Goal: Task Accomplishment & Management: Complete application form

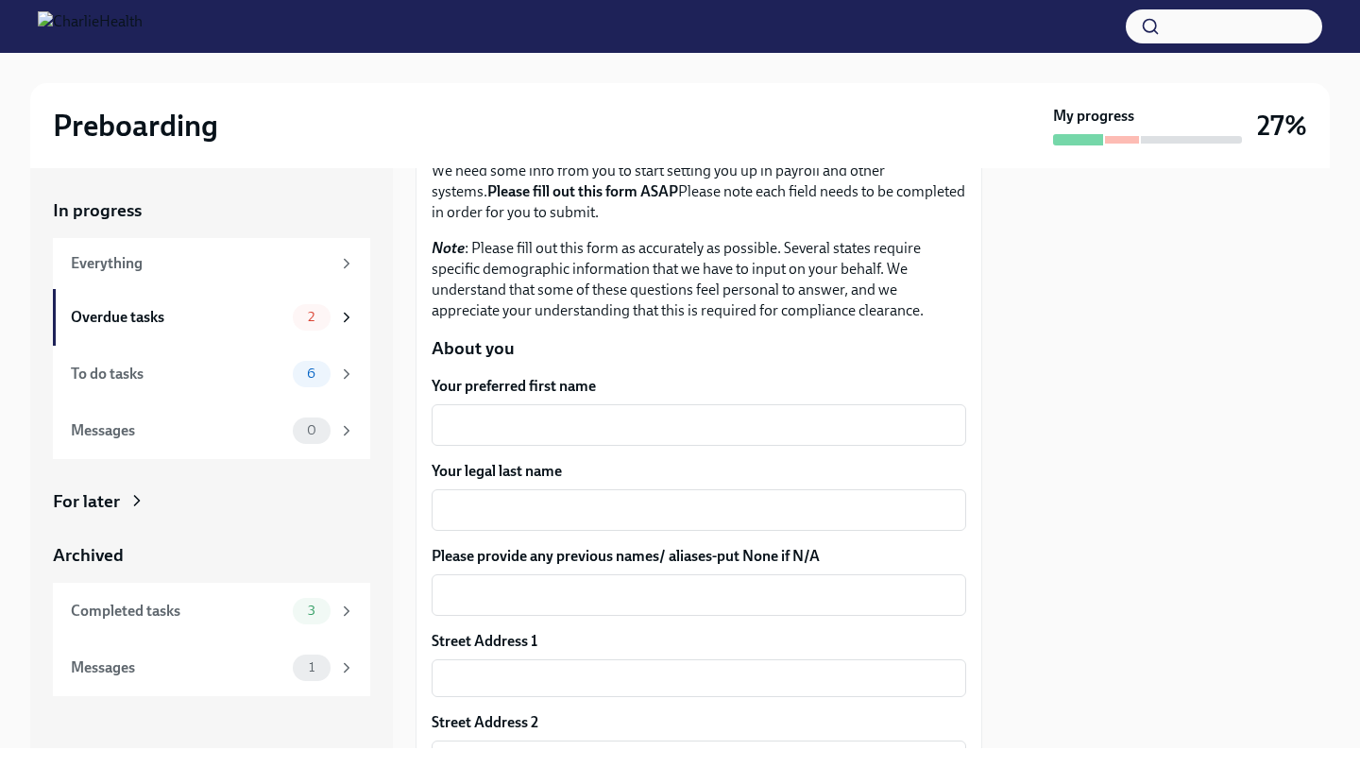
scroll to position [174, 0]
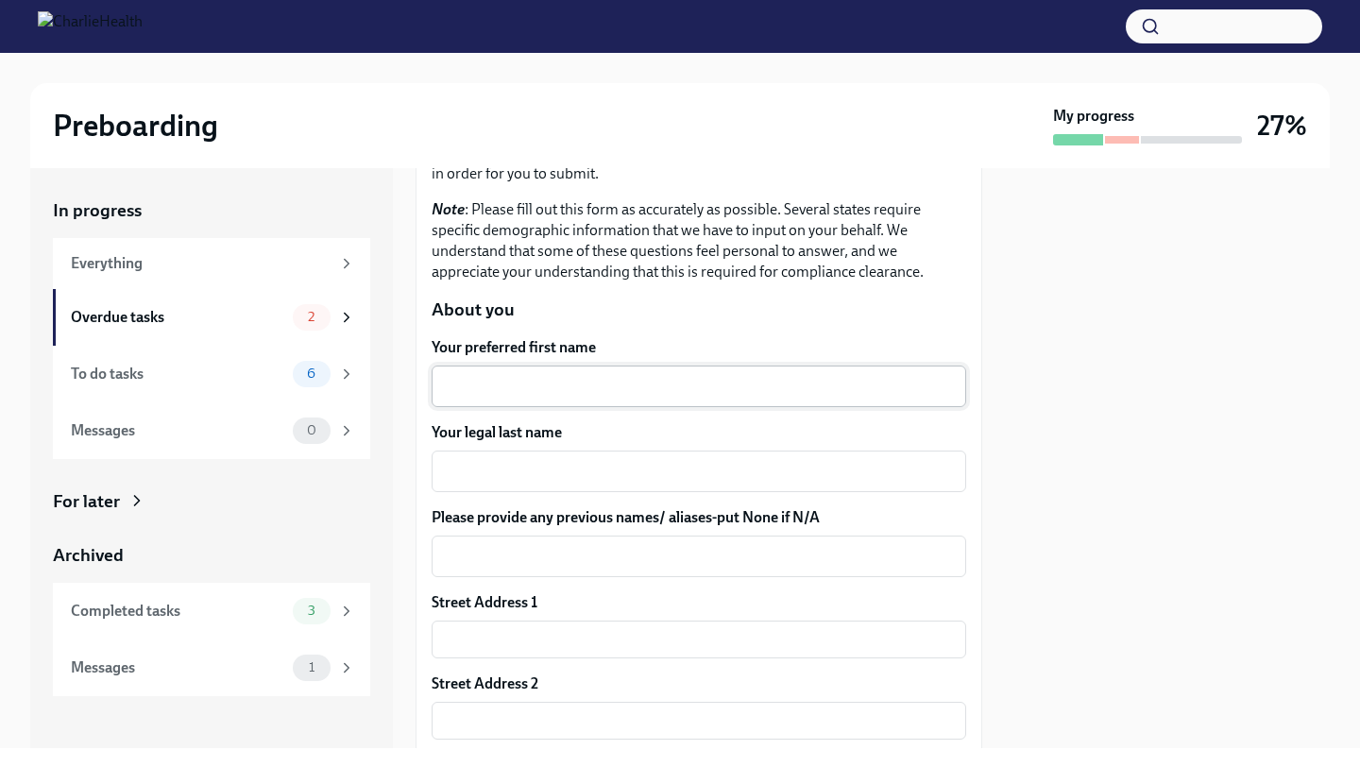
click at [582, 387] on textarea "Your preferred first name" at bounding box center [699, 386] width 512 height 23
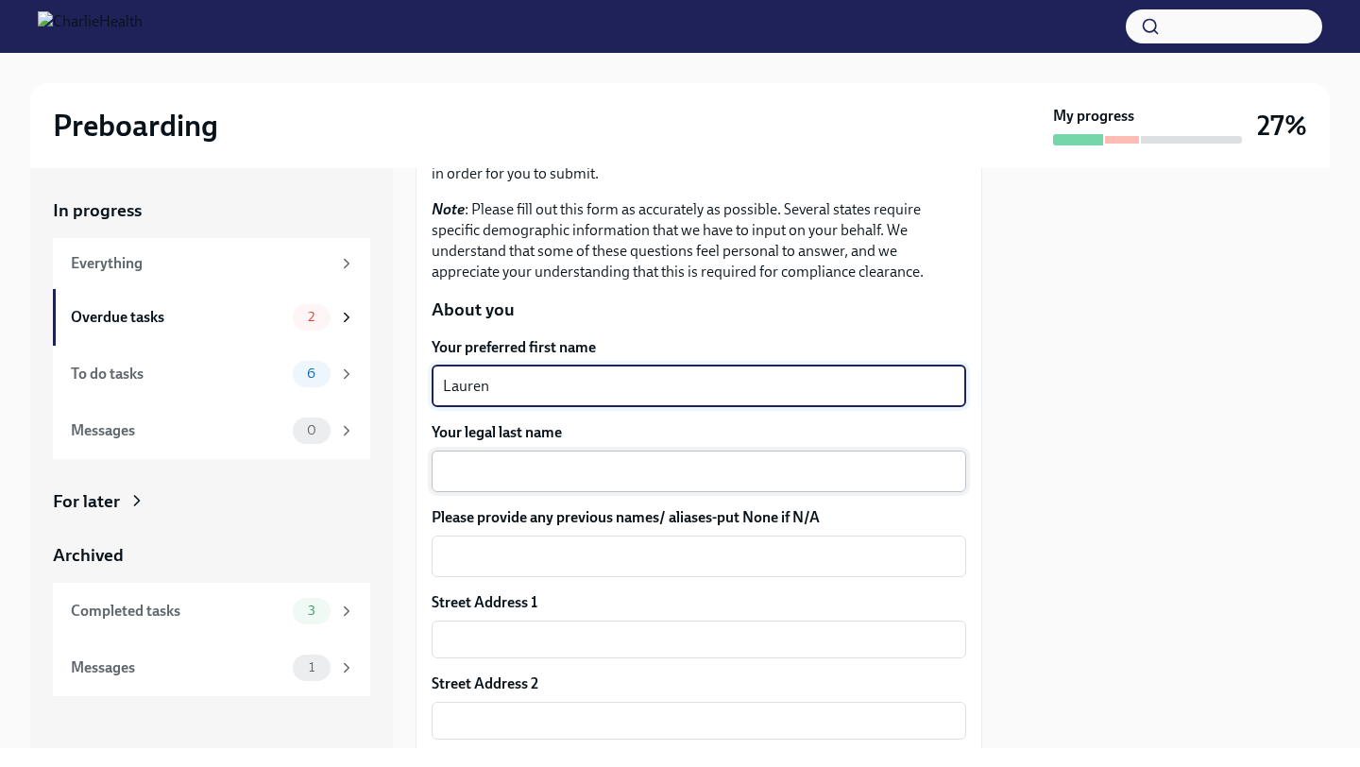
type textarea "Lauren"
click at [589, 462] on textarea "Your legal last name" at bounding box center [699, 471] width 512 height 23
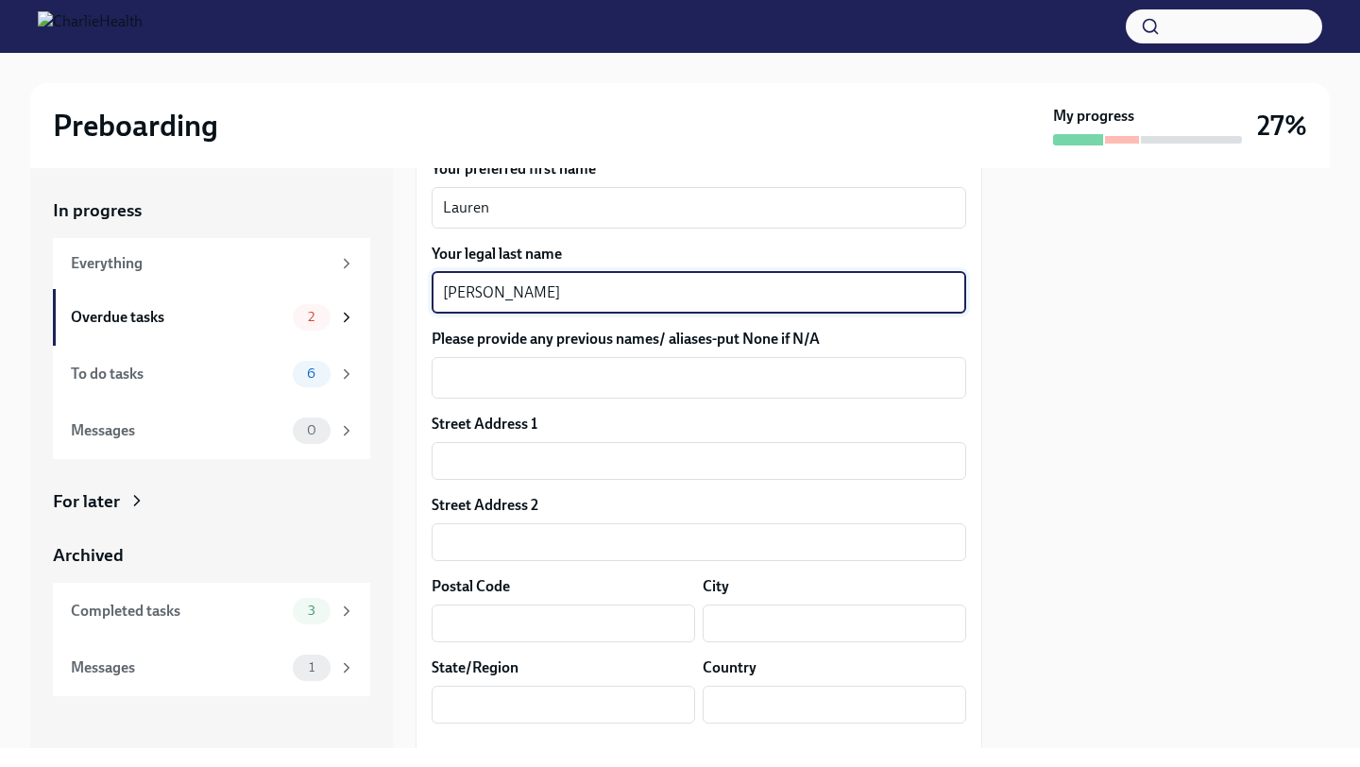
scroll to position [357, 0]
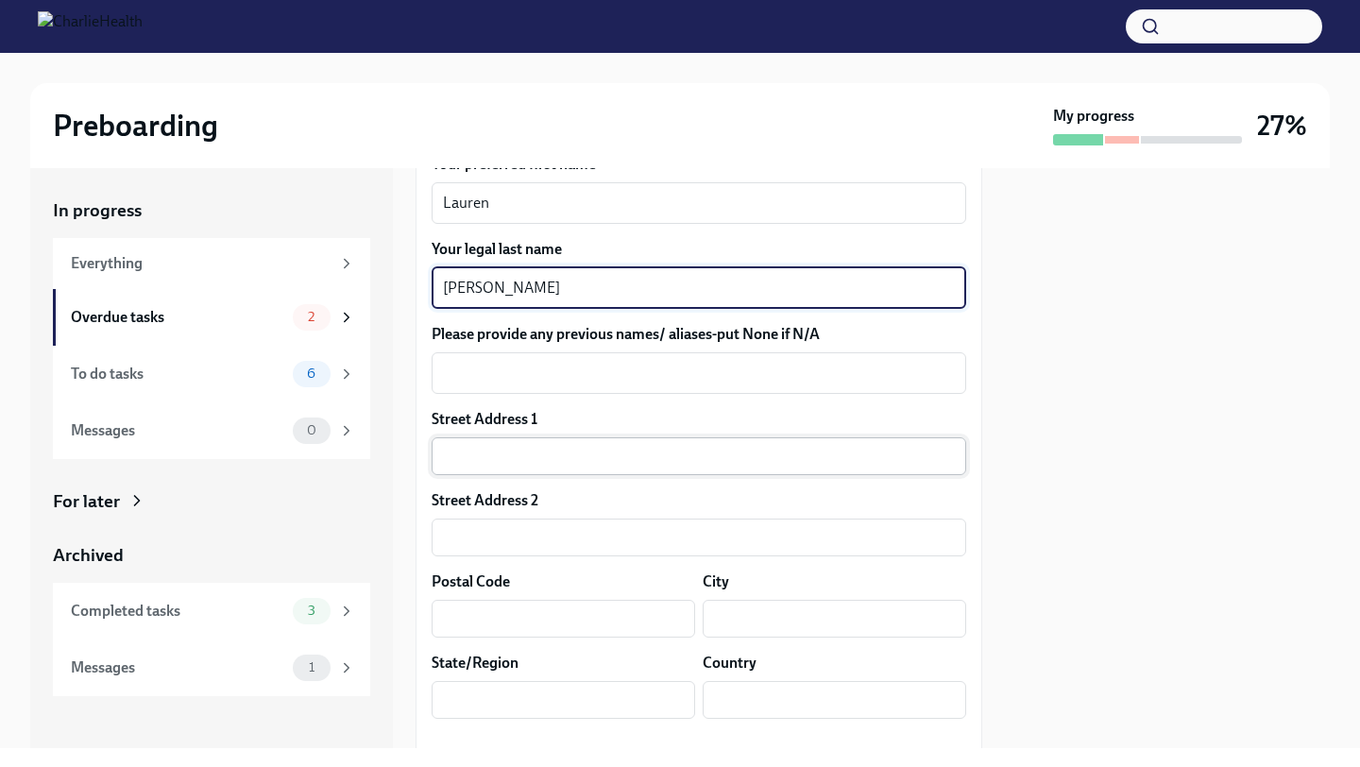
type textarea "[PERSON_NAME]"
click at [503, 457] on input "text" at bounding box center [698, 456] width 534 height 38
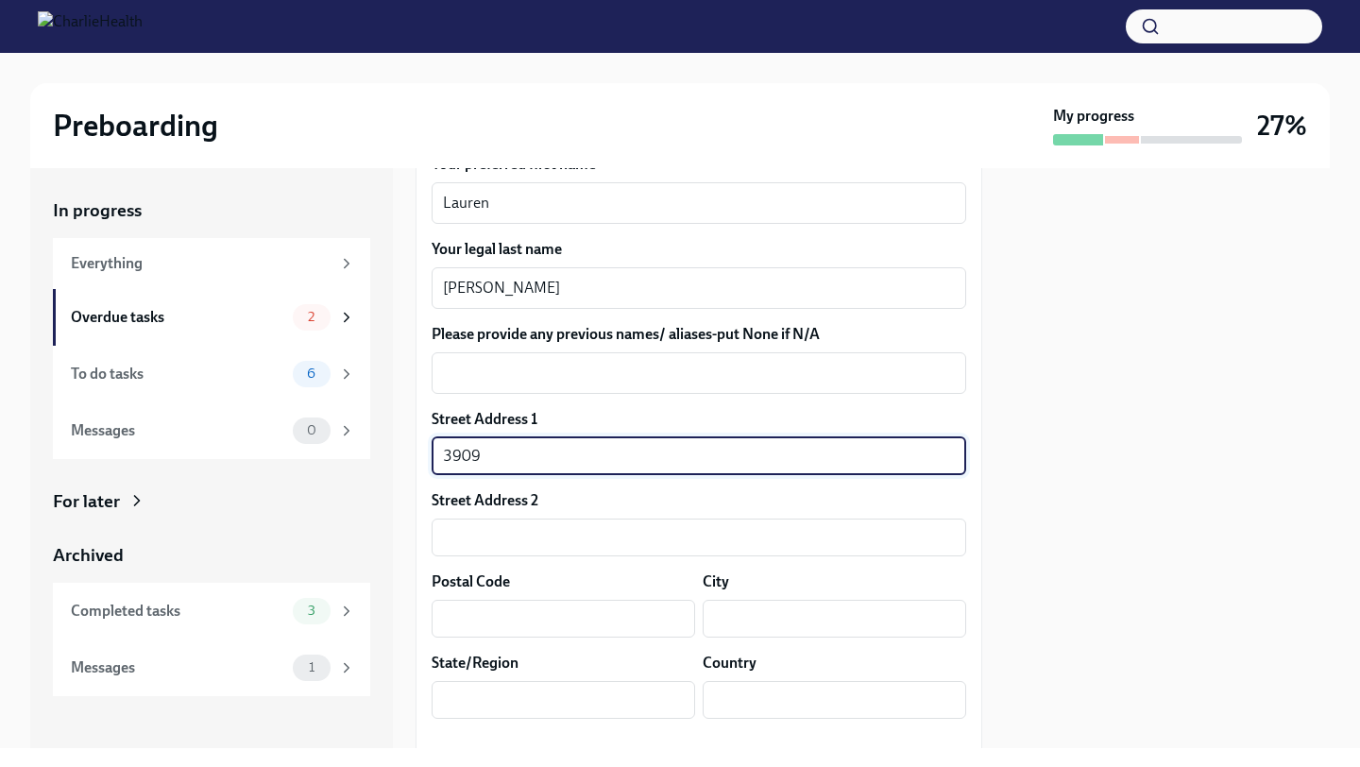
type input "[STREET_ADDRESS]"
type input "28205"
type input "Charlotte"
type input "NC"
type input "US"
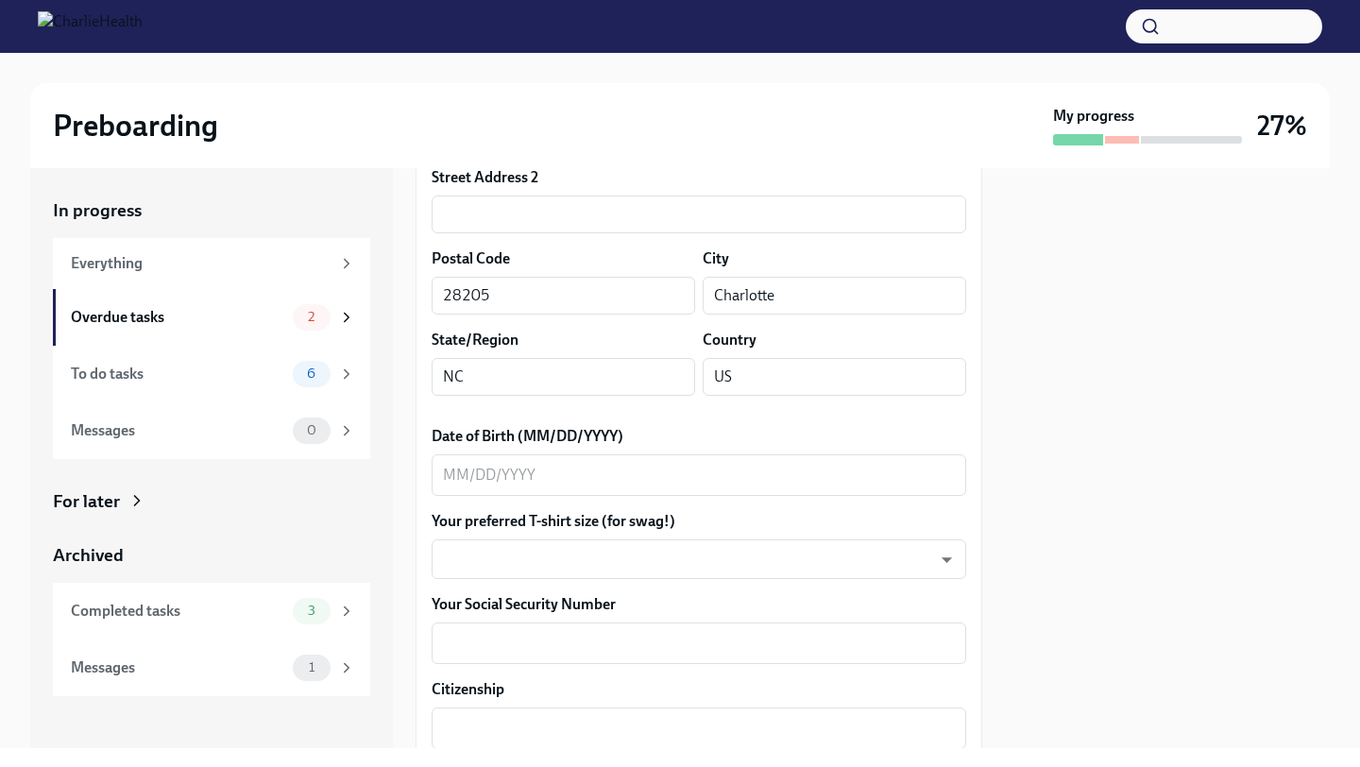
scroll to position [683, 0]
click at [589, 470] on textarea "Date of Birth (MM/DD/YYYY)" at bounding box center [699, 472] width 512 height 23
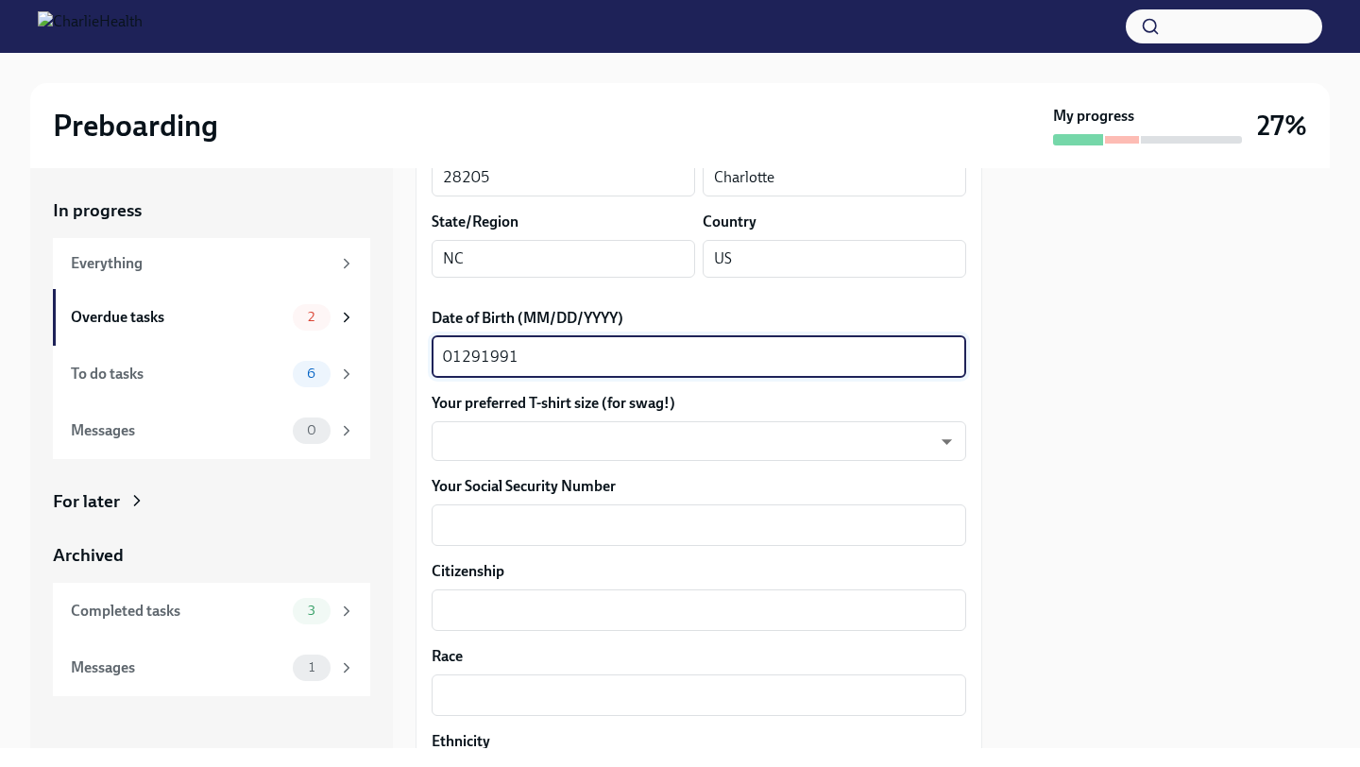
scroll to position [807, 0]
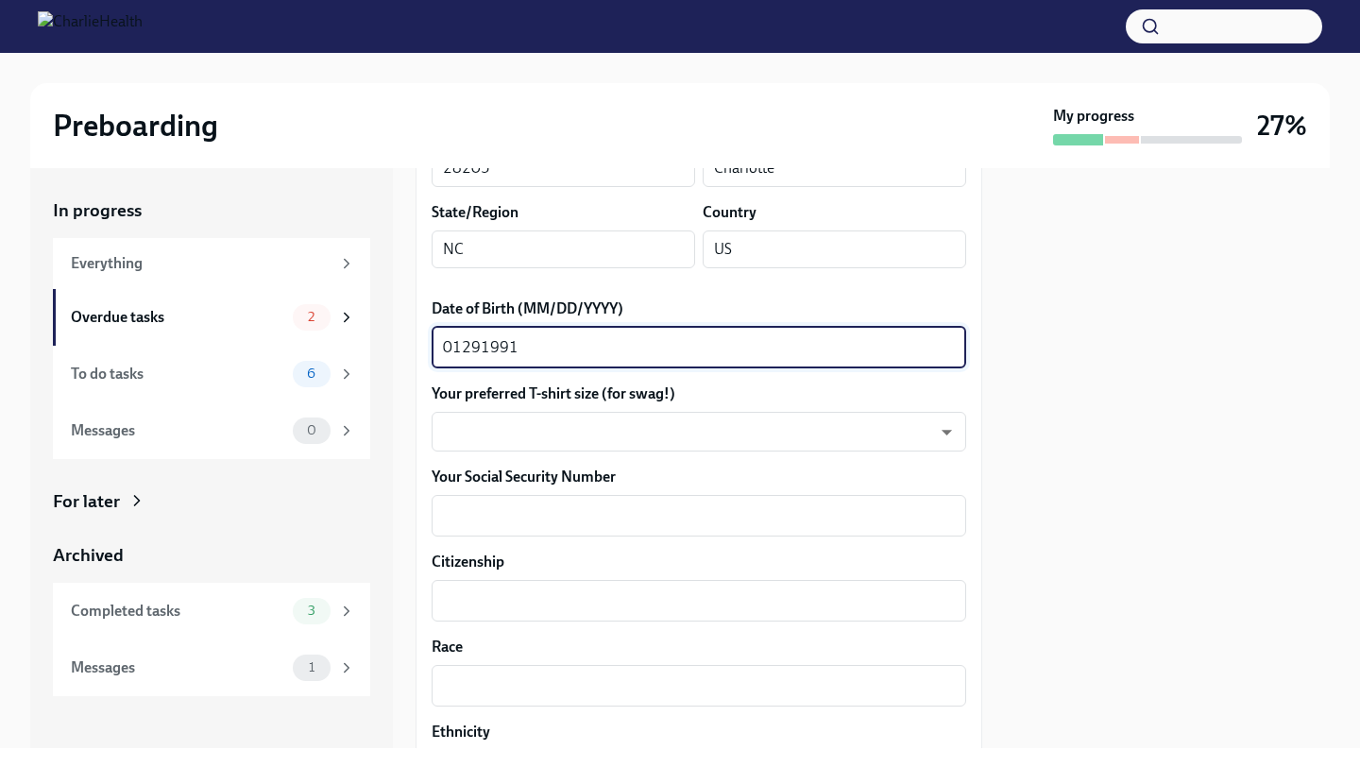
click at [457, 343] on textarea "01291991" at bounding box center [699, 347] width 512 height 23
click at [485, 344] on textarea "01/291991" at bounding box center [699, 347] width 512 height 23
type textarea "[DATE]"
click at [542, 431] on body "Preboarding My progress 27% In progress Everything Overdue tasks 2 To do tasks …" at bounding box center [680, 383] width 1360 height 767
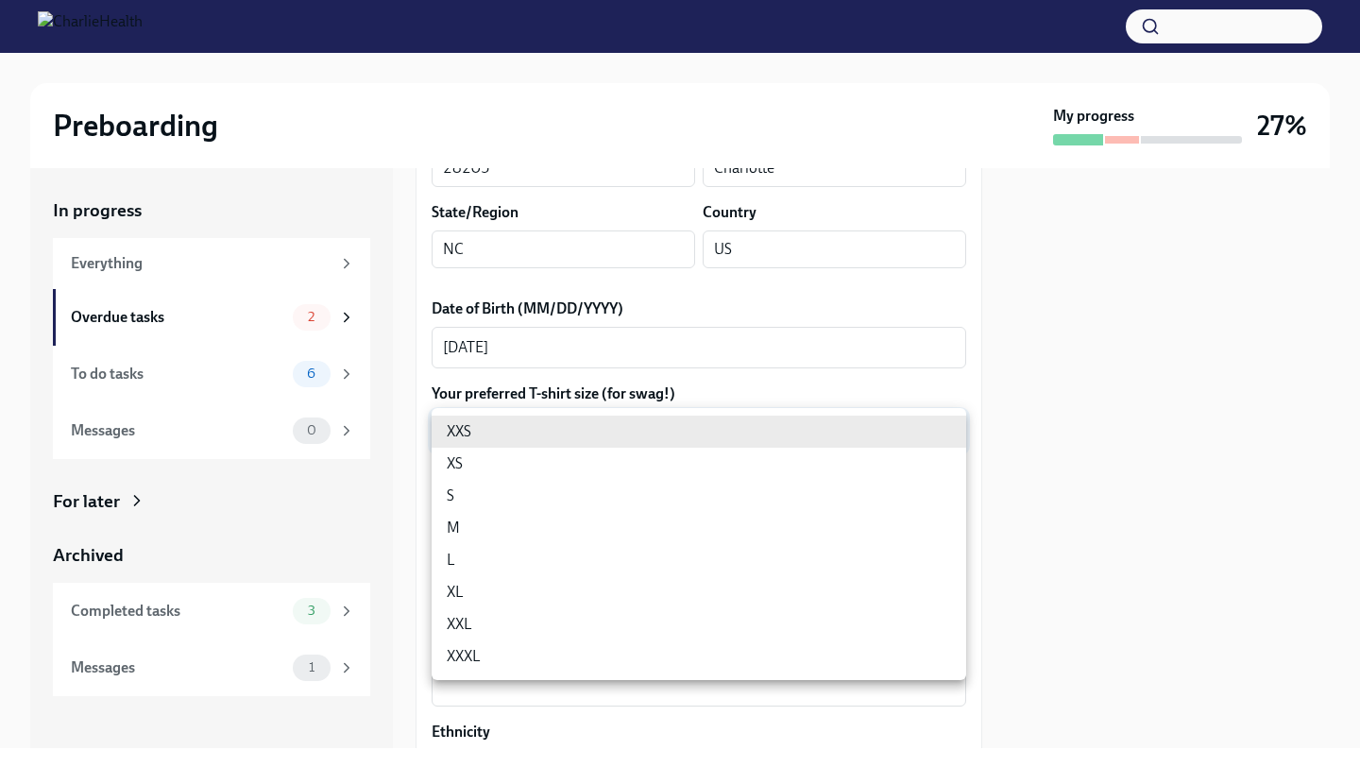
click at [472, 491] on li "S" at bounding box center [698, 496] width 534 height 32
type input "GYTm_qoab"
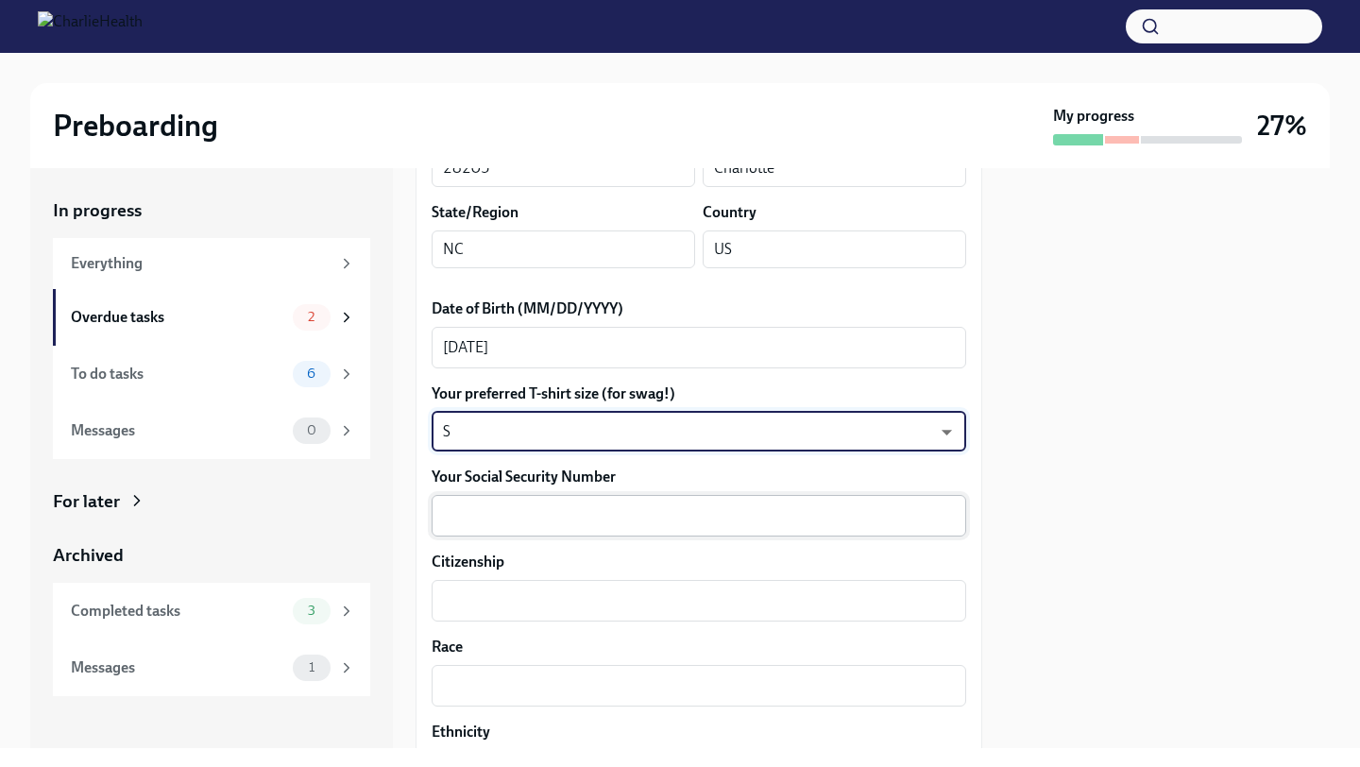
click at [472, 506] on textarea "Your Social Security Number" at bounding box center [699, 515] width 512 height 23
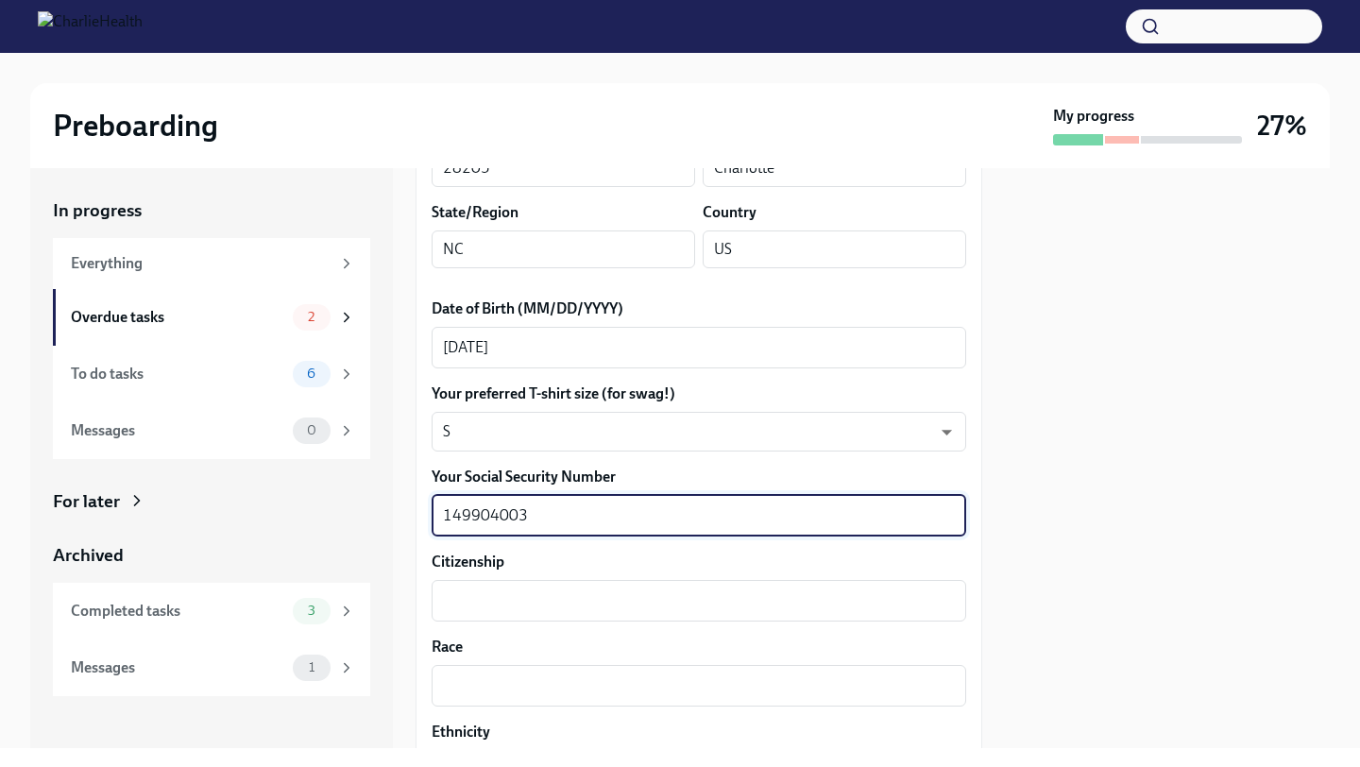
click at [466, 512] on textarea "149904003" at bounding box center [699, 515] width 512 height 23
click at [491, 515] on textarea "149904003" at bounding box center [699, 515] width 512 height 23
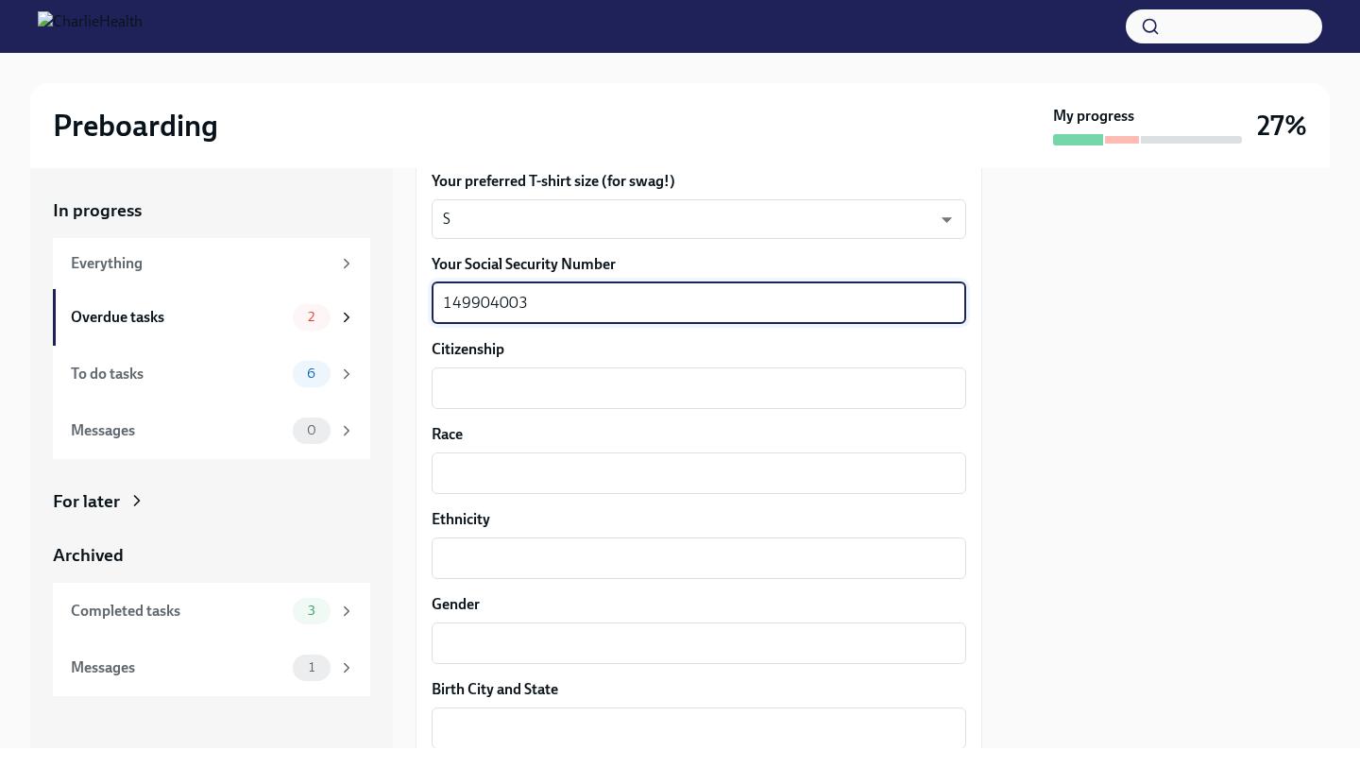
scroll to position [1073, 0]
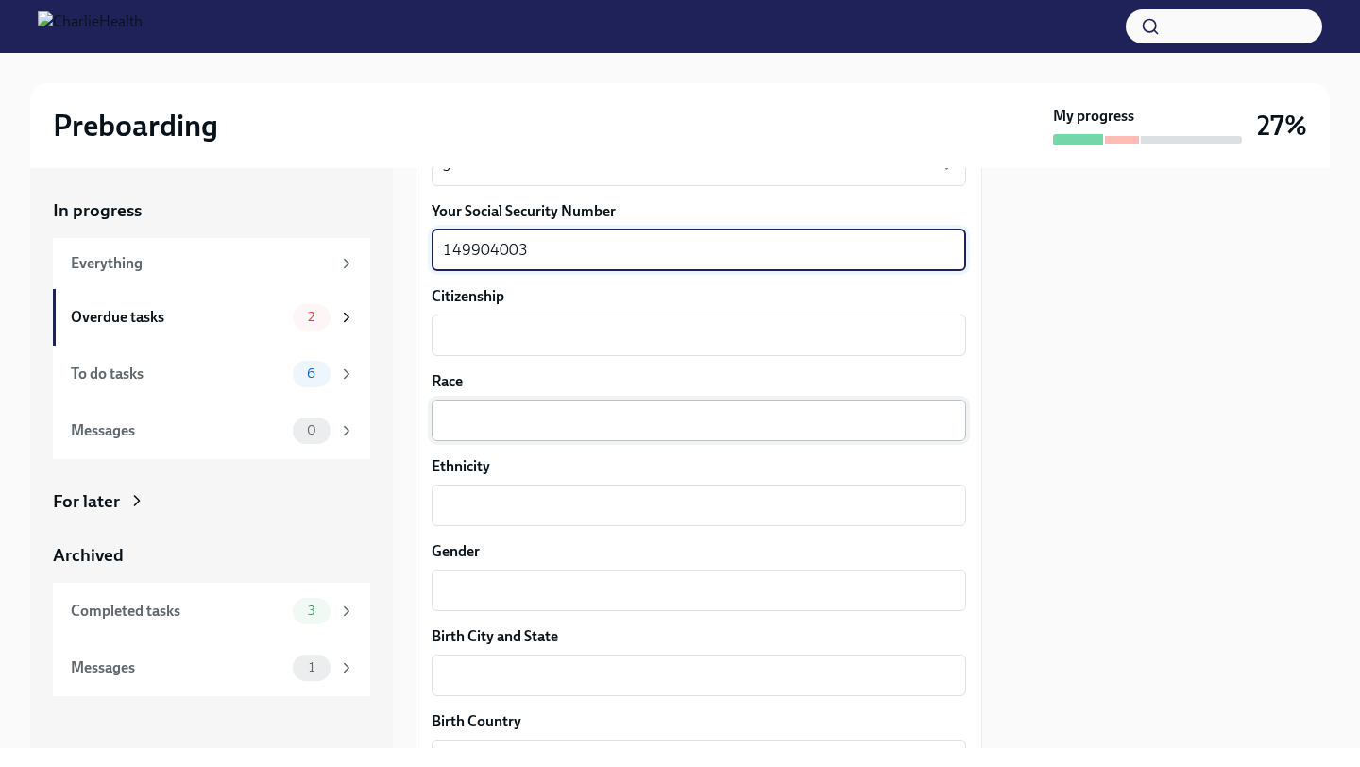
type textarea "149904003"
click at [488, 419] on textarea "Race" at bounding box center [699, 420] width 512 height 23
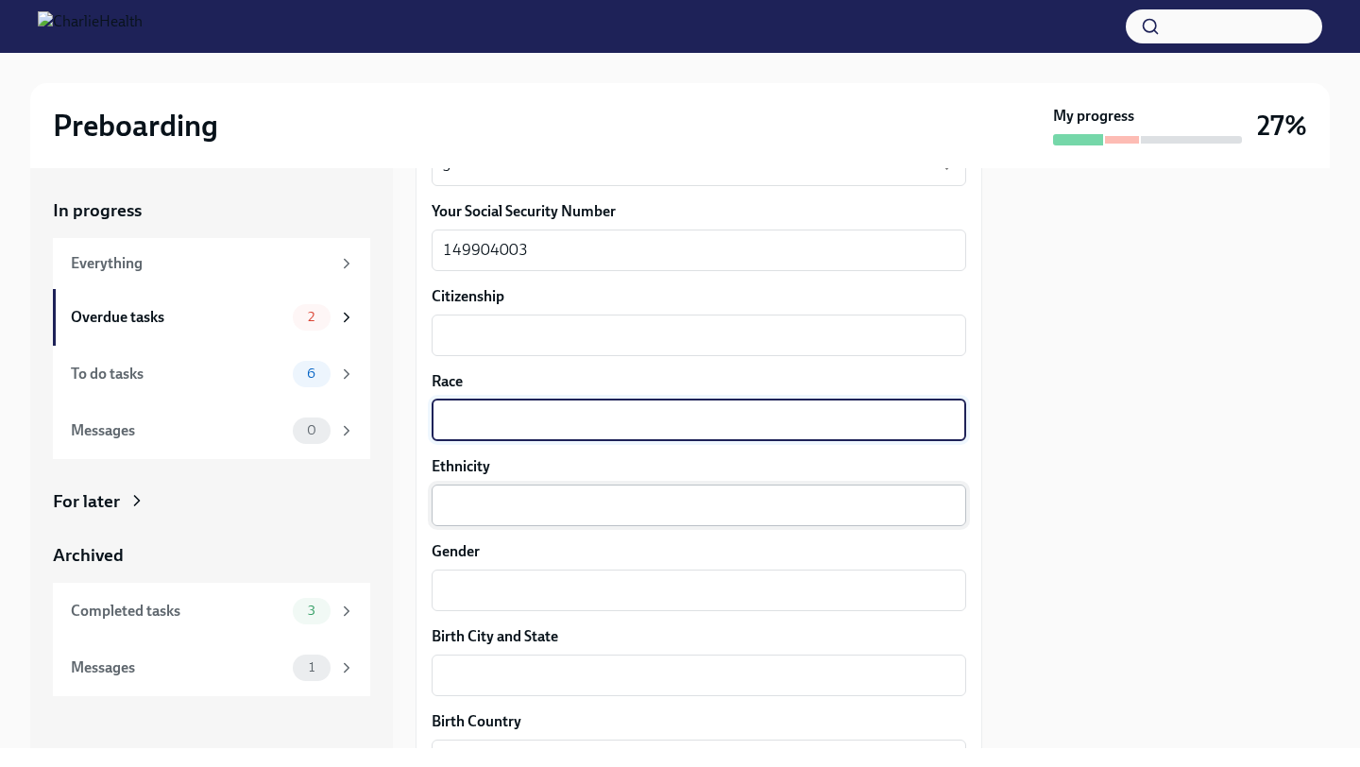
click at [490, 492] on div "x ​" at bounding box center [698, 505] width 534 height 42
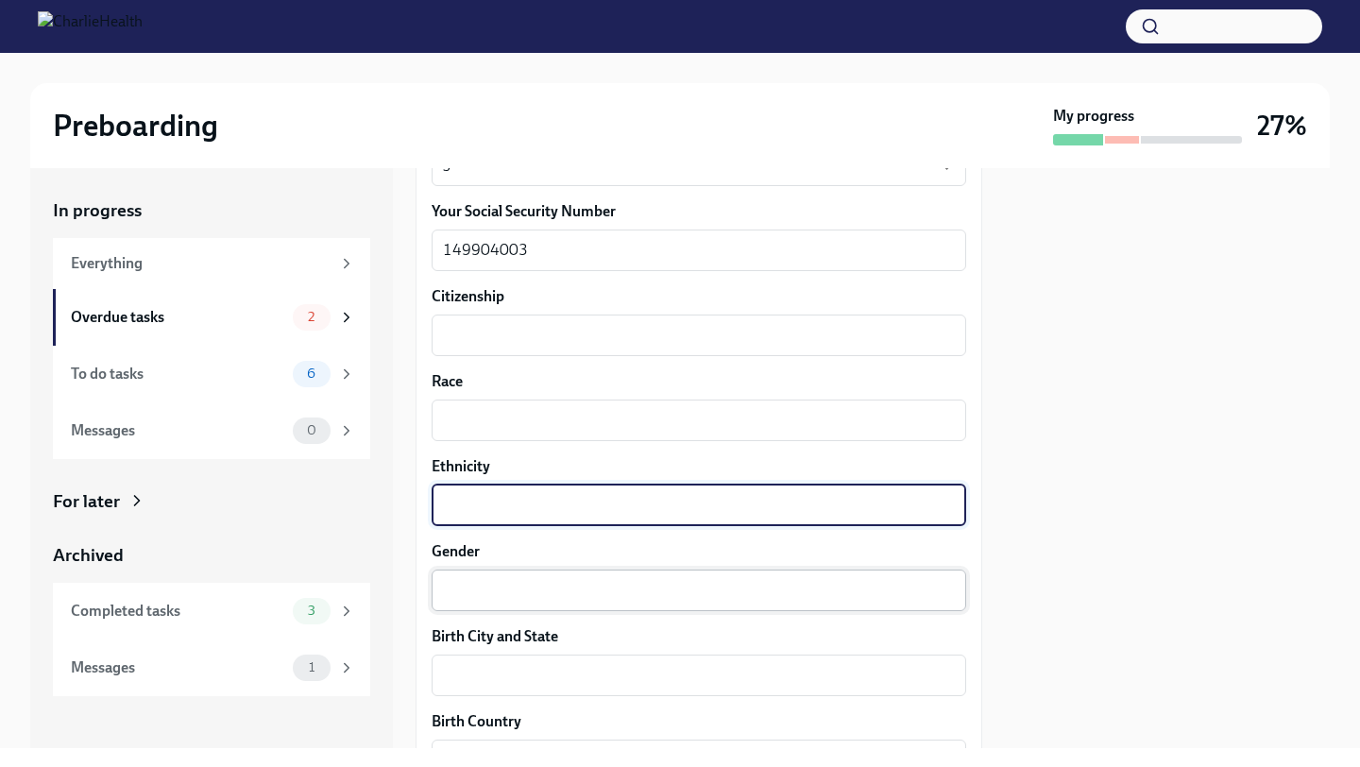
click at [489, 588] on textarea "Gender" at bounding box center [699, 590] width 512 height 23
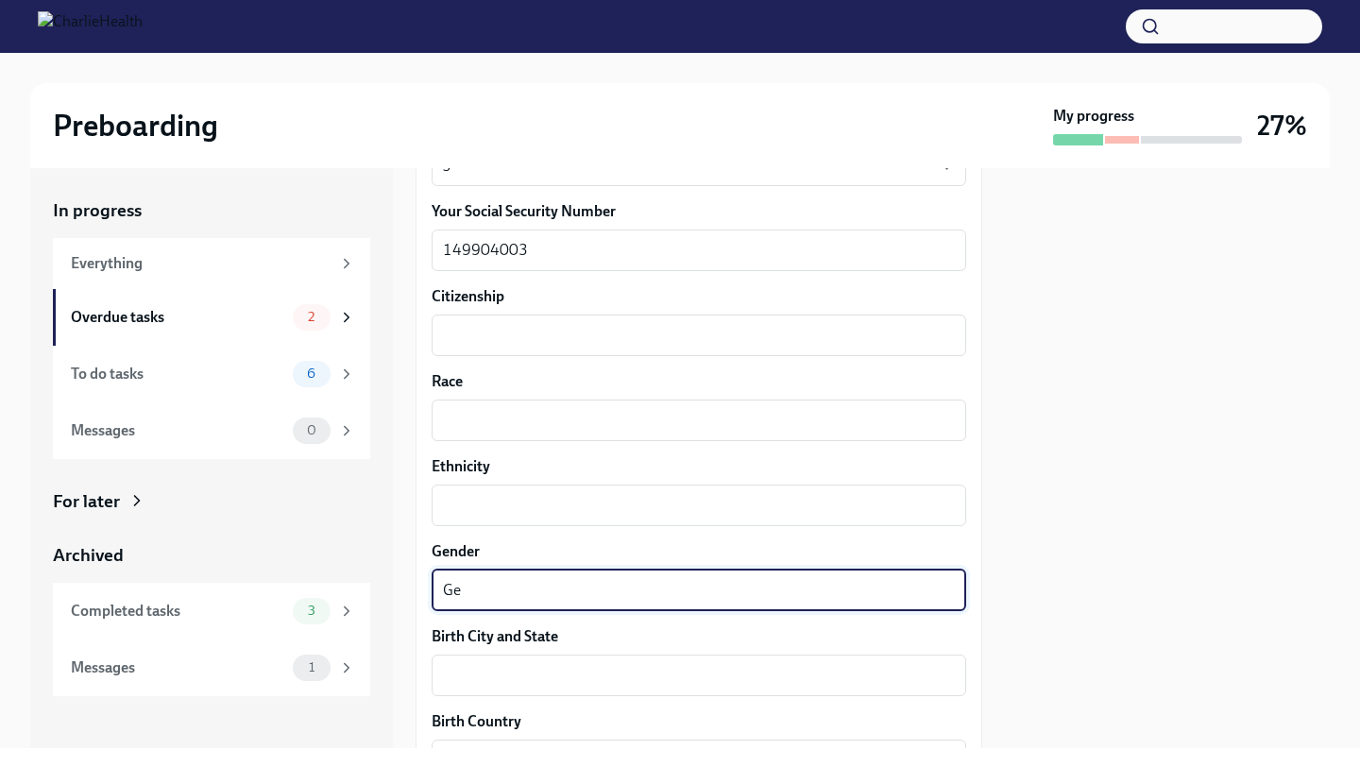
type textarea "G"
type textarea "[DEMOGRAPHIC_DATA]"
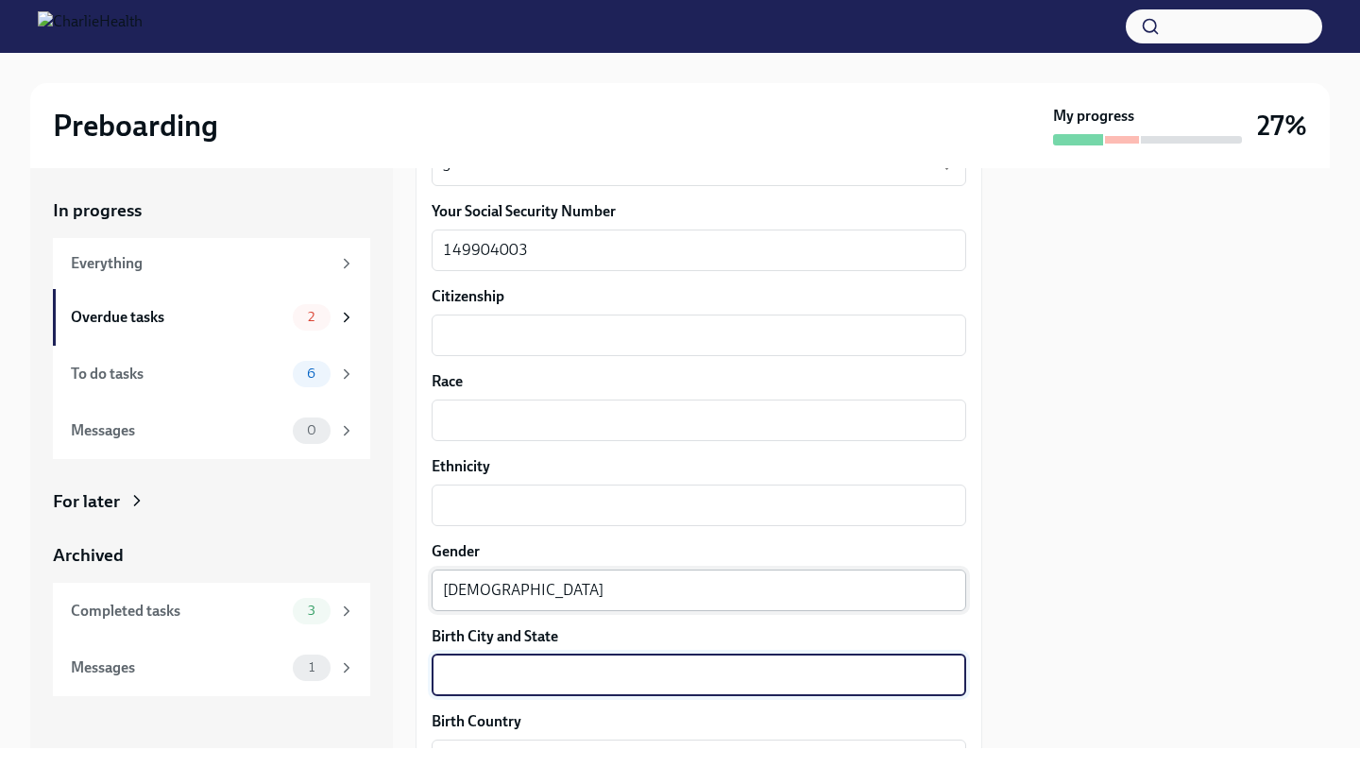
type textarea "P"
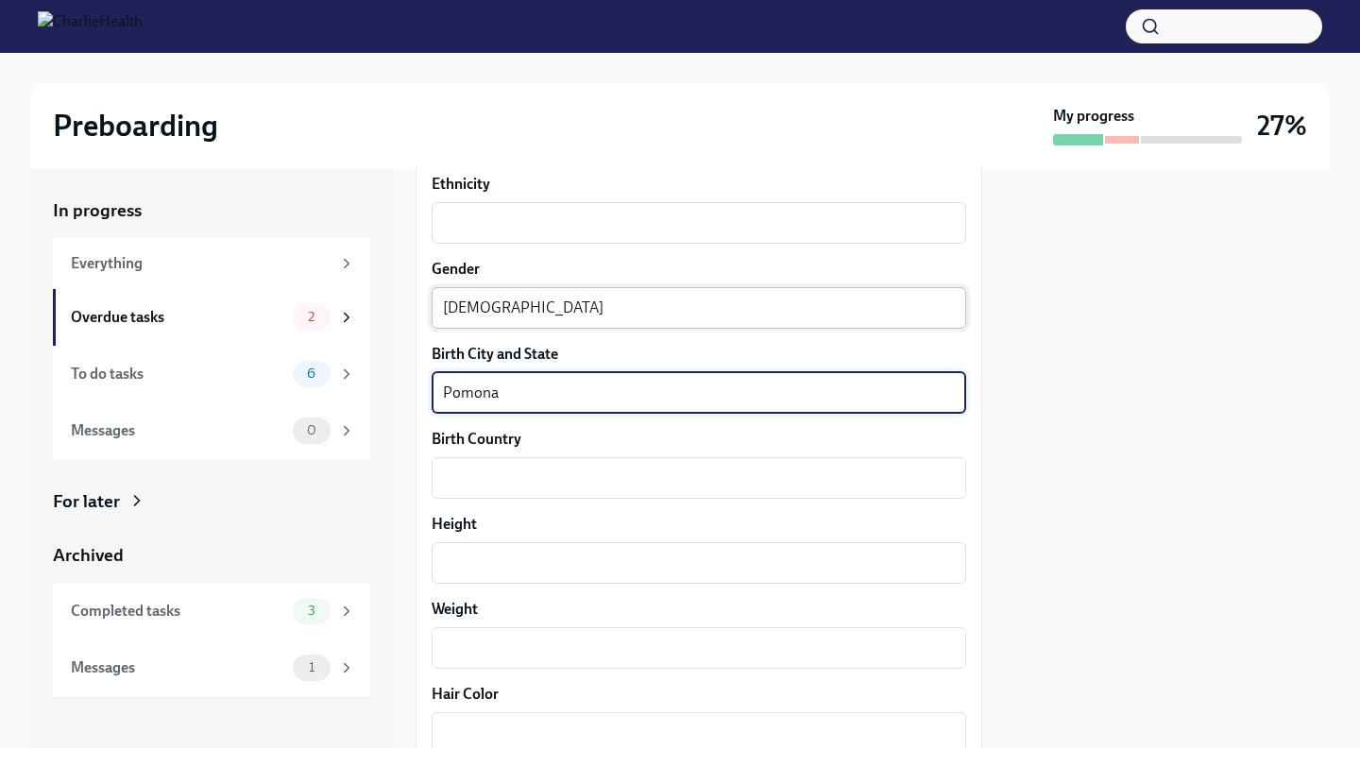
scroll to position [1356, 0]
type textarea "Pomona, [US_STATE]"
click at [547, 488] on div "x ​" at bounding box center [698, 477] width 534 height 42
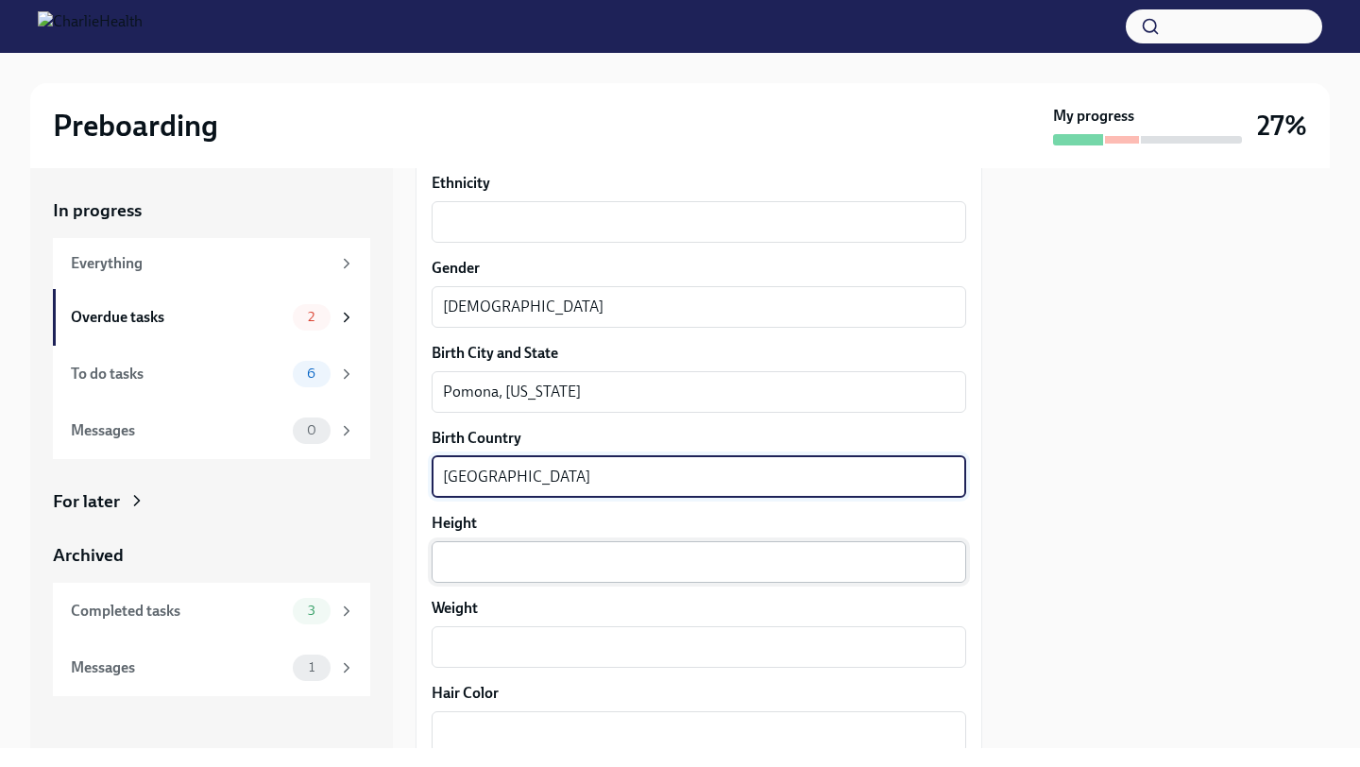
type textarea "[GEOGRAPHIC_DATA]"
click at [596, 561] on textarea "Height" at bounding box center [699, 561] width 512 height 23
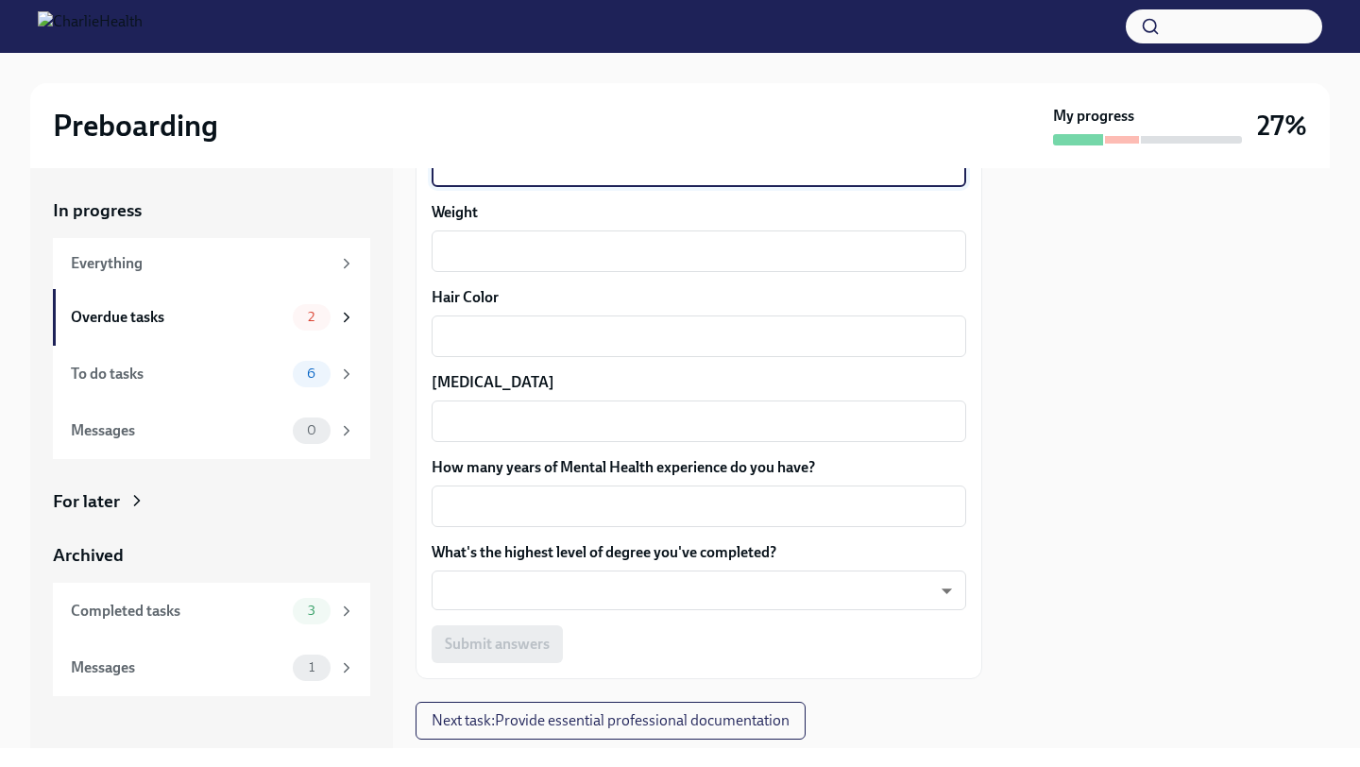
scroll to position [1803, 0]
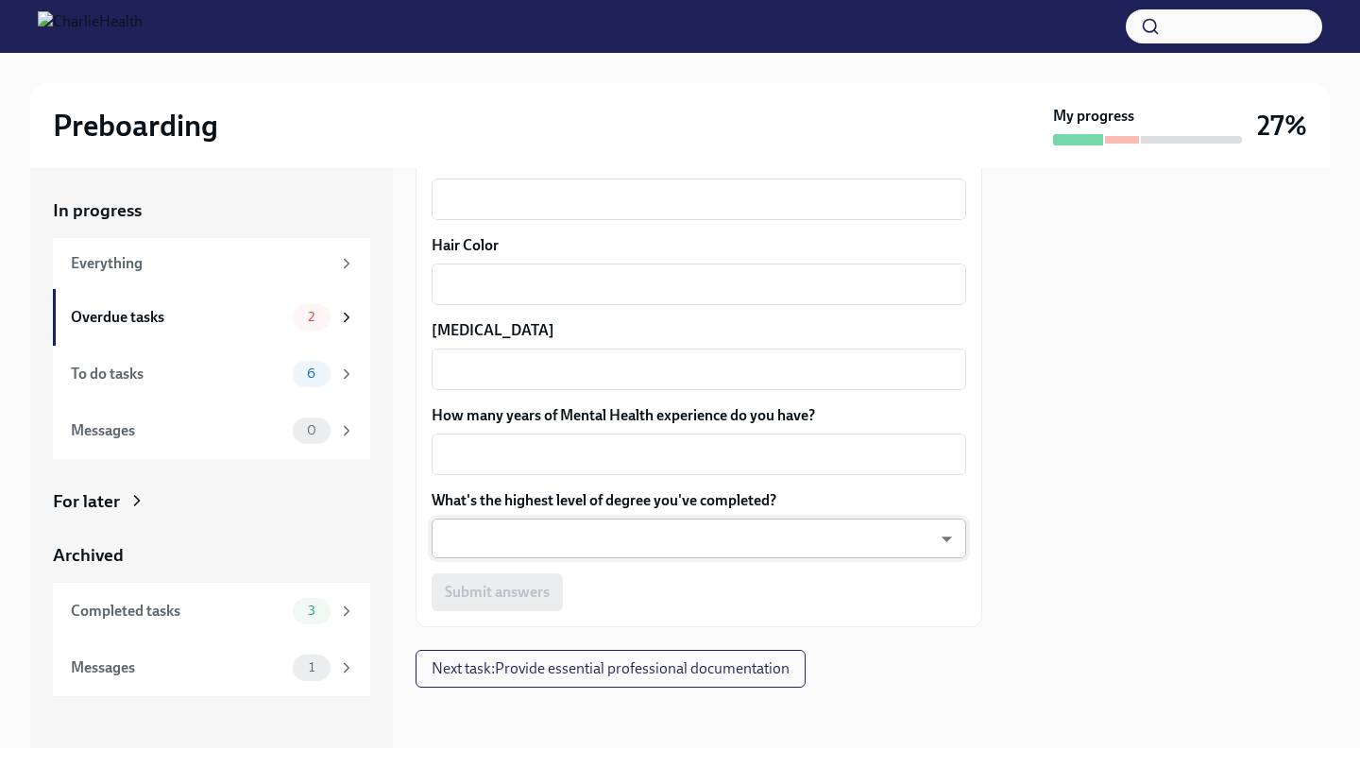
click at [587, 538] on body "Preboarding My progress 27% In progress Everything Overdue tasks 2 To do tasks …" at bounding box center [680, 383] width 1360 height 767
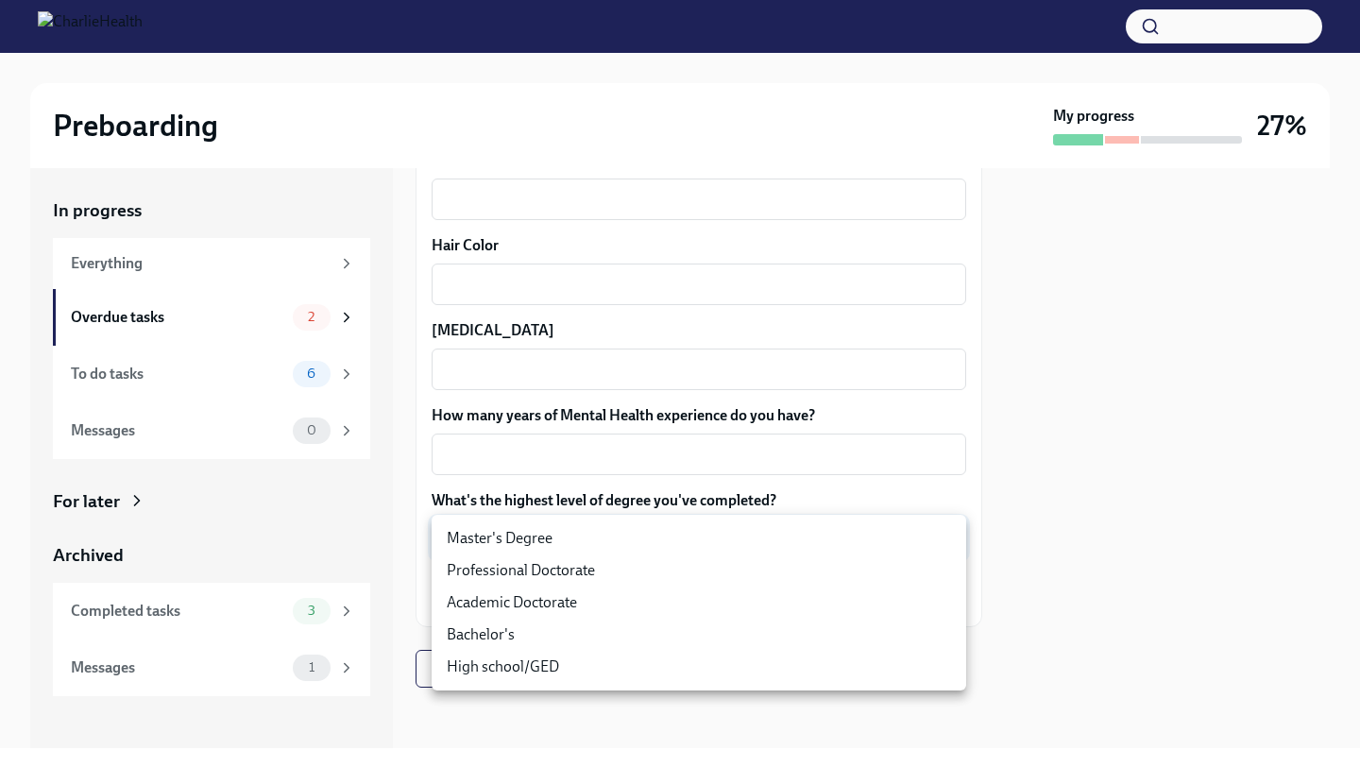
click at [532, 638] on li "Bachelor's" at bounding box center [698, 634] width 534 height 32
type input "oQxEXK86X"
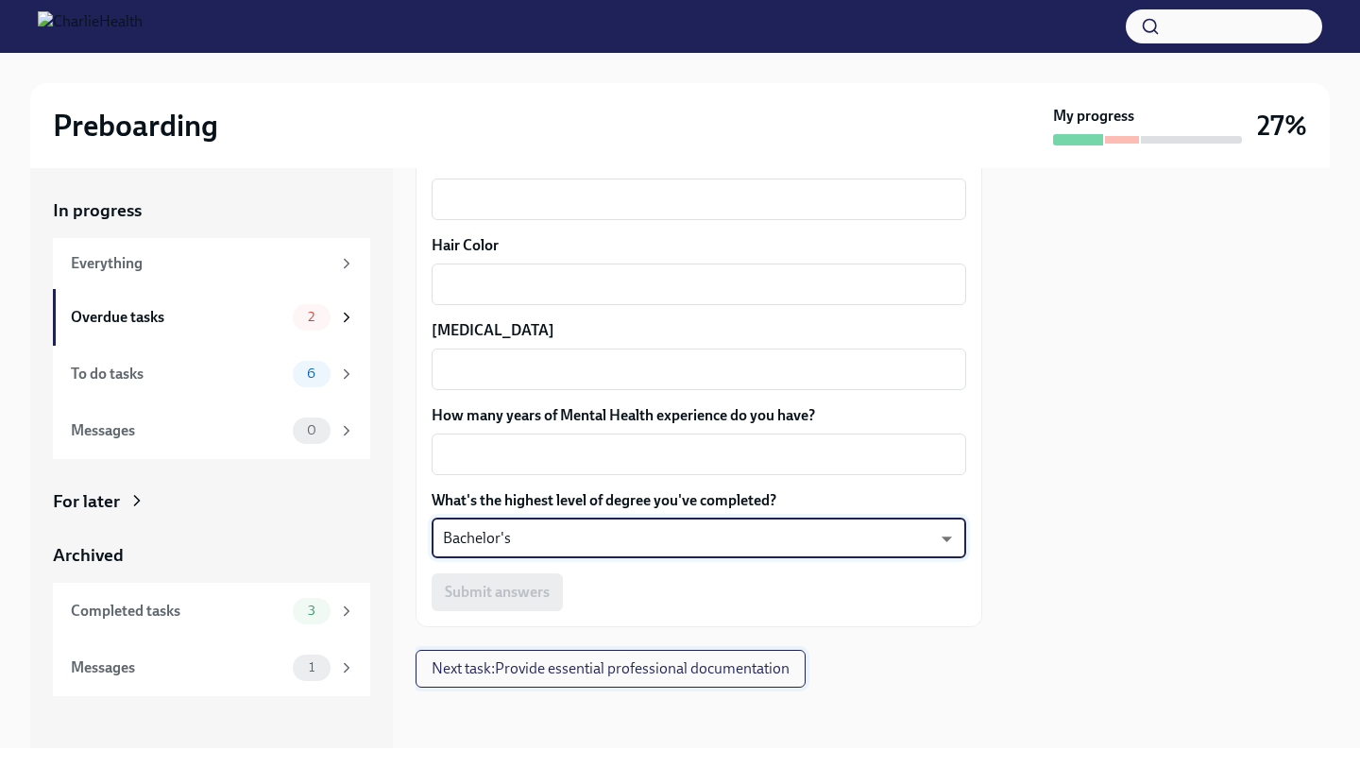
click at [534, 681] on button "Next task : Provide essential professional documentation" at bounding box center [610, 669] width 390 height 38
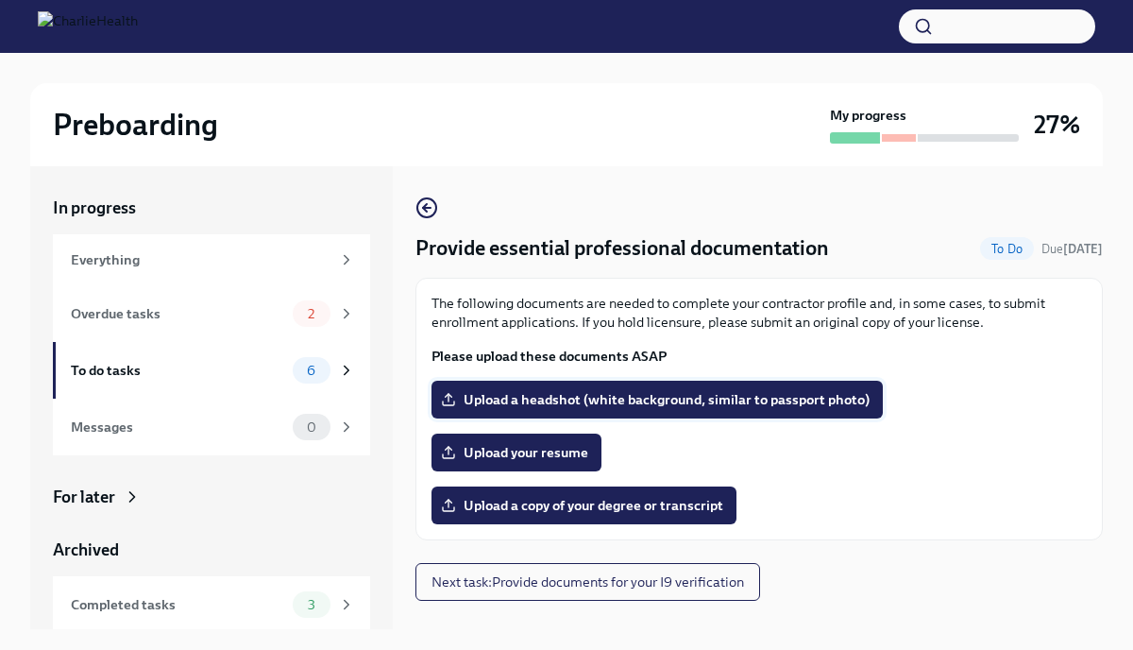
click at [722, 412] on label "Upload a headshot (white background, similar to passport photo)" at bounding box center [656, 399] width 451 height 38
click at [0, 0] on input "Upload a headshot (white background, similar to passport photo)" at bounding box center [0, 0] width 0 height 0
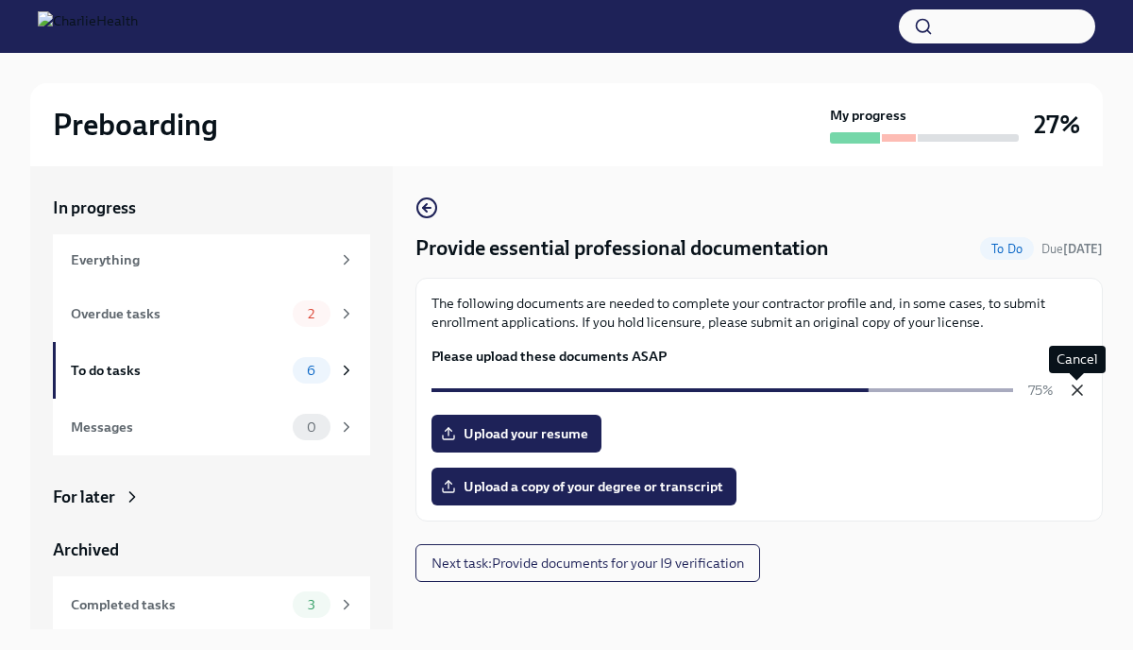
click at [1076, 389] on icon "button" at bounding box center [1077, 389] width 9 height 9
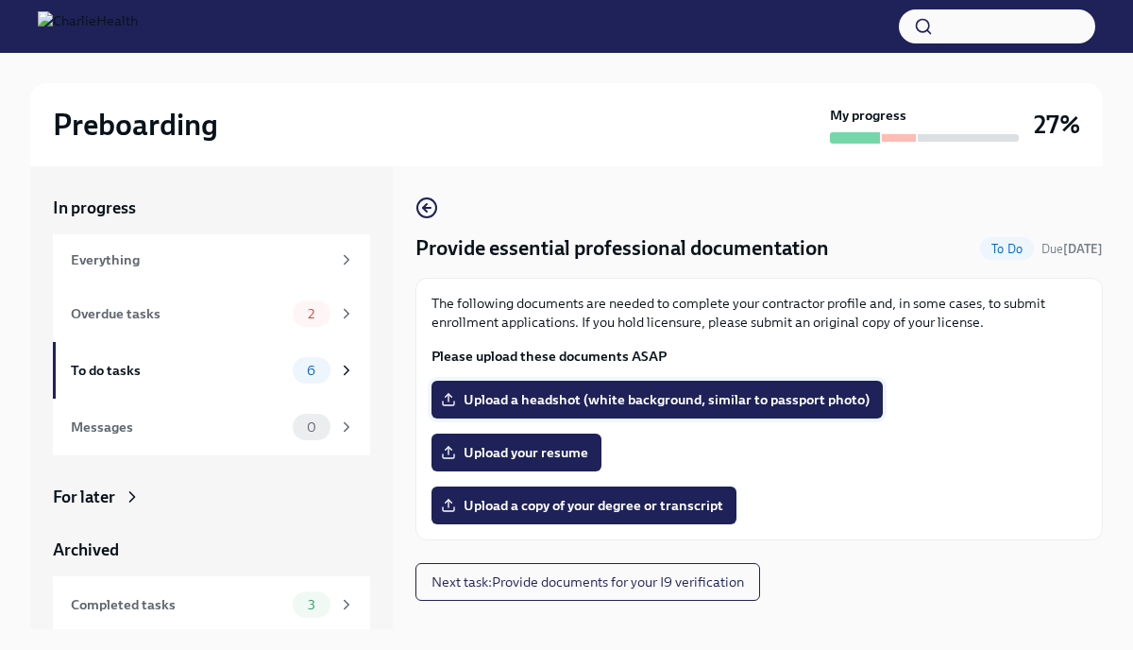
click at [509, 413] on label "Upload a headshot (white background, similar to passport photo)" at bounding box center [656, 399] width 451 height 38
click at [0, 0] on input "Upload a headshot (white background, similar to passport photo)" at bounding box center [0, 0] width 0 height 0
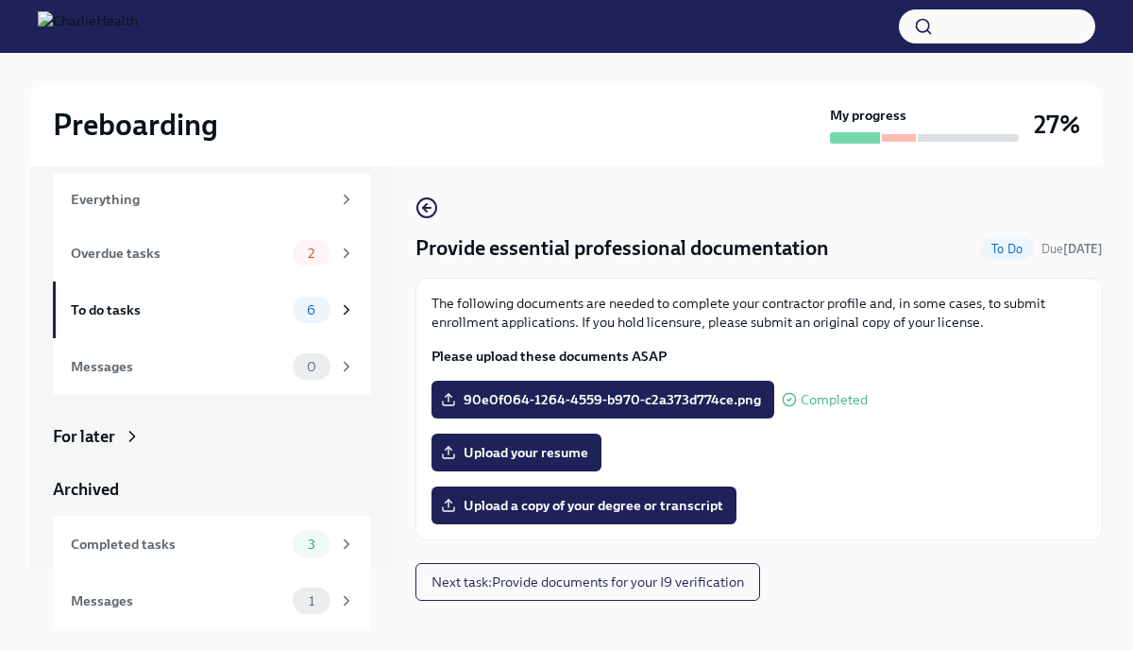
scroll to position [32, 0]
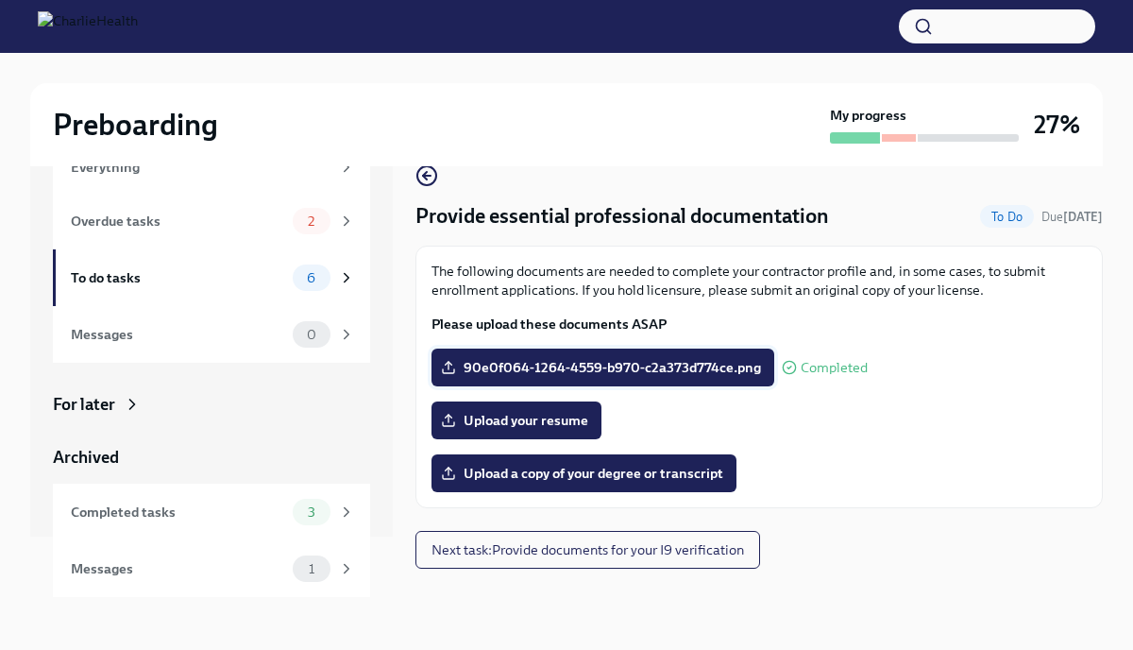
click at [689, 375] on span "90e0f064-1264-4559-b970-c2a373d774ce.png" at bounding box center [603, 367] width 316 height 19
click at [0, 0] on input "90e0f064-1264-4559-b970-c2a373d774ce.png" at bounding box center [0, 0] width 0 height 0
click at [599, 369] on span "90e0f064-1264-4559-b970-c2a373d774ce.png" at bounding box center [603, 367] width 316 height 19
click at [0, 0] on input "90e0f064-1264-4559-b970-c2a373d774ce.png" at bounding box center [0, 0] width 0 height 0
click at [705, 371] on span "90e0f064-1264-4559-b970-c2a373d774ce.png" at bounding box center [603, 367] width 316 height 19
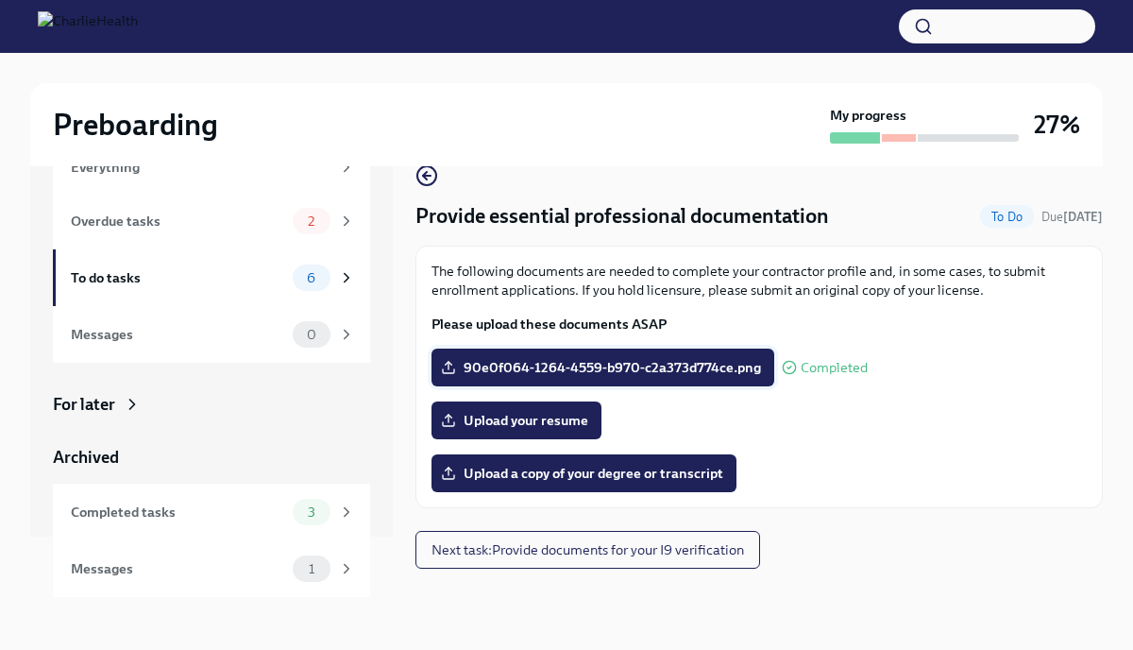
click at [0, 0] on input "90e0f064-1264-4559-b970-c2a373d774ce.png" at bounding box center [0, 0] width 0 height 0
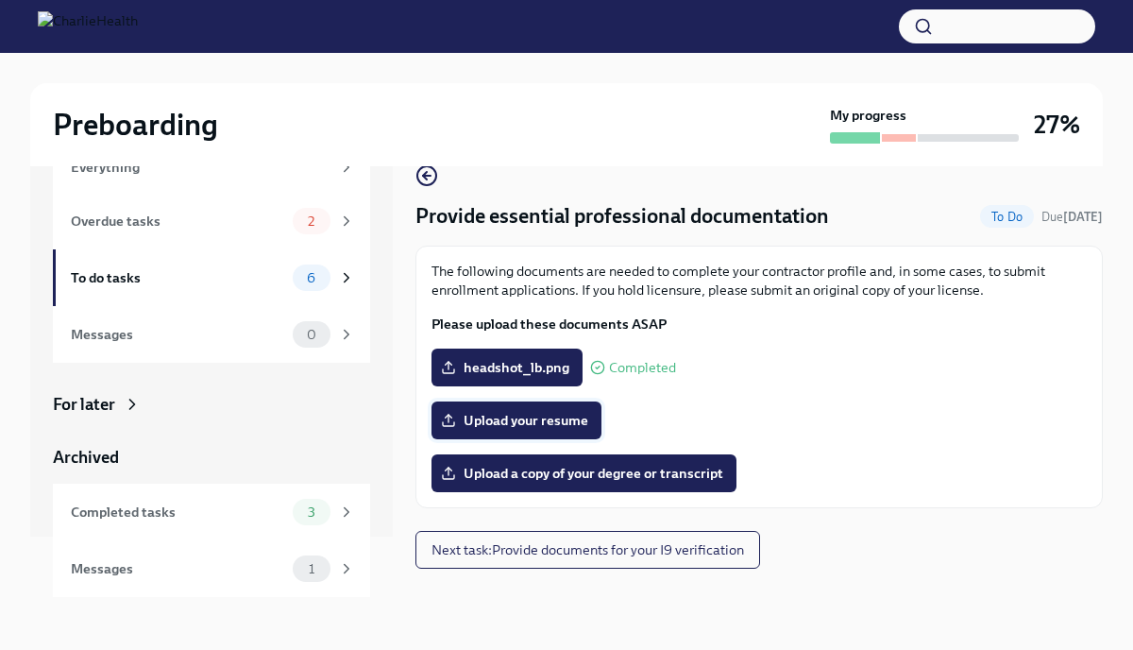
click at [549, 408] on label "Upload your resume" at bounding box center [516, 420] width 170 height 38
click at [0, 0] on input "Upload your resume" at bounding box center [0, 0] width 0 height 0
click at [516, 478] on span "Upload a copy of your degree or transcript" at bounding box center [584, 473] width 279 height 19
click at [0, 0] on input "Upload a copy of your degree or transcript" at bounding box center [0, 0] width 0 height 0
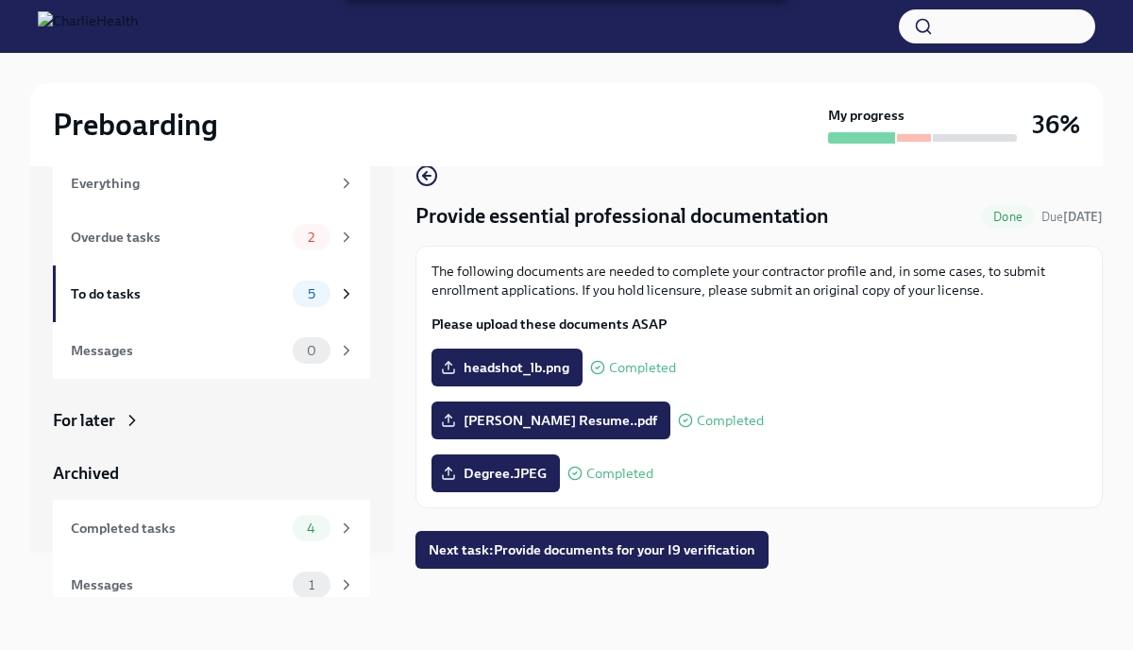
scroll to position [60, 0]
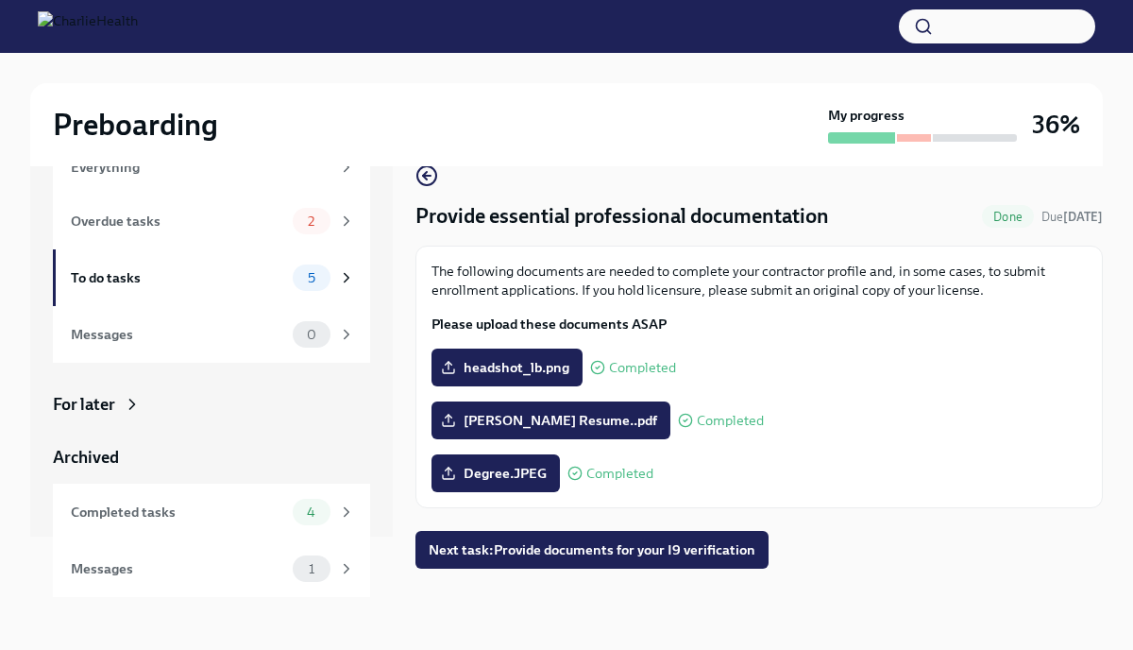
click at [564, 577] on div "Provide essential professional documentation Done Due [DATE] The following docu…" at bounding box center [758, 365] width 687 height 463
click at [565, 538] on button "Next task : Provide documents for your I9 verification" at bounding box center [591, 550] width 353 height 38
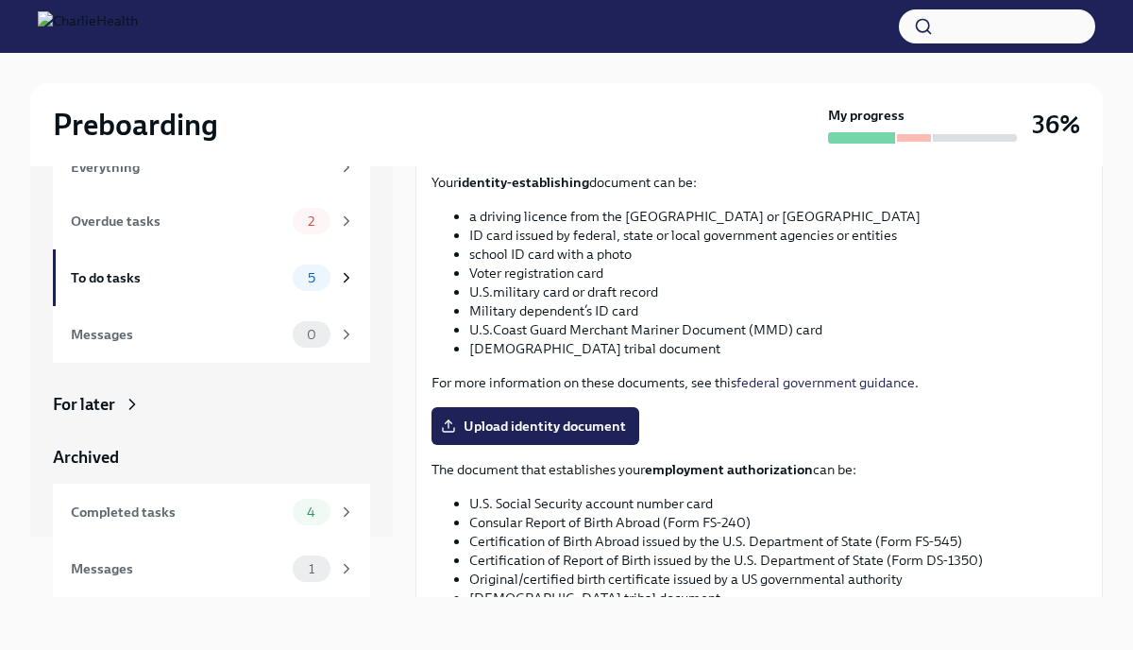
scroll to position [669, 0]
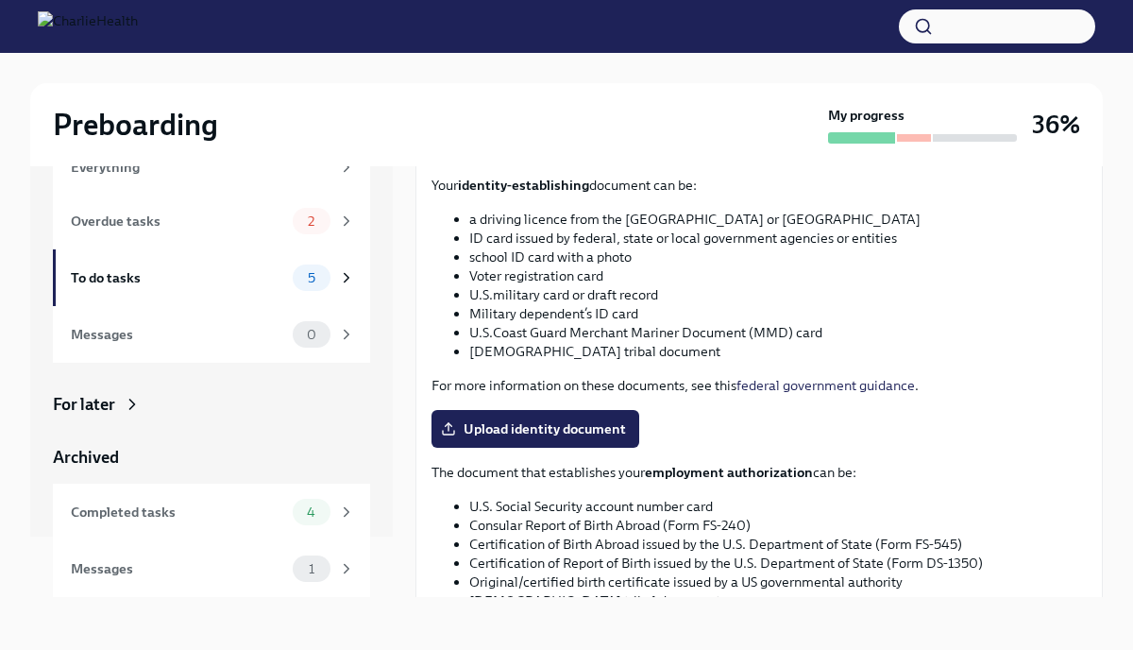
click at [618, 273] on li "Voter registration card" at bounding box center [777, 275] width 617 height 19
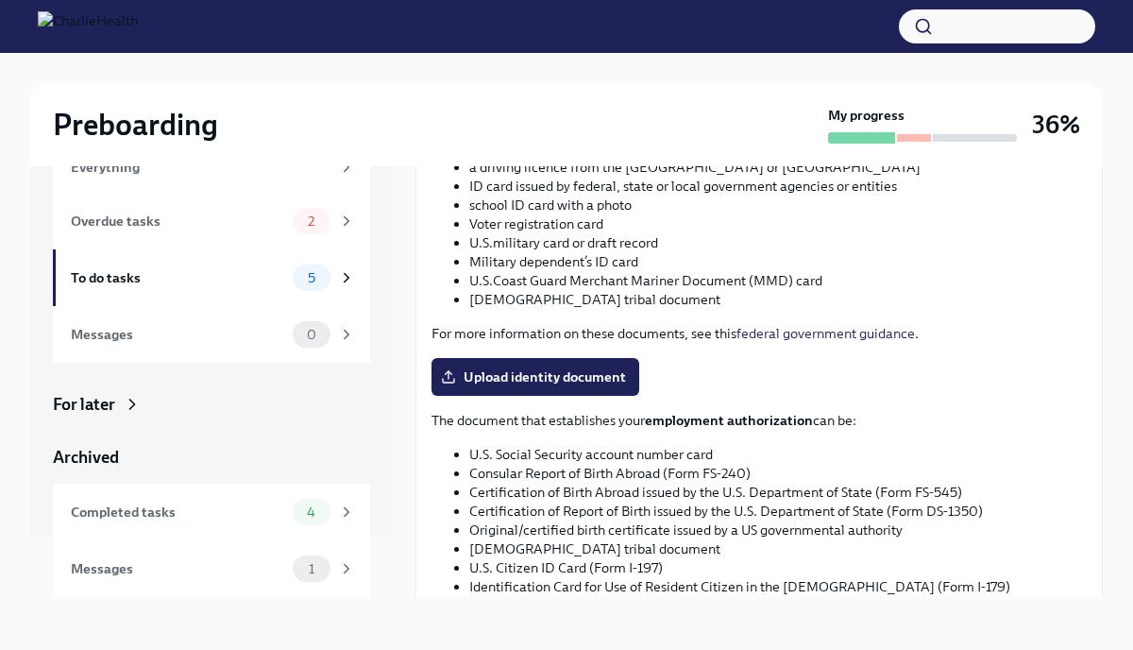
scroll to position [710, 0]
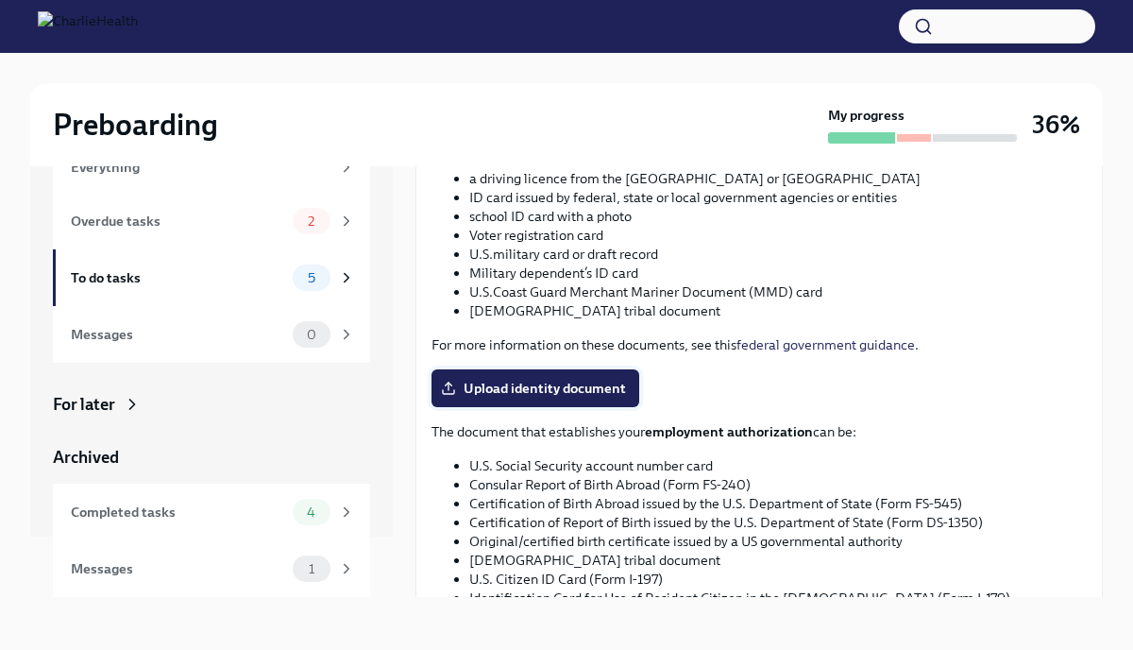
click at [495, 397] on label "Upload identity document" at bounding box center [535, 388] width 208 height 38
click at [0, 0] on input "Upload identity document" at bounding box center [0, 0] width 0 height 0
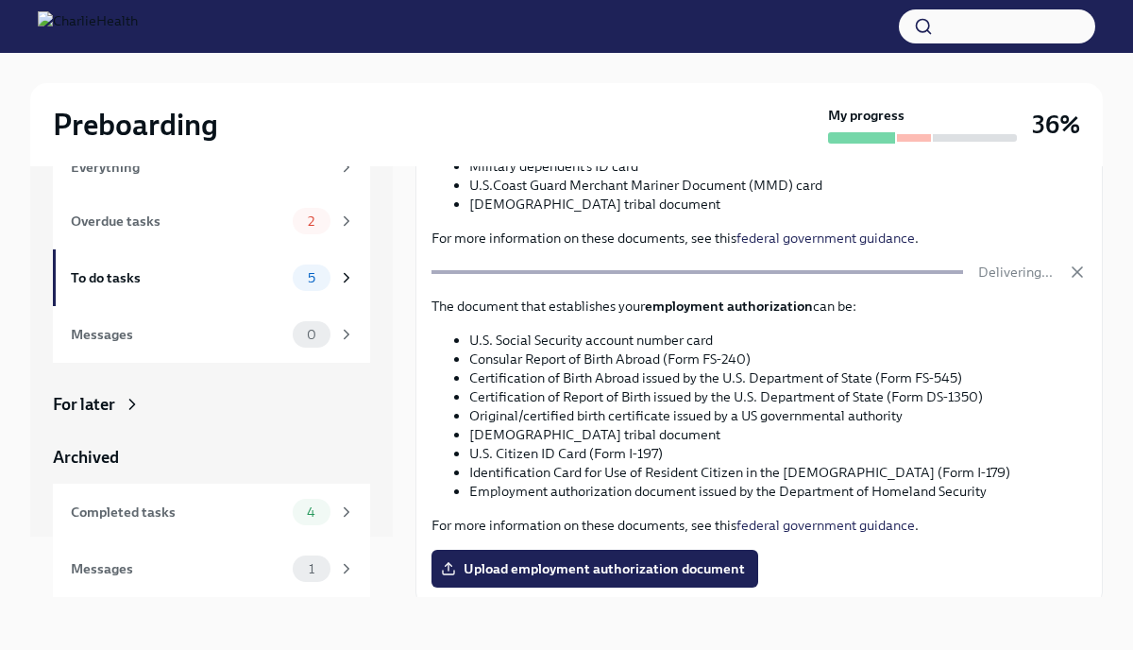
scroll to position [884, 0]
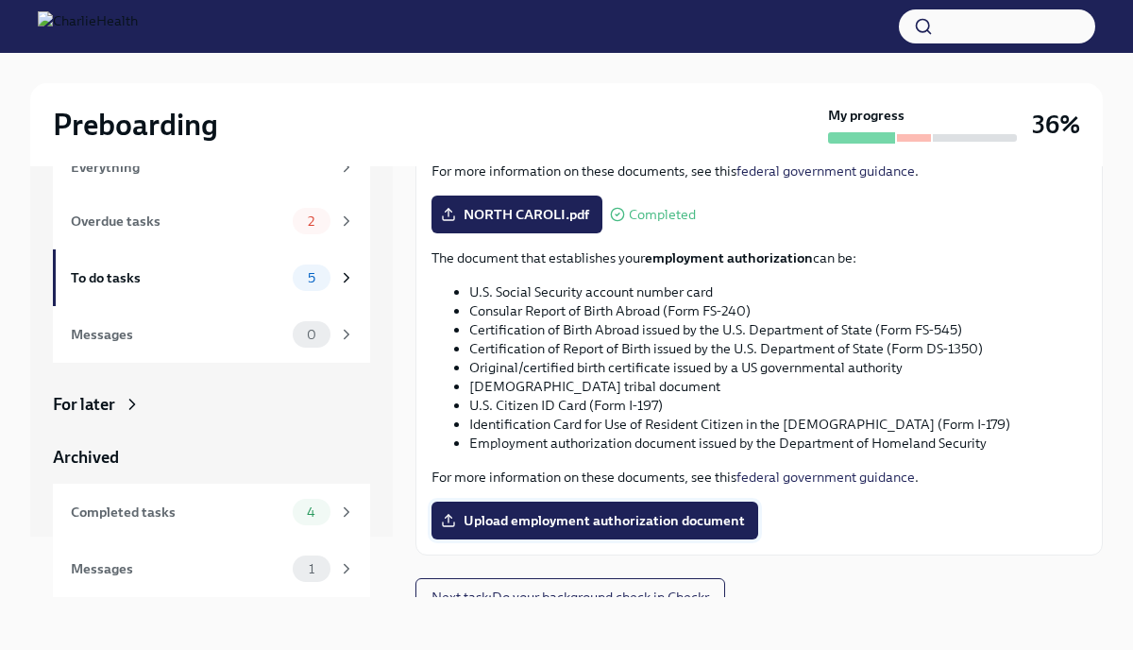
click at [482, 525] on span "Upload employment authorization document" at bounding box center [595, 520] width 300 height 19
click at [0, 0] on input "Upload employment authorization document" at bounding box center [0, 0] width 0 height 0
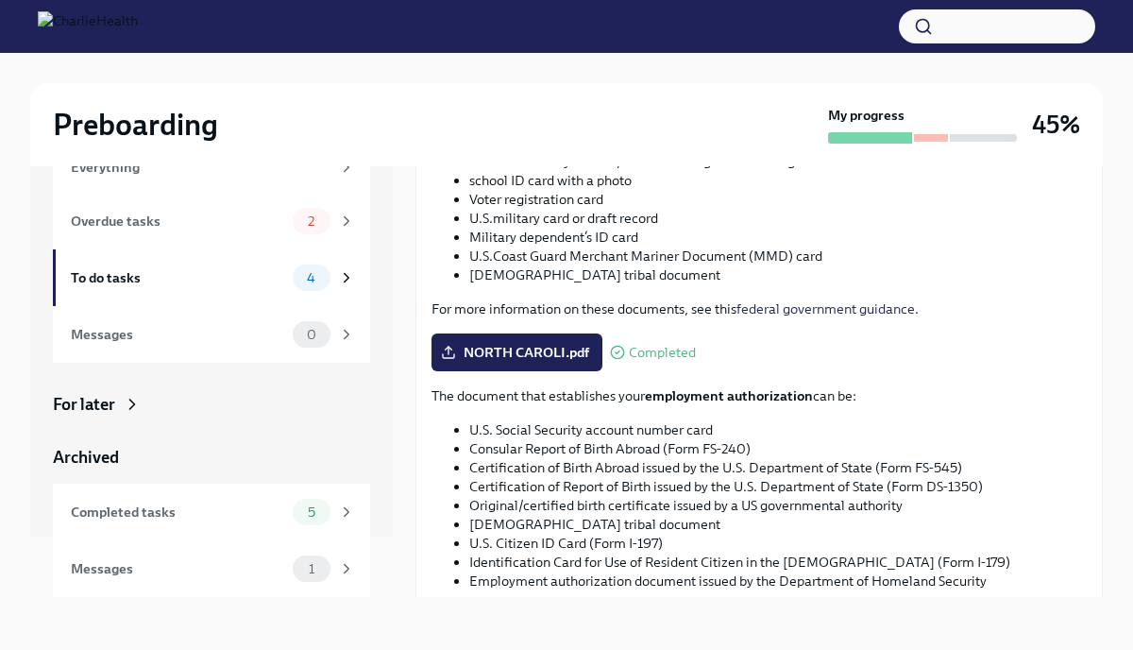
scroll to position [903, 0]
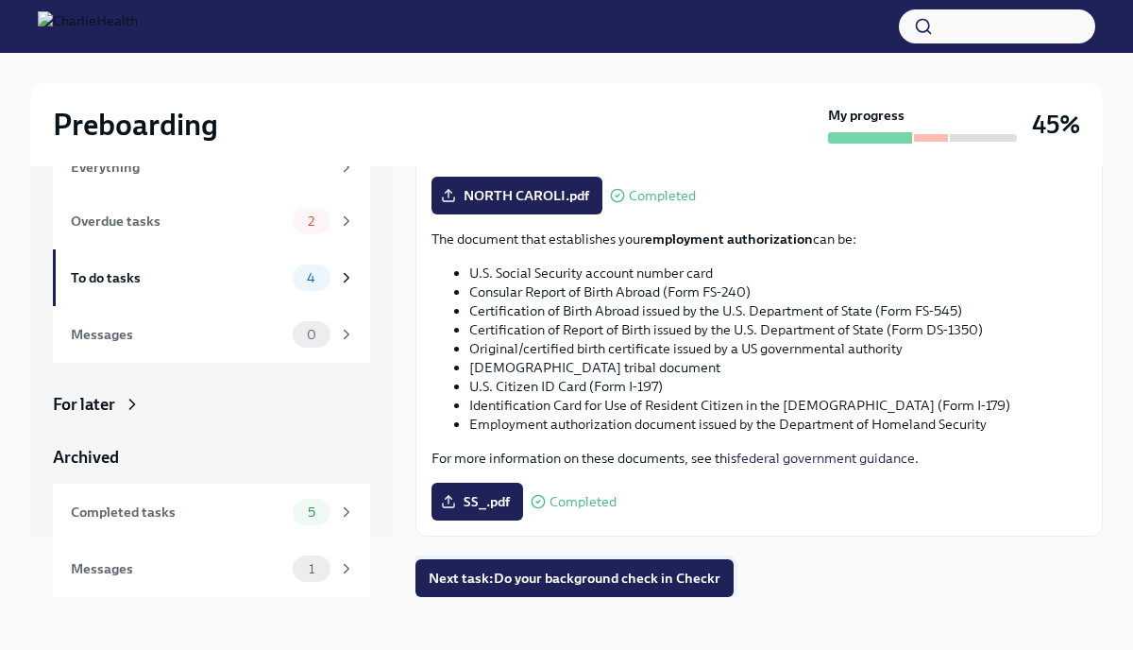
click at [632, 584] on span "Next task : Do your background check in Checkr" at bounding box center [575, 577] width 292 height 19
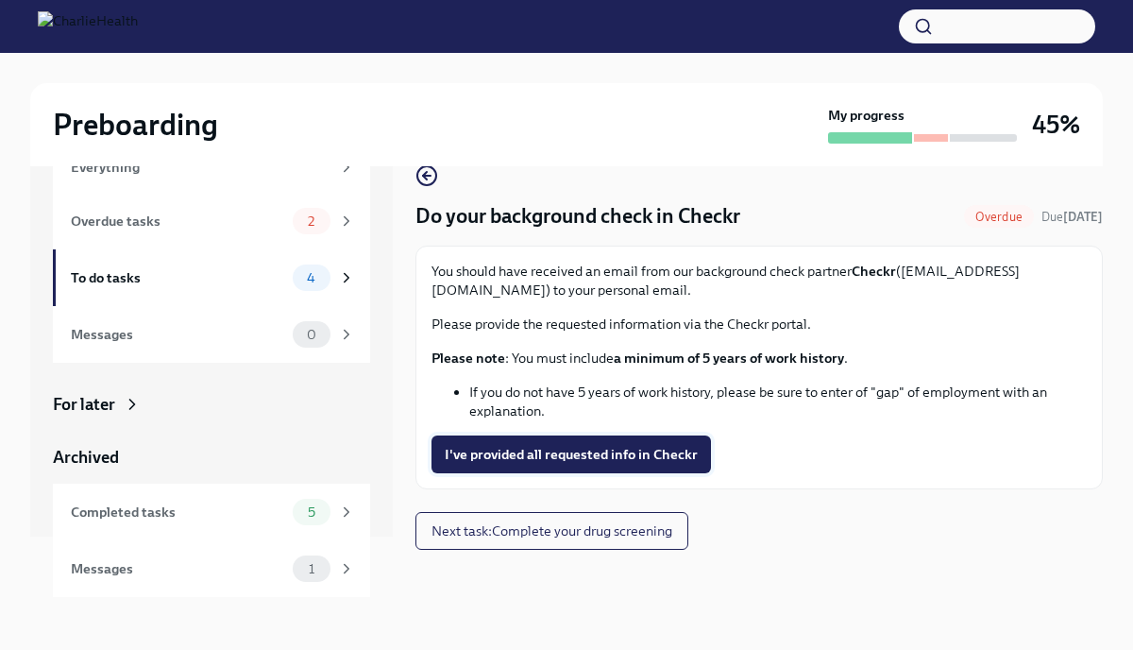
click at [621, 451] on span "I've provided all requested info in Checkr" at bounding box center [571, 454] width 253 height 19
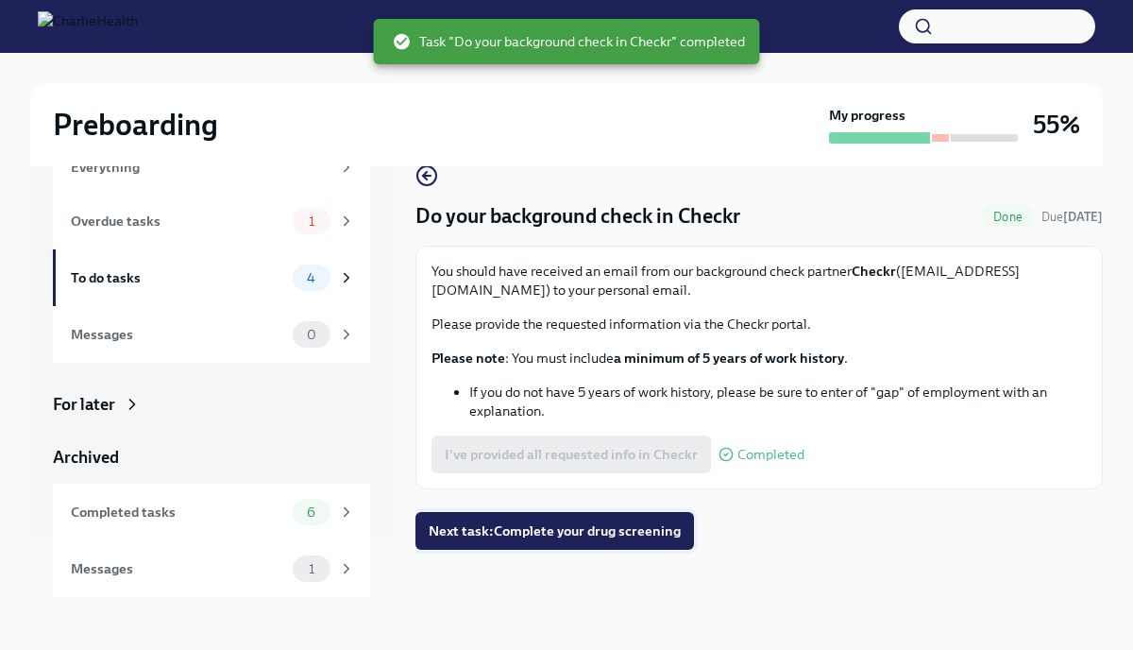
click at [617, 535] on span "Next task : Complete your drug screening" at bounding box center [555, 530] width 252 height 19
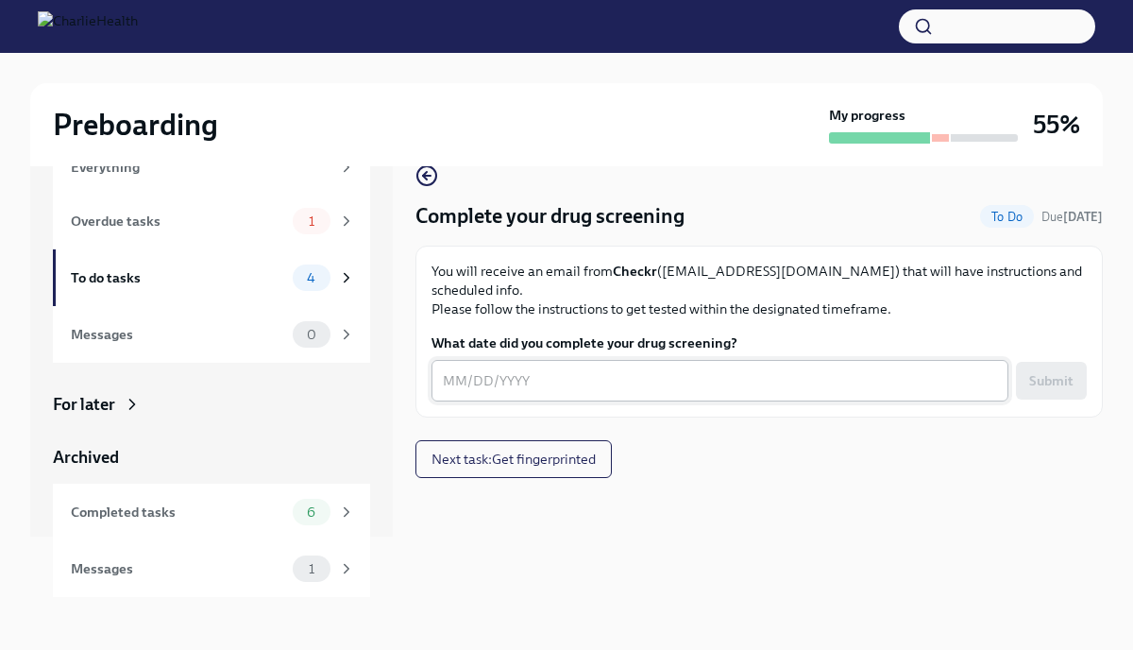
click at [451, 369] on textarea "What date did you complete your drug screening?" at bounding box center [720, 380] width 554 height 23
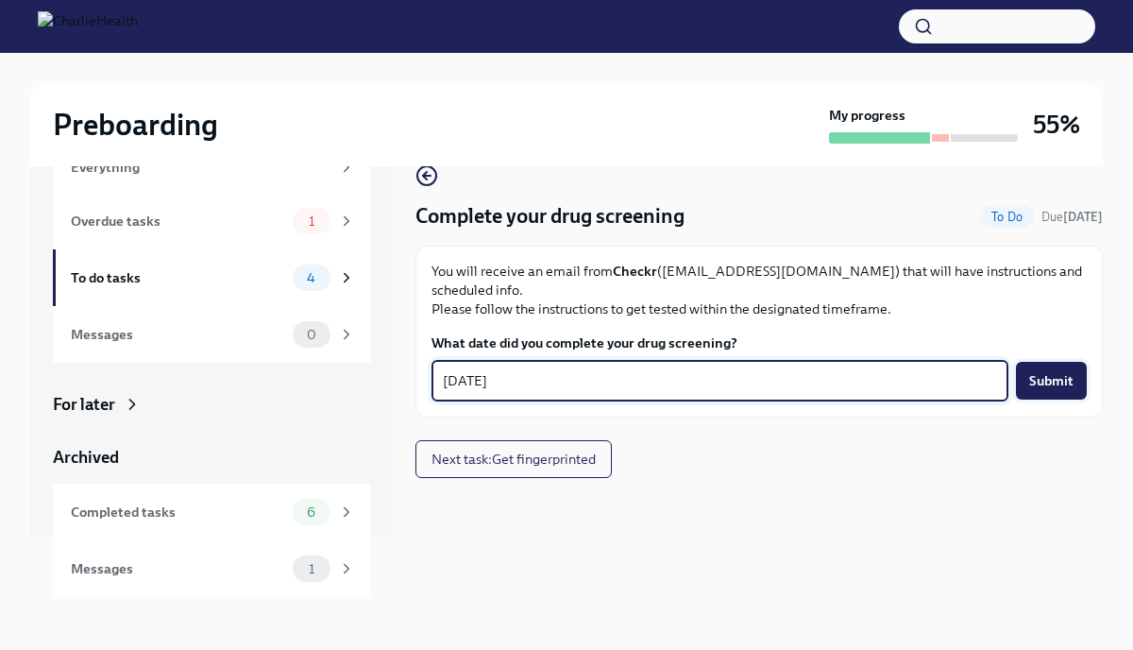
type textarea "[DATE]"
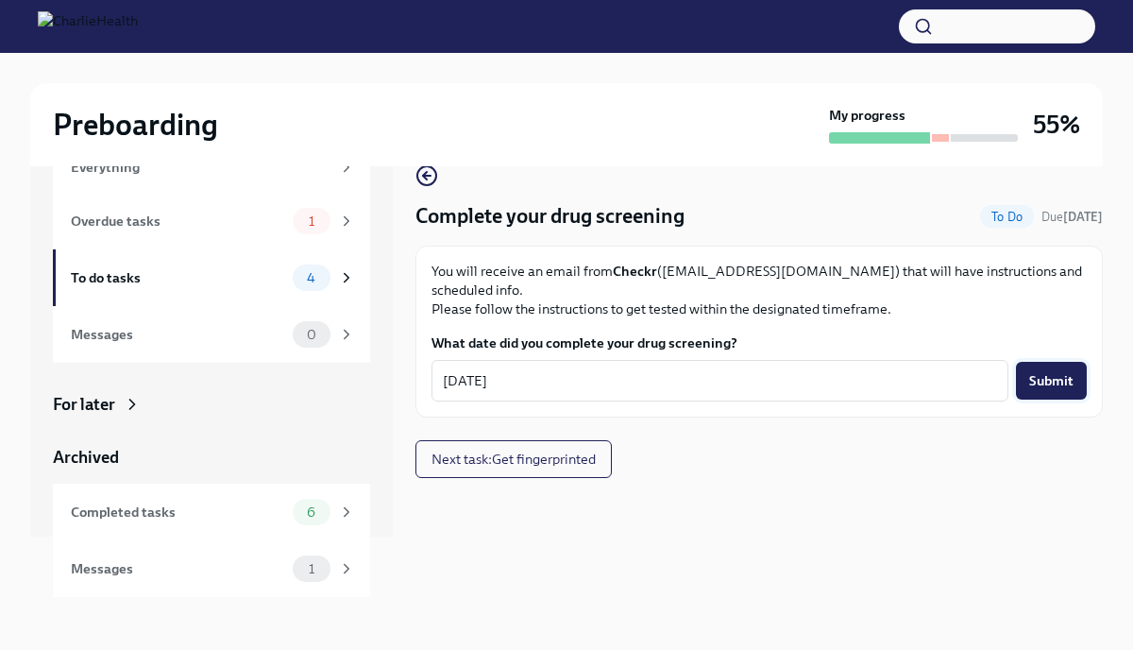
click at [1065, 371] on button "Submit" at bounding box center [1051, 381] width 71 height 38
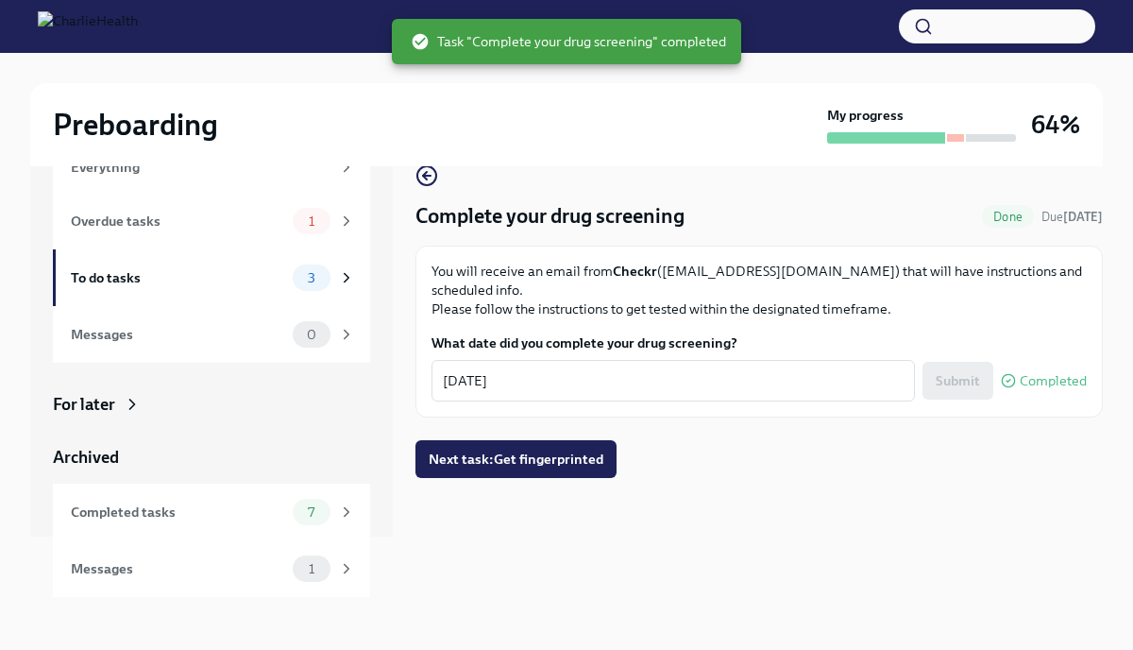
click at [448, 475] on div "Complete your drug screening Done Due [DATE] You will receive an email from Che…" at bounding box center [758, 365] width 687 height 463
click at [429, 449] on span "Next task : Get fingerprinted" at bounding box center [516, 458] width 175 height 19
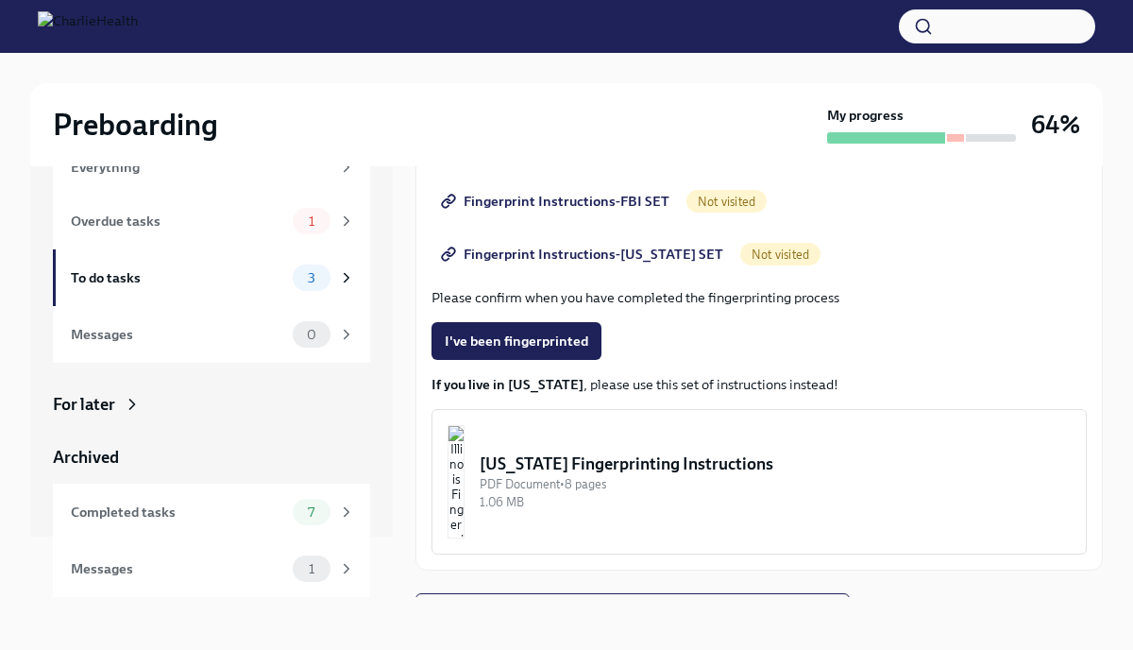
scroll to position [359, 0]
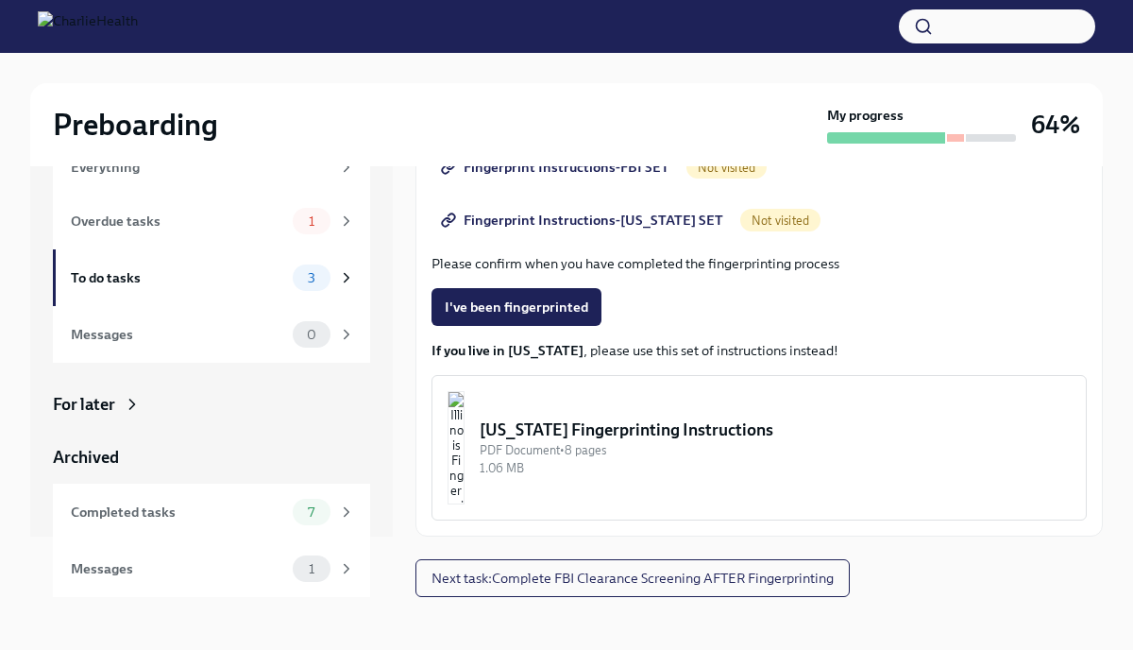
click at [407, 375] on div "In progress Everything Overdue tasks 1 To do tasks 3 Messages 0 For later Archi…" at bounding box center [566, 365] width 1073 height 463
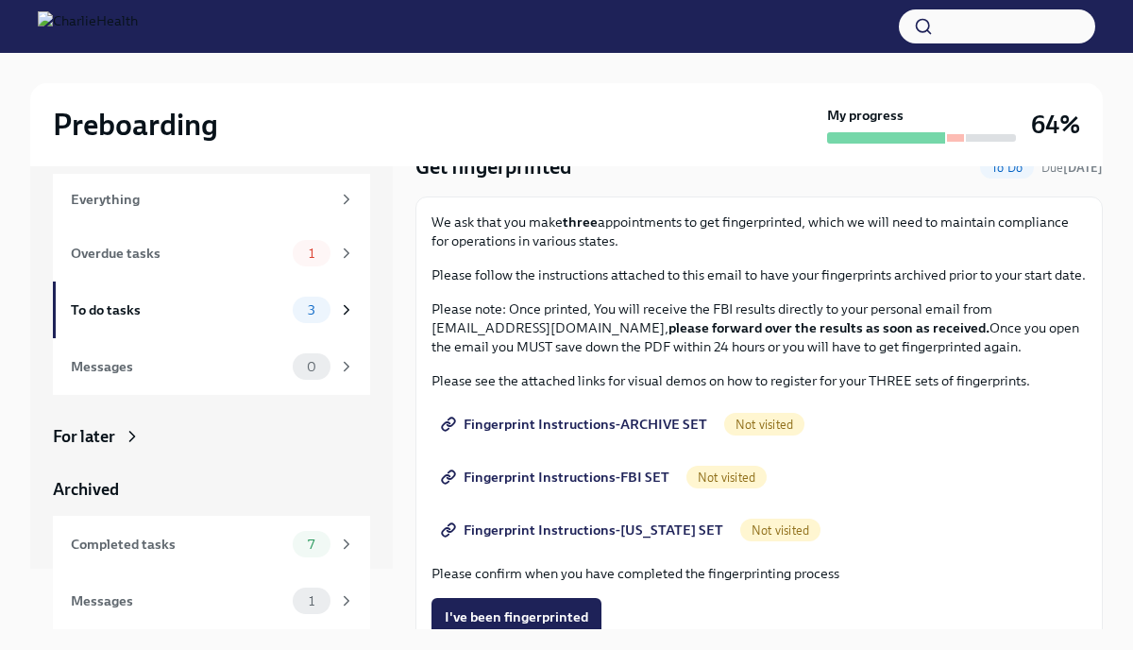
scroll to position [98, 0]
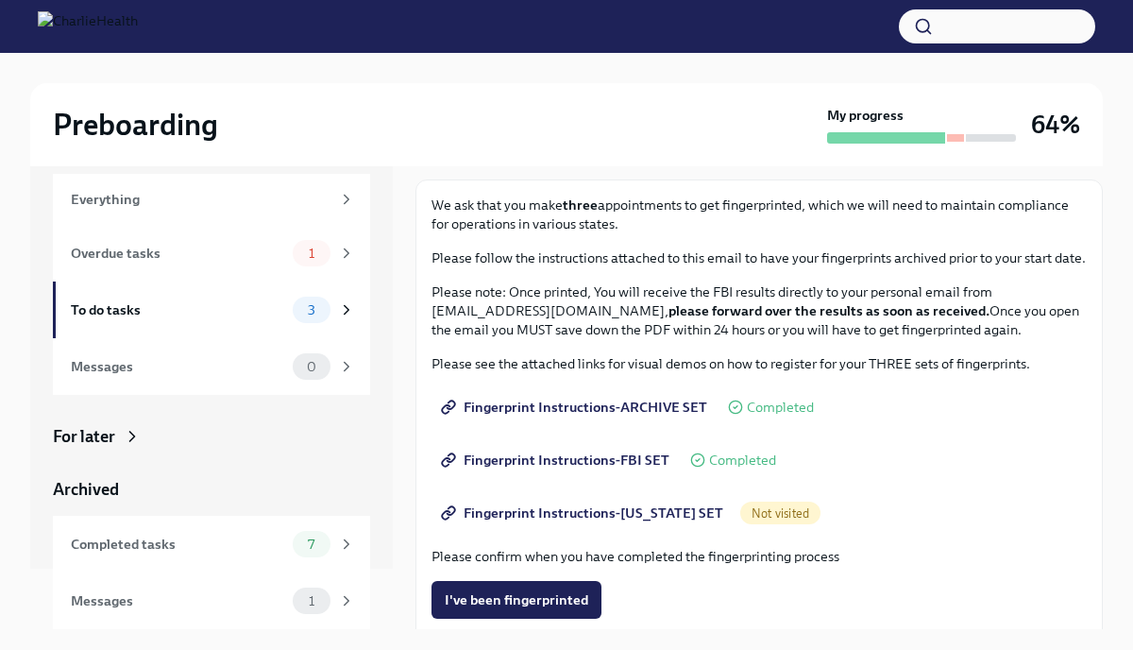
click at [495, 515] on span "Fingerprint Instructions-[US_STATE] SET" at bounding box center [584, 512] width 279 height 19
click at [418, 440] on div "We ask that you make three appointments to get fingerprinted, which we will nee…" at bounding box center [758, 504] width 687 height 650
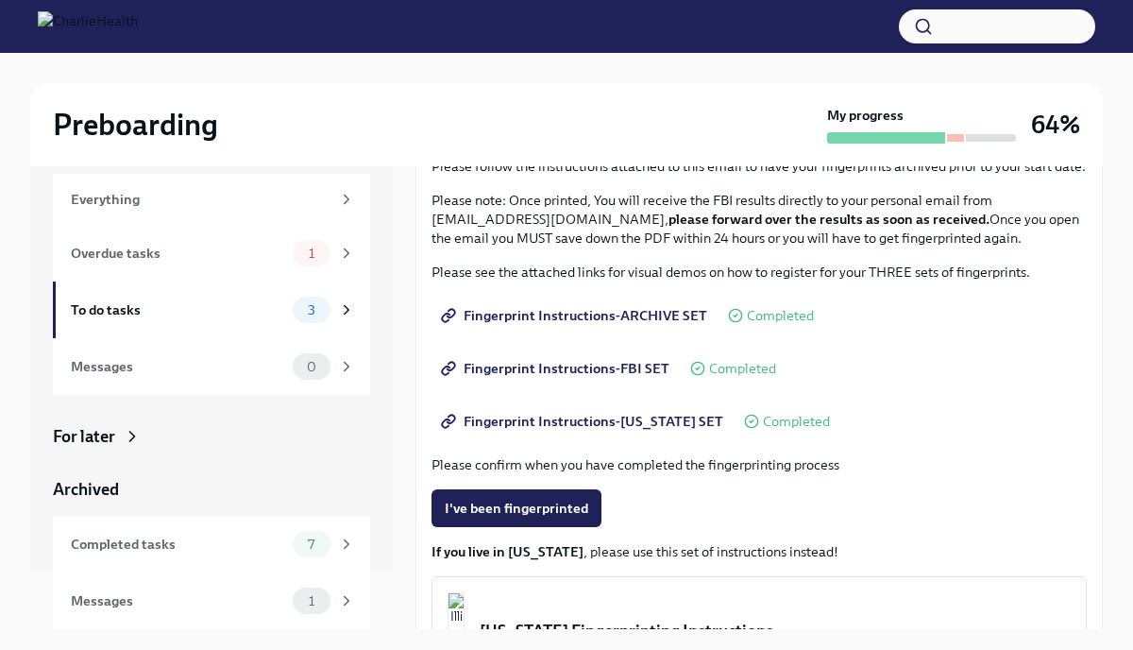
scroll to position [359, 0]
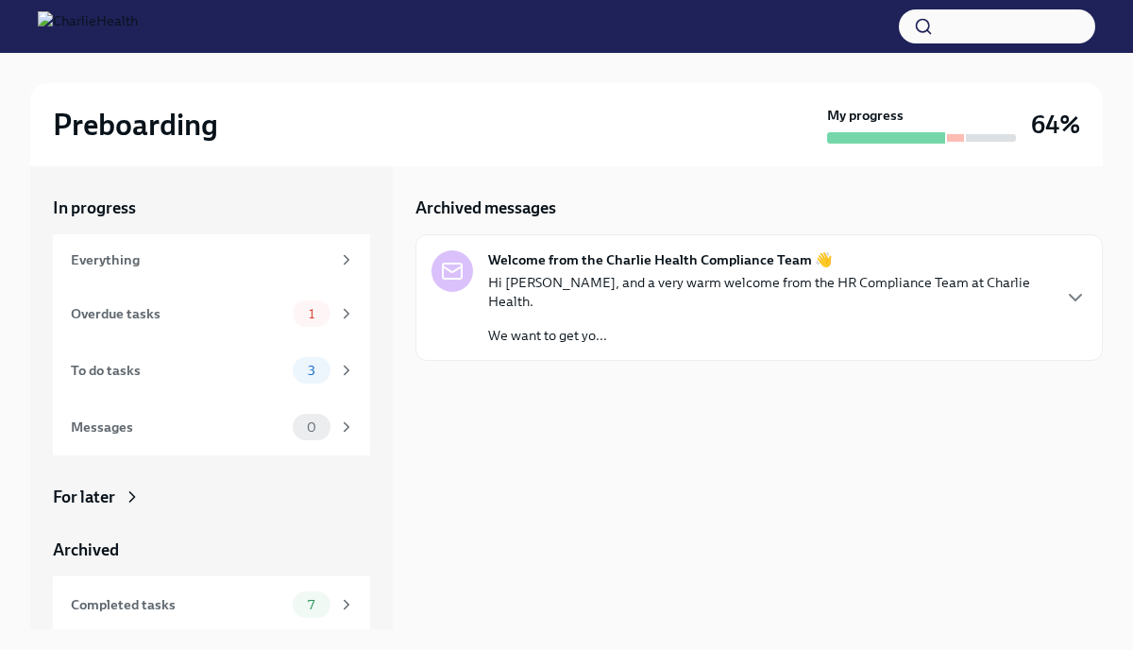
click at [634, 326] on p "We want to get yo..." at bounding box center [768, 335] width 561 height 19
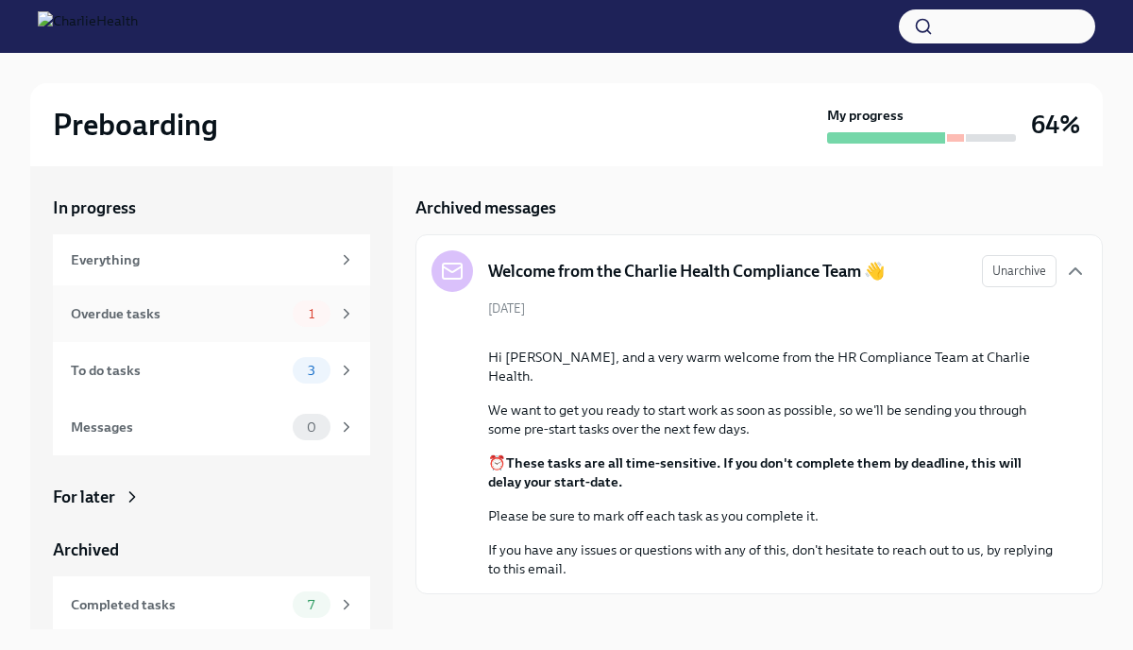
click at [347, 312] on icon at bounding box center [347, 314] width 5 height 8
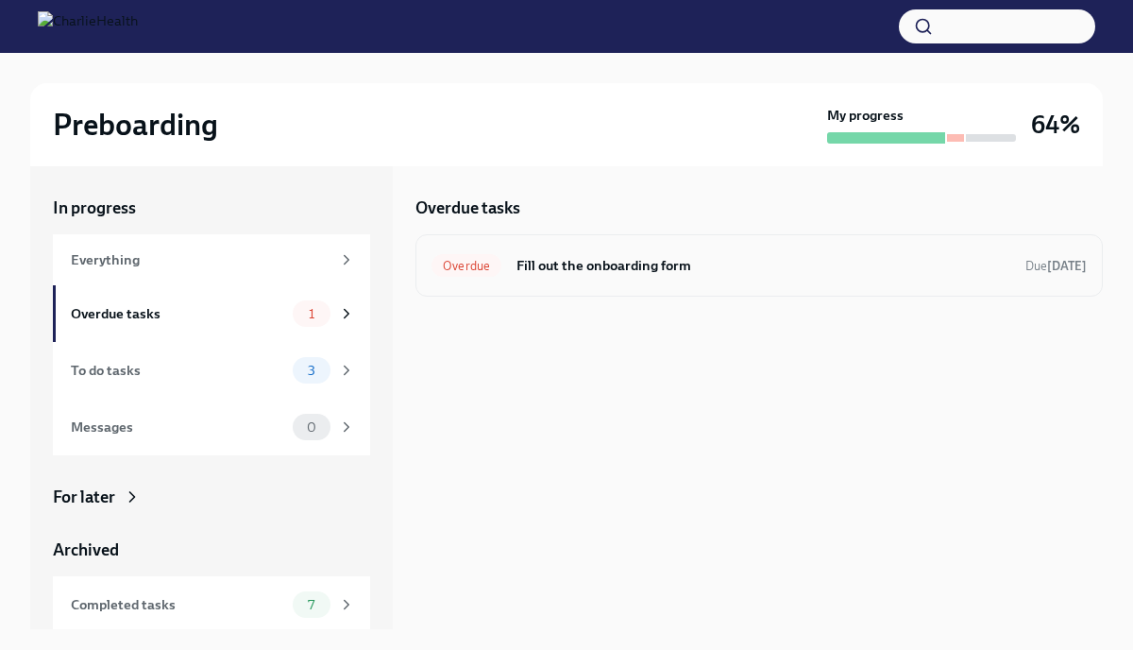
click at [569, 279] on div "Overdue Fill out the onboarding form Due [DATE]" at bounding box center [758, 265] width 655 height 30
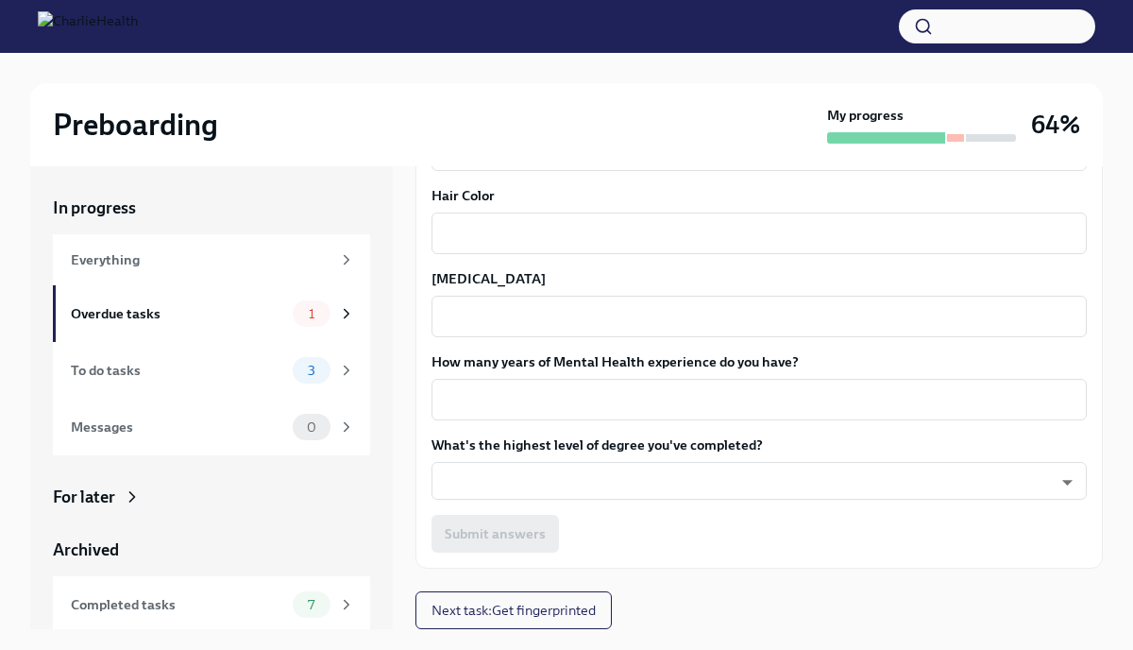
scroll to position [32, 0]
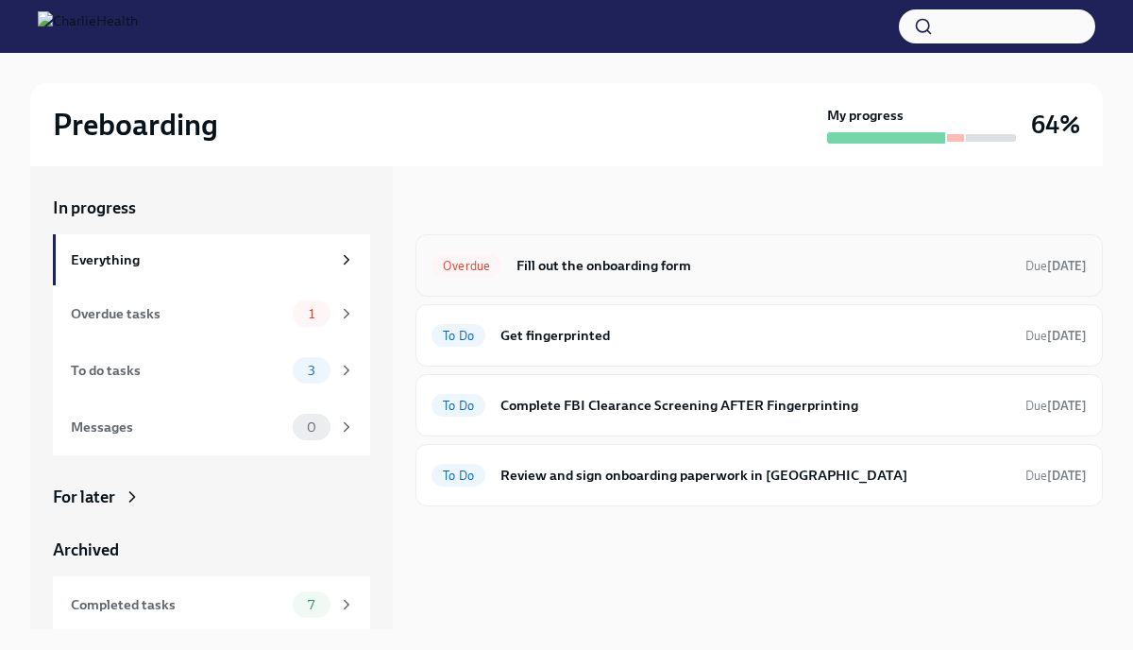
click at [461, 262] on span "Overdue" at bounding box center [466, 266] width 70 height 14
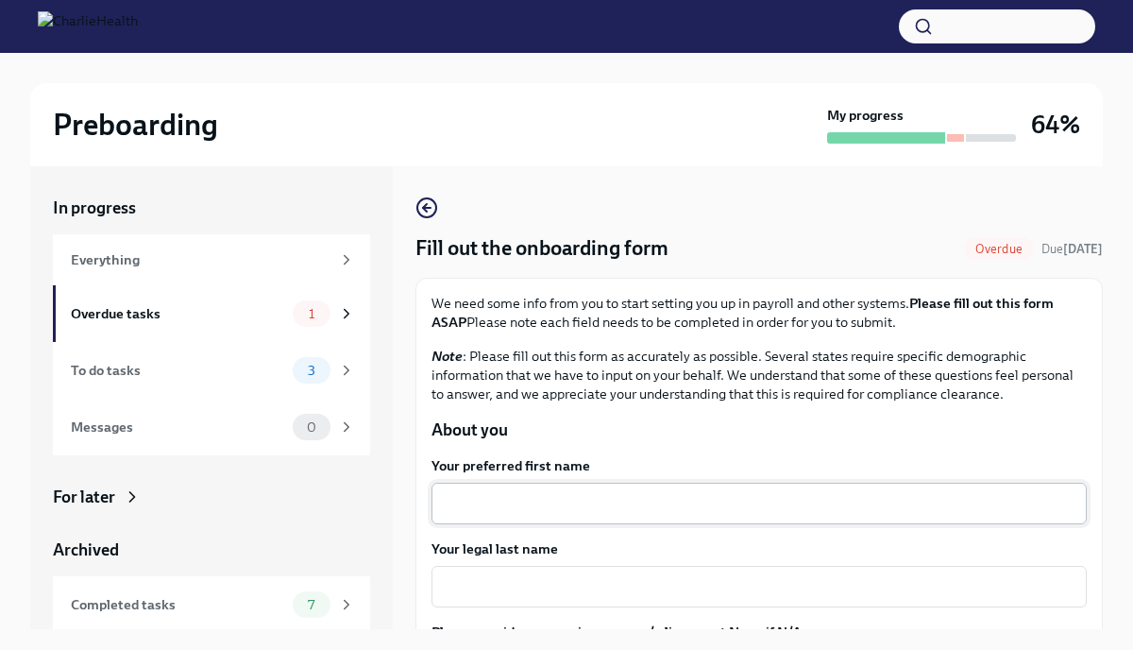
click at [467, 498] on textarea "Your preferred first name" at bounding box center [759, 503] width 633 height 23
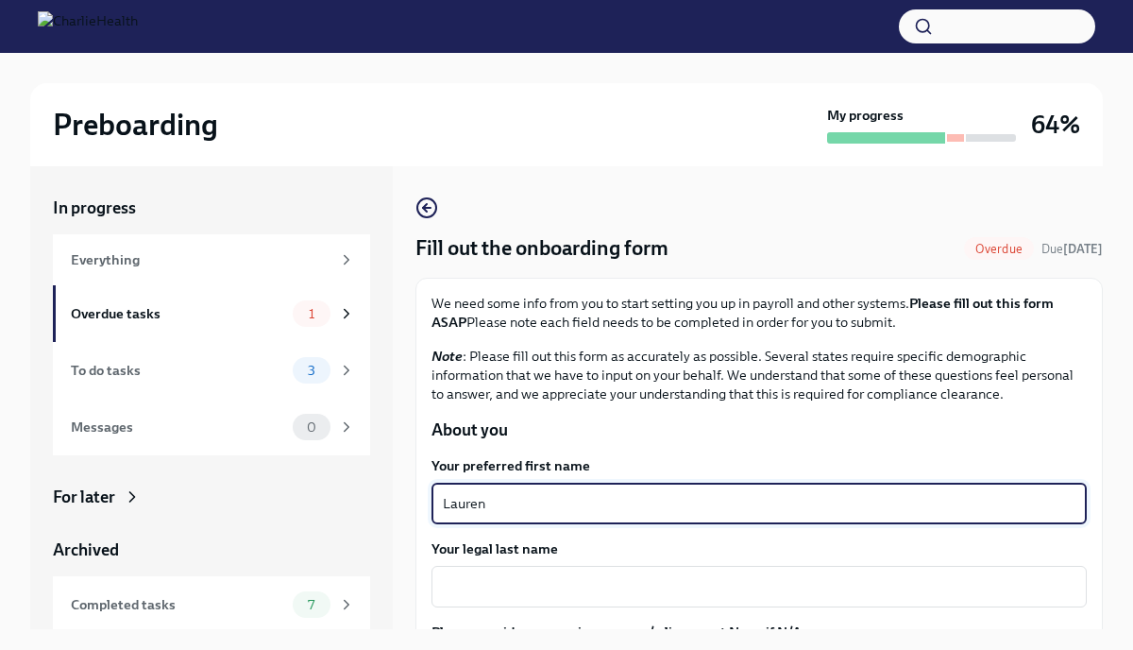
type textarea "Lauren"
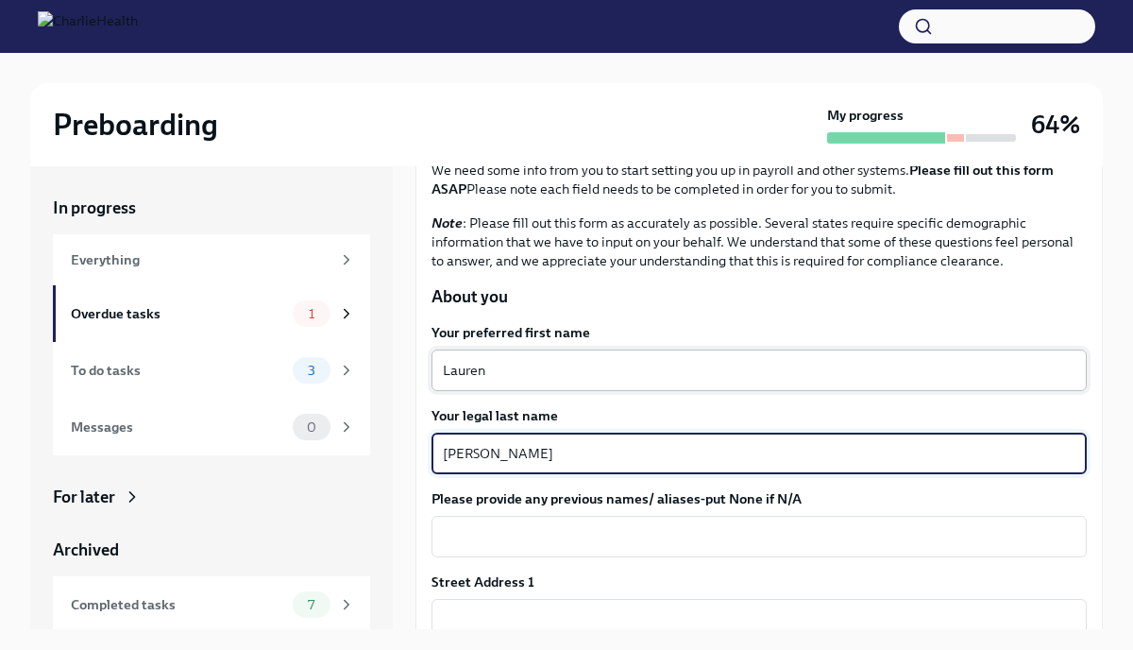
scroll to position [305, 0]
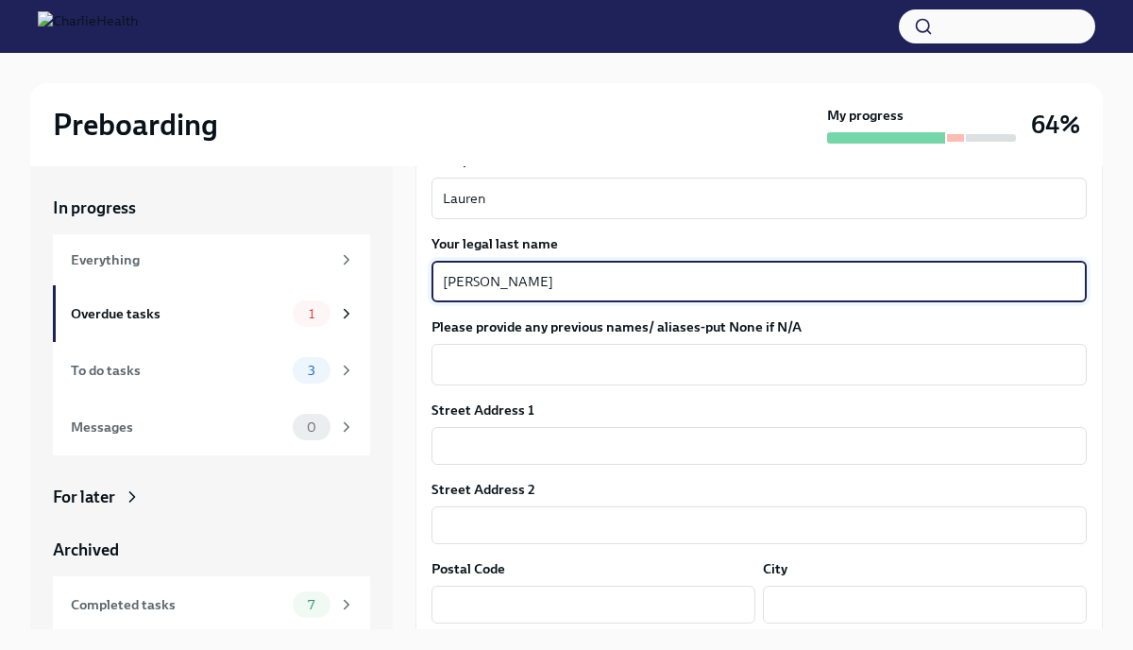
type textarea "[PERSON_NAME]"
click at [492, 465] on div "Street Address 1 ​ Street Address 2 ​ Postal Code ​ City ​ State/Region ​ Count…" at bounding box center [758, 558] width 655 height 317
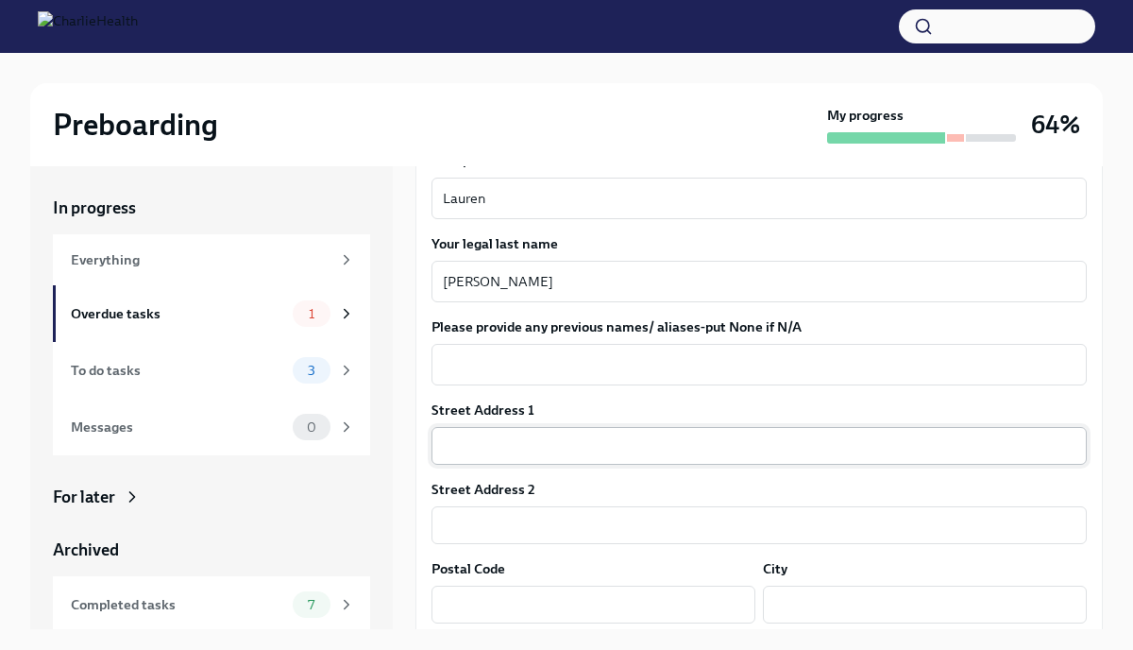
click at [494, 449] on input "text" at bounding box center [758, 446] width 655 height 38
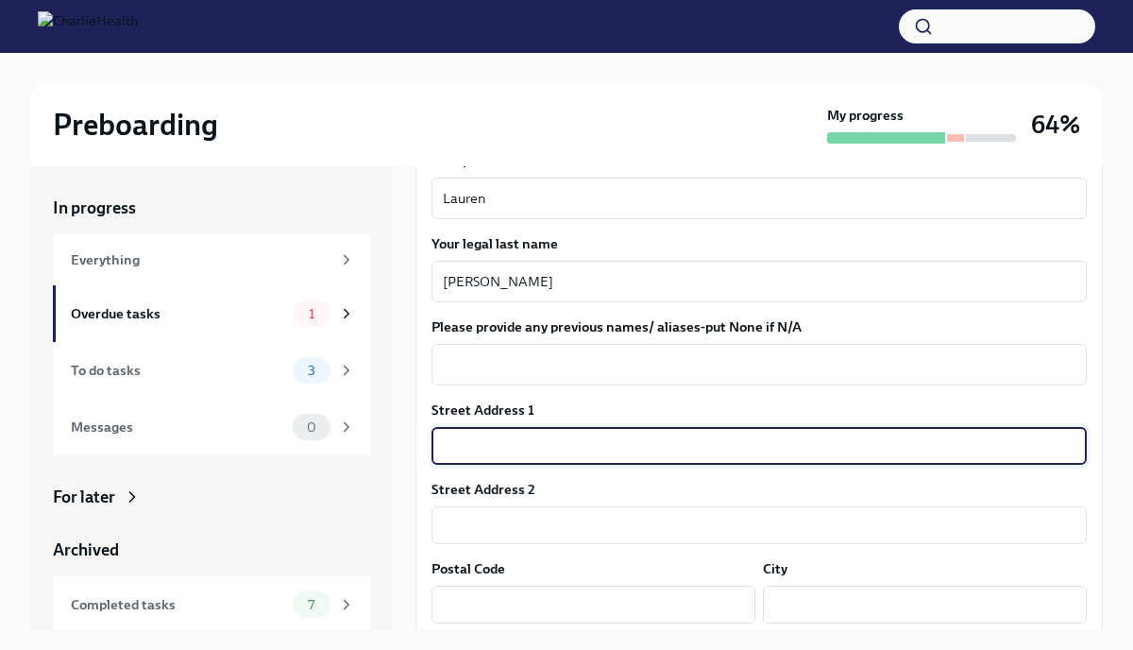
type input "[STREET_ADDRESS]"
type input "28205"
type input "Charlotte"
type input "NC"
type input "US"
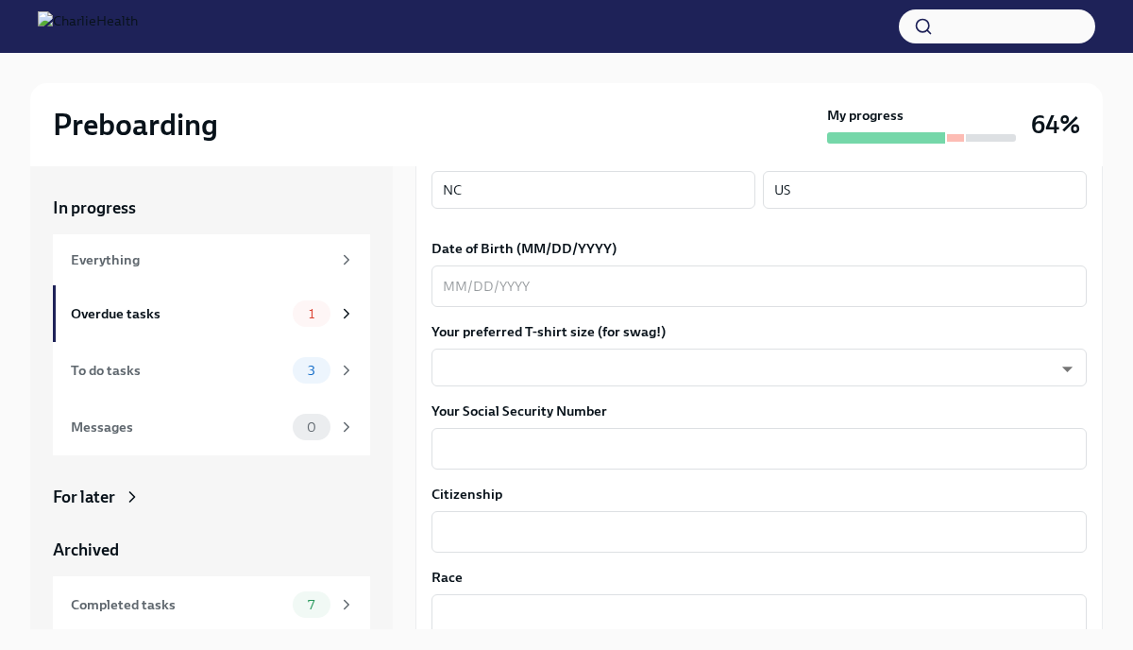
scroll to position [784, 0]
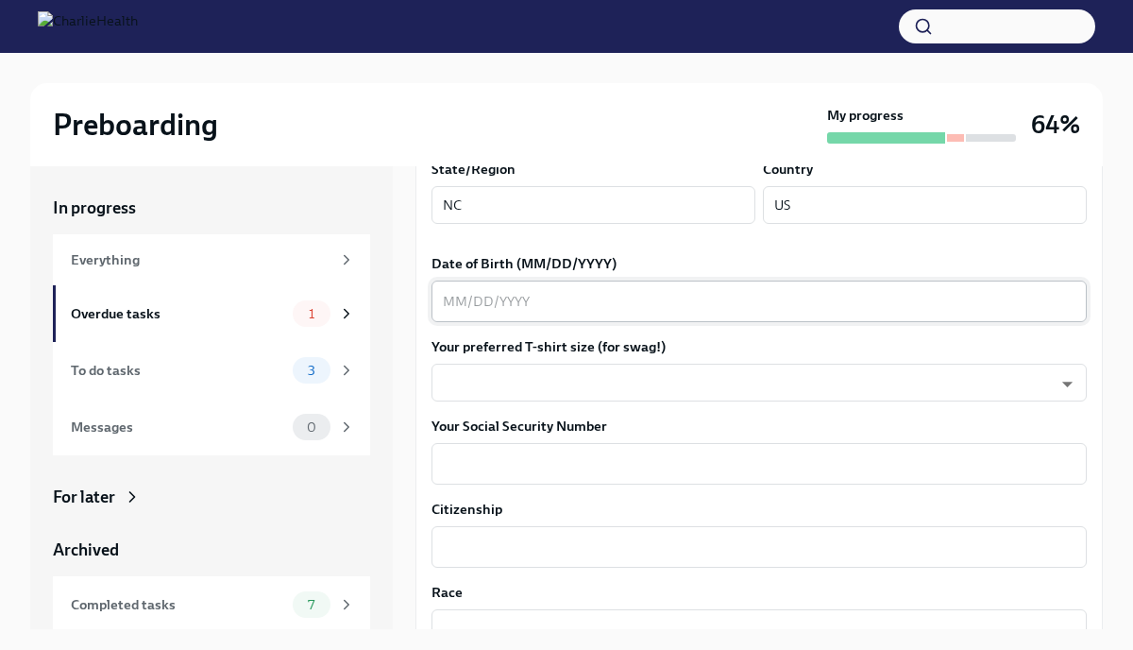
click at [538, 318] on div "x ​" at bounding box center [758, 301] width 655 height 42
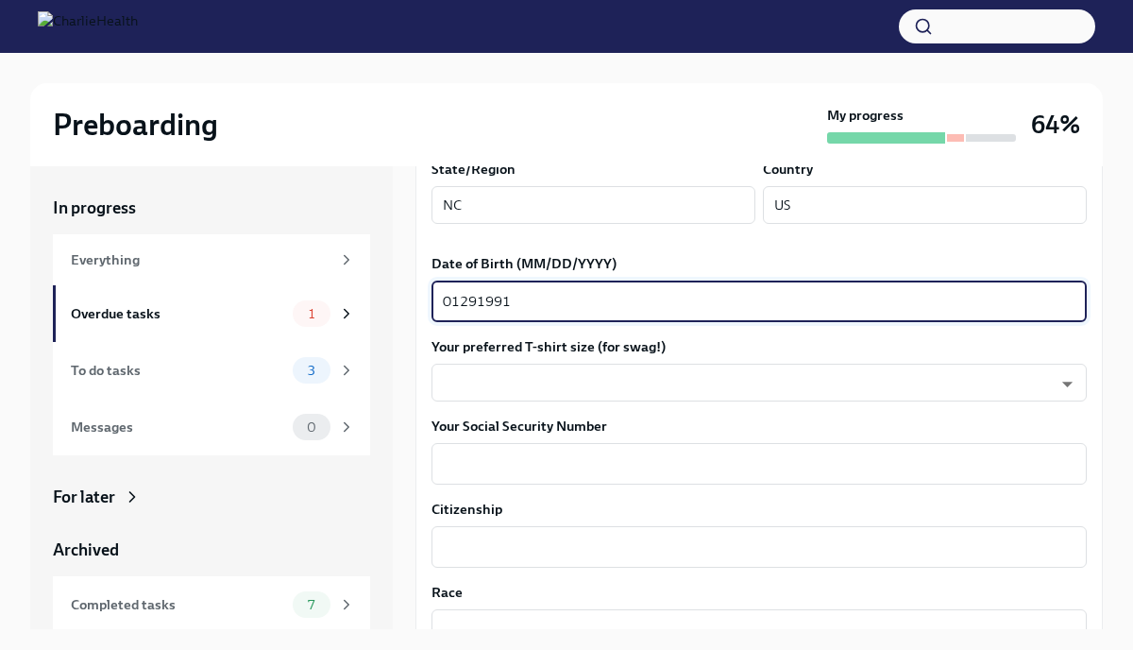
click at [456, 296] on textarea "01291991" at bounding box center [759, 301] width 633 height 23
click at [482, 300] on textarea "01/291991" at bounding box center [759, 301] width 633 height 23
type textarea "[DATE]"
click at [502, 378] on body "Preboarding My progress 64% In progress Everything Overdue tasks 1 To do tasks …" at bounding box center [566, 341] width 1133 height 682
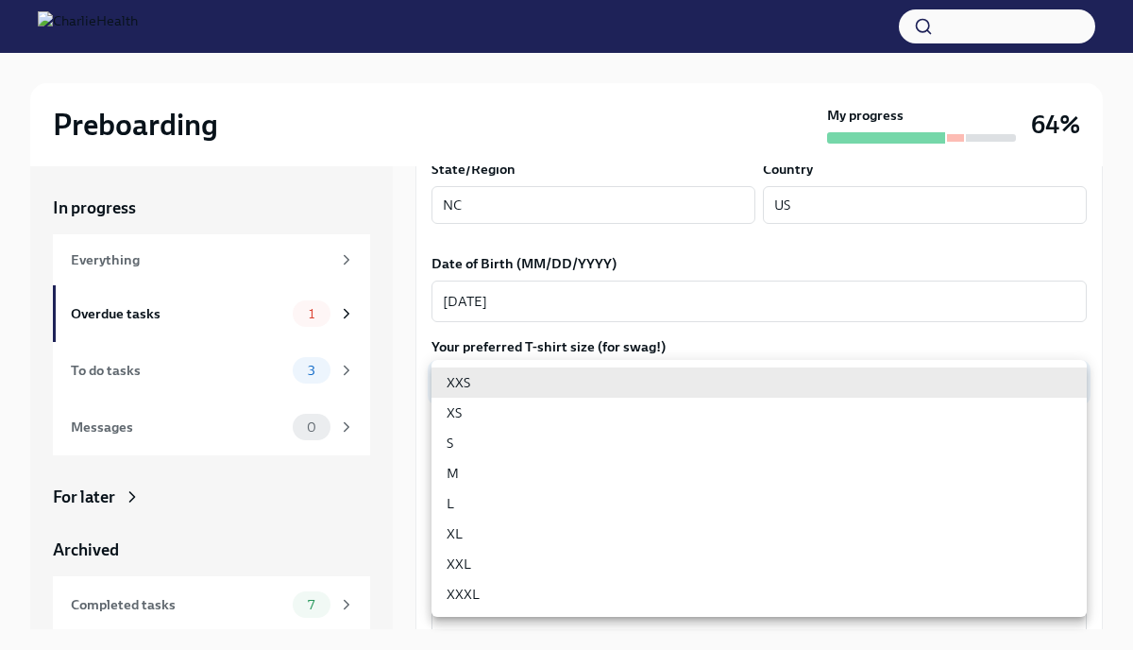
click at [484, 444] on li "S" at bounding box center [758, 443] width 655 height 30
type input "GYTm_qoab"
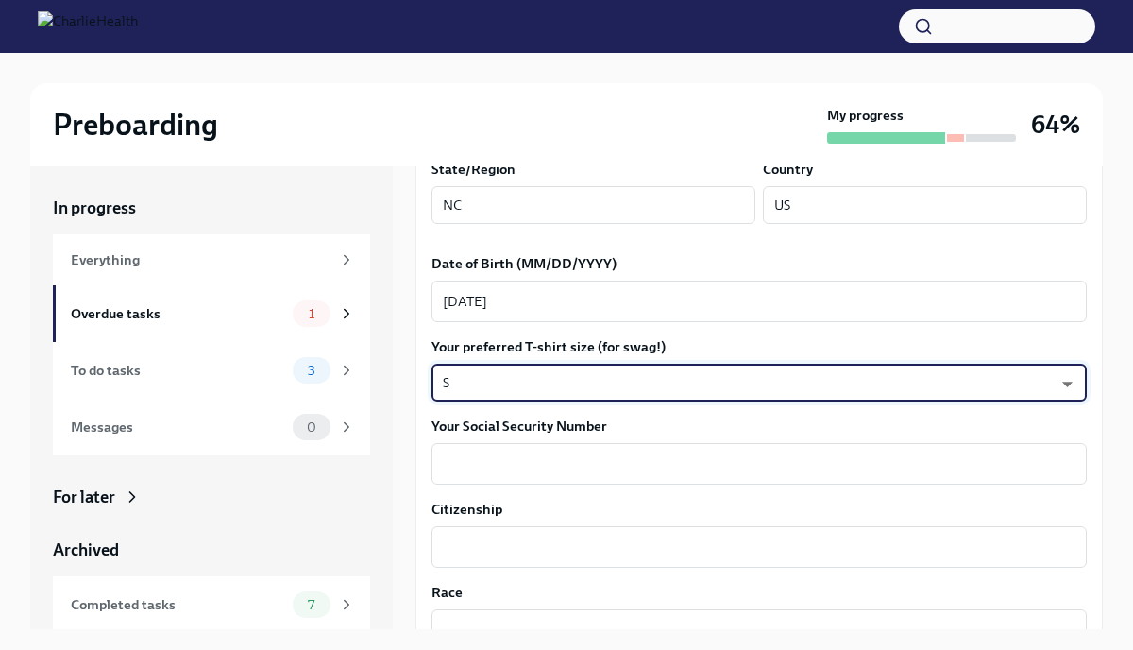
click at [484, 444] on div "x ​" at bounding box center [758, 464] width 655 height 42
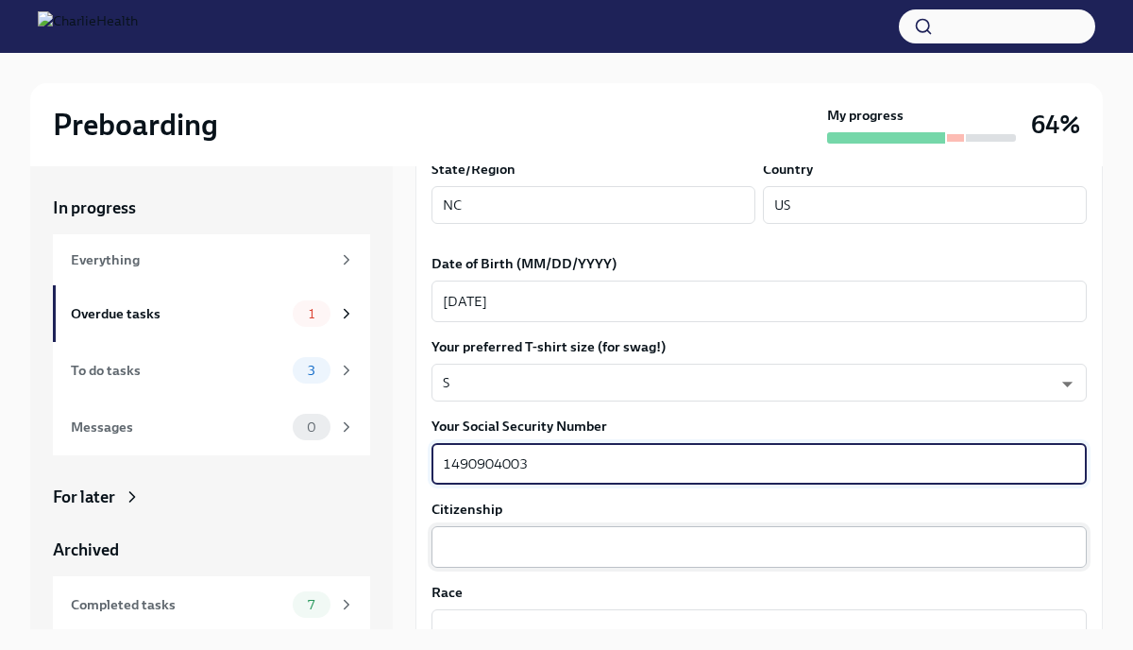
type textarea "1490904003"
click at [486, 531] on div "x ​" at bounding box center [758, 547] width 655 height 42
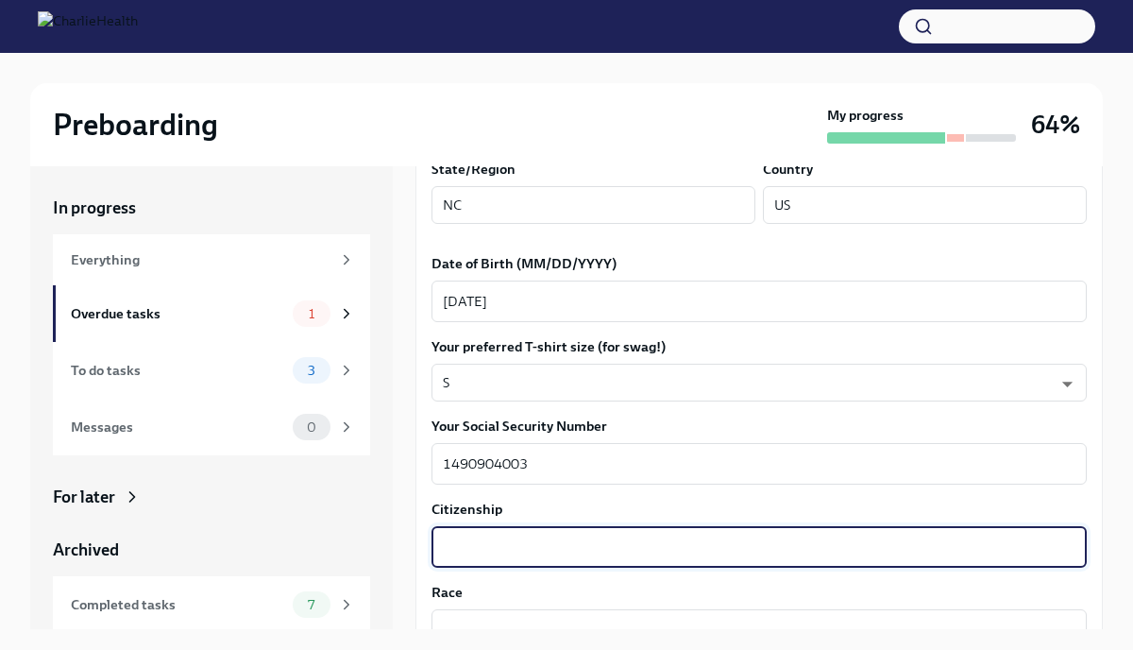
click at [486, 531] on div "x ​" at bounding box center [758, 547] width 655 height 42
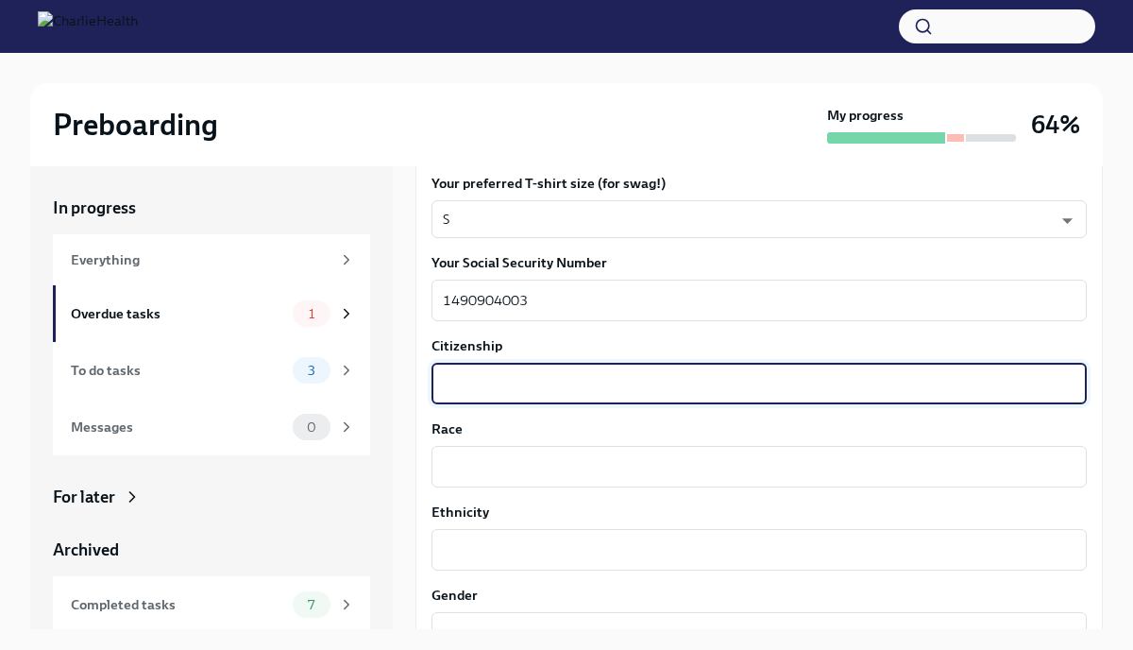
scroll to position [952, 0]
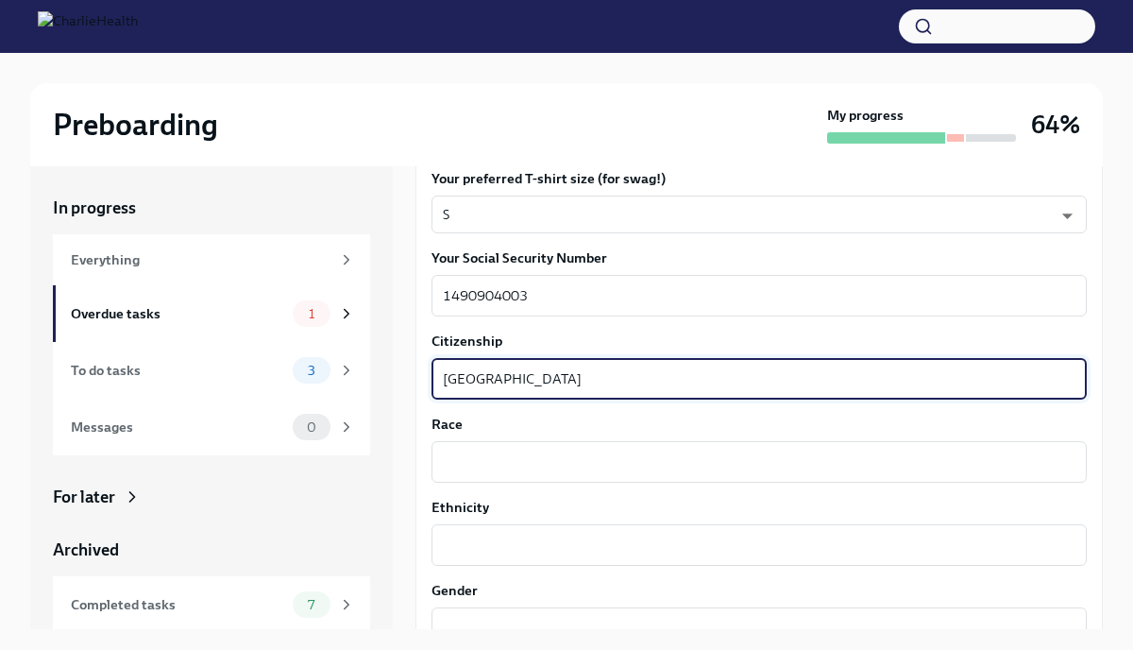
type textarea "[GEOGRAPHIC_DATA]"
click at [498, 434] on div "Race x ​" at bounding box center [758, 448] width 655 height 68
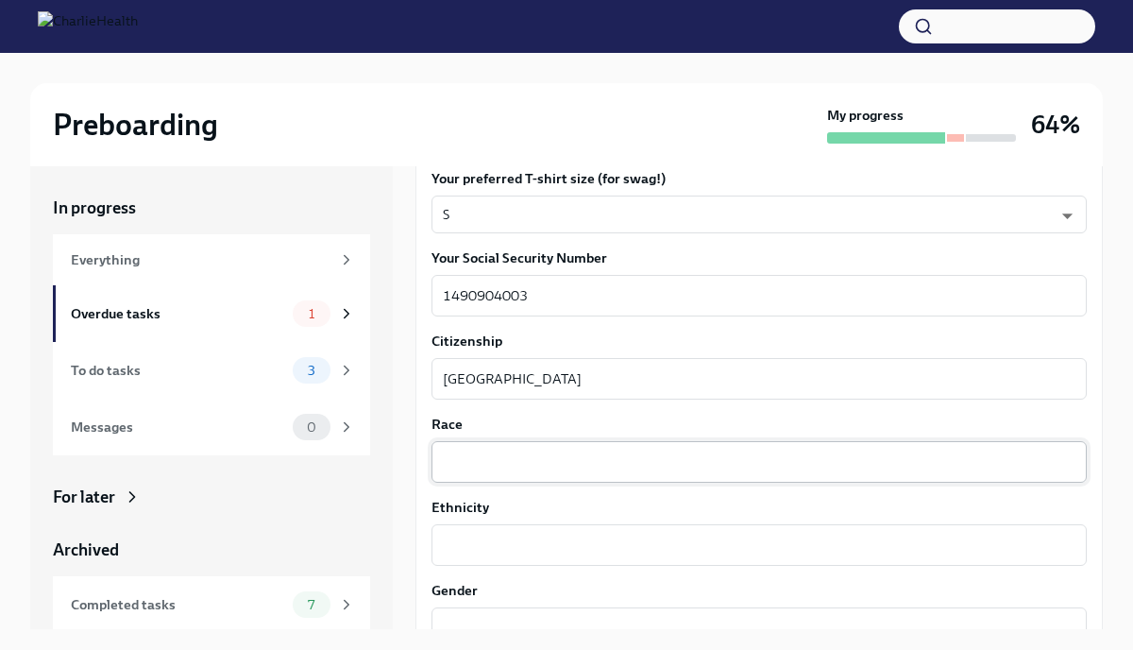
click at [499, 448] on div "x ​" at bounding box center [758, 462] width 655 height 42
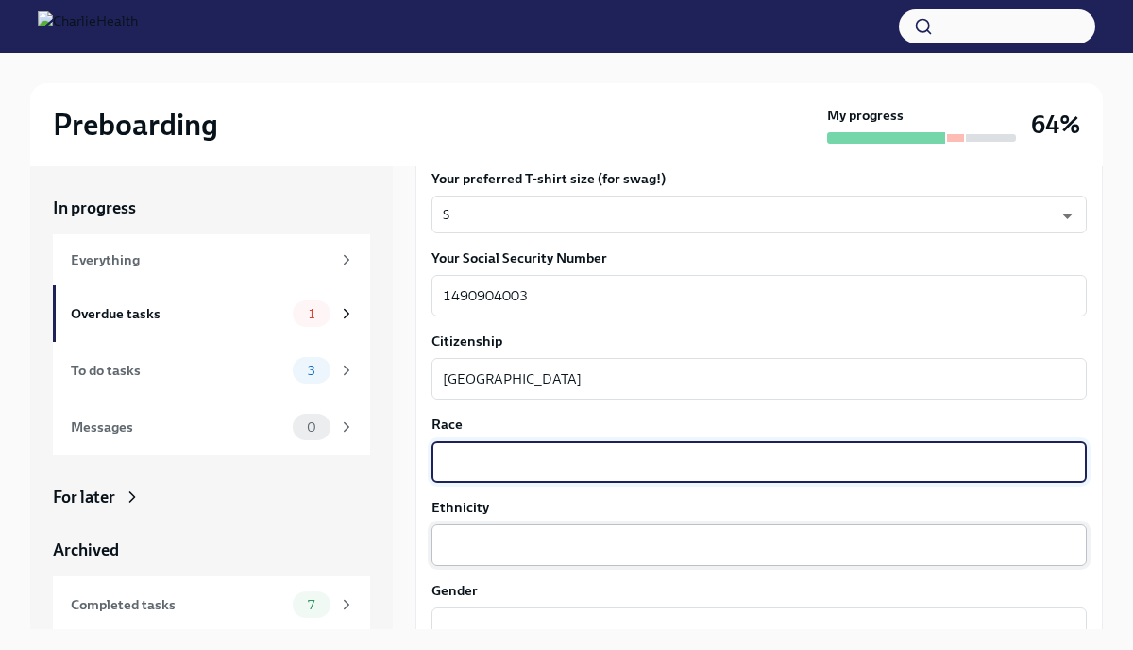
click at [503, 550] on textarea "Ethnicity" at bounding box center [759, 544] width 633 height 23
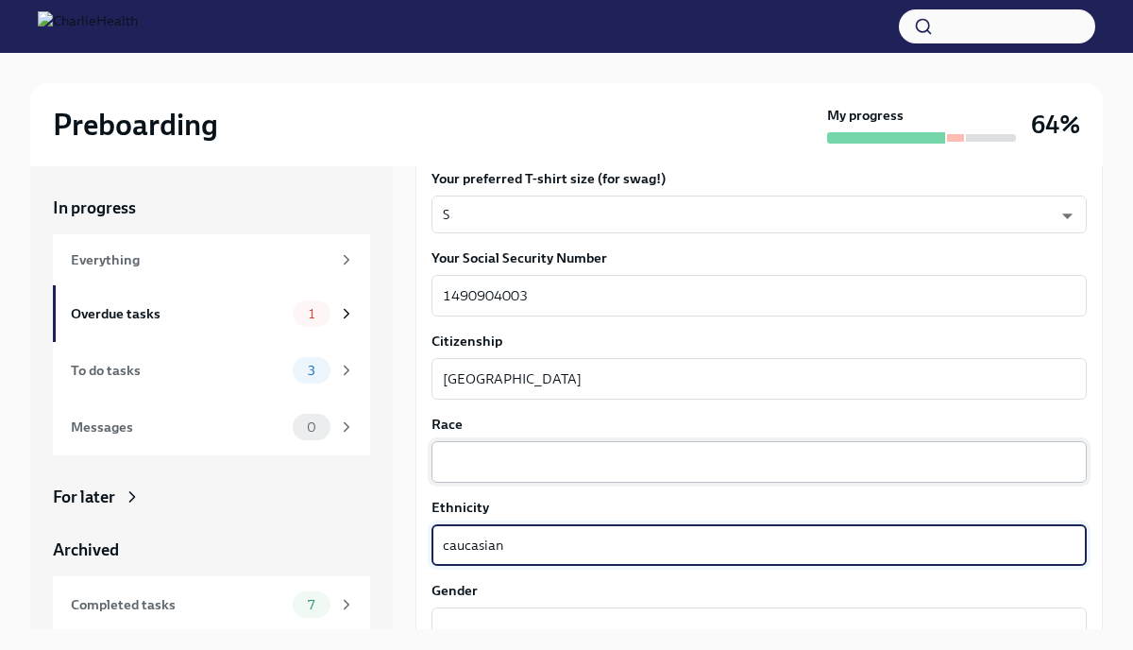
type textarea "caucasian"
click at [465, 472] on textarea "Race" at bounding box center [759, 461] width 633 height 23
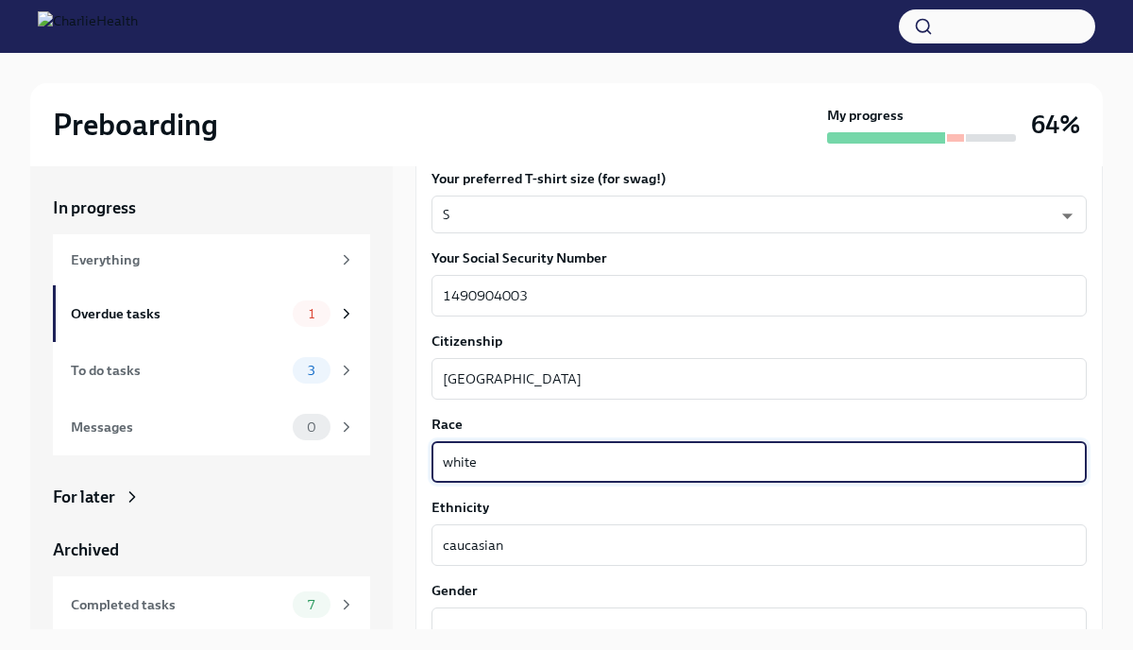
type textarea "white"
click at [590, 416] on label "Race" at bounding box center [758, 423] width 655 height 19
click at [590, 450] on textarea "white" at bounding box center [759, 461] width 633 height 23
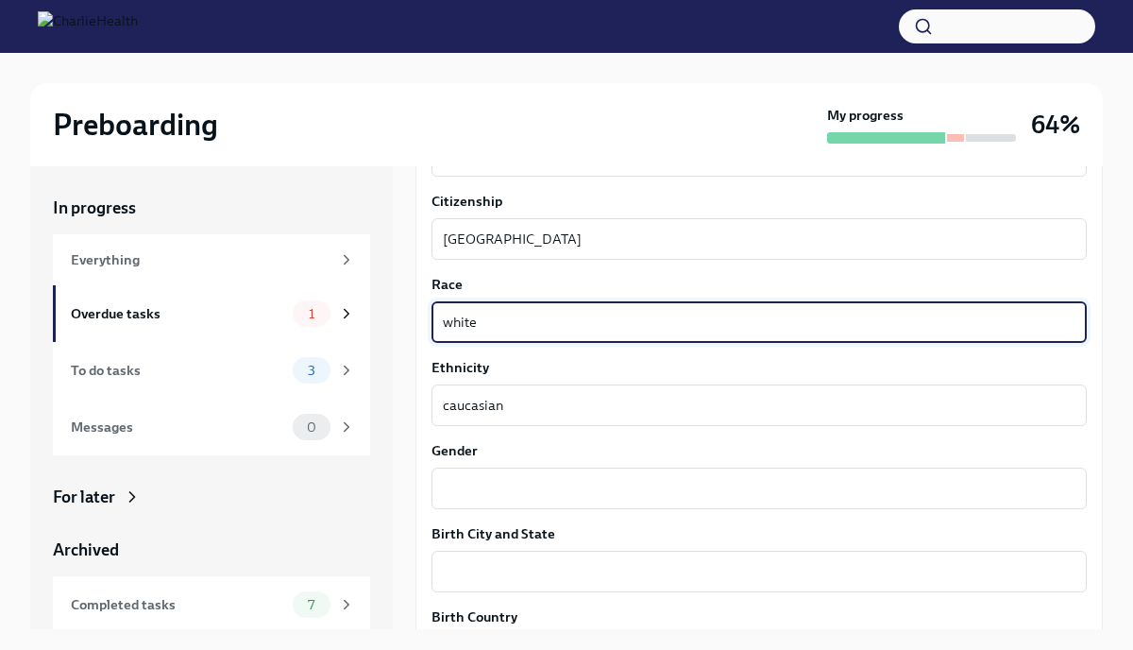
scroll to position [1141, 0]
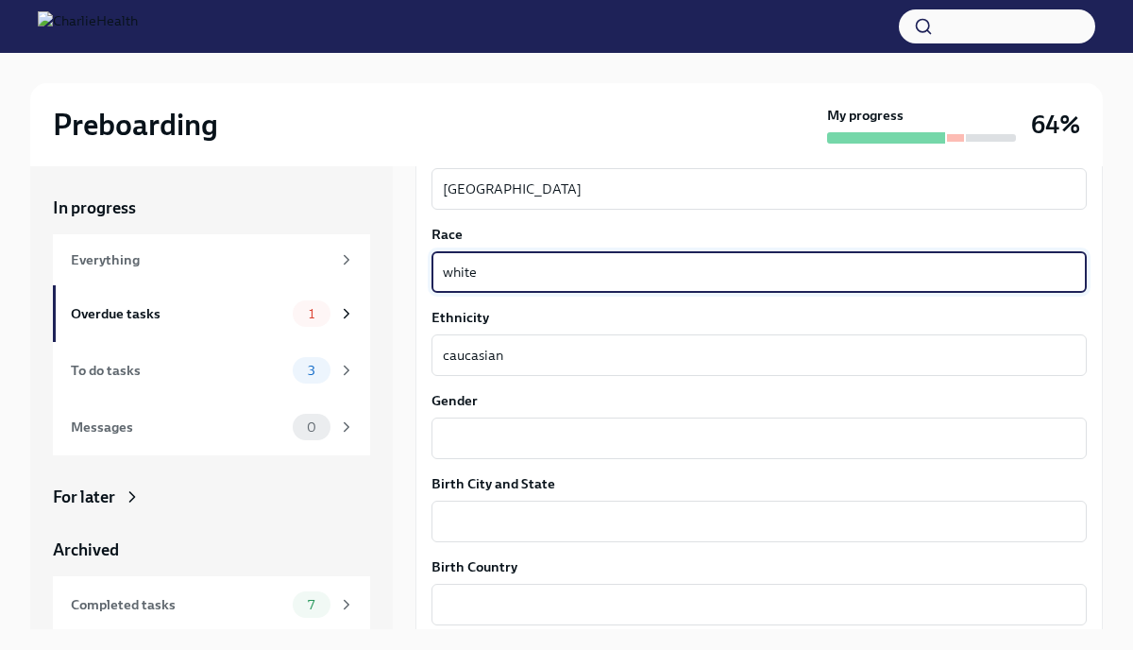
click at [590, 417] on div "x ​" at bounding box center [758, 438] width 655 height 42
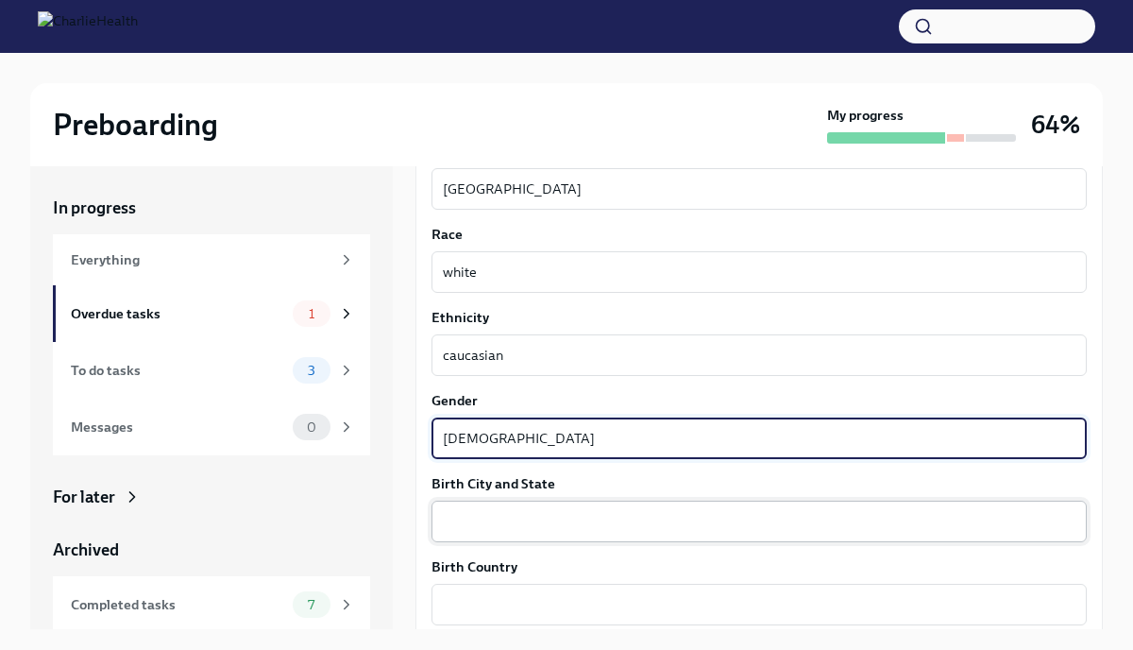
type textarea "[DEMOGRAPHIC_DATA]"
click at [518, 526] on textarea "Birth City and State" at bounding box center [759, 521] width 633 height 23
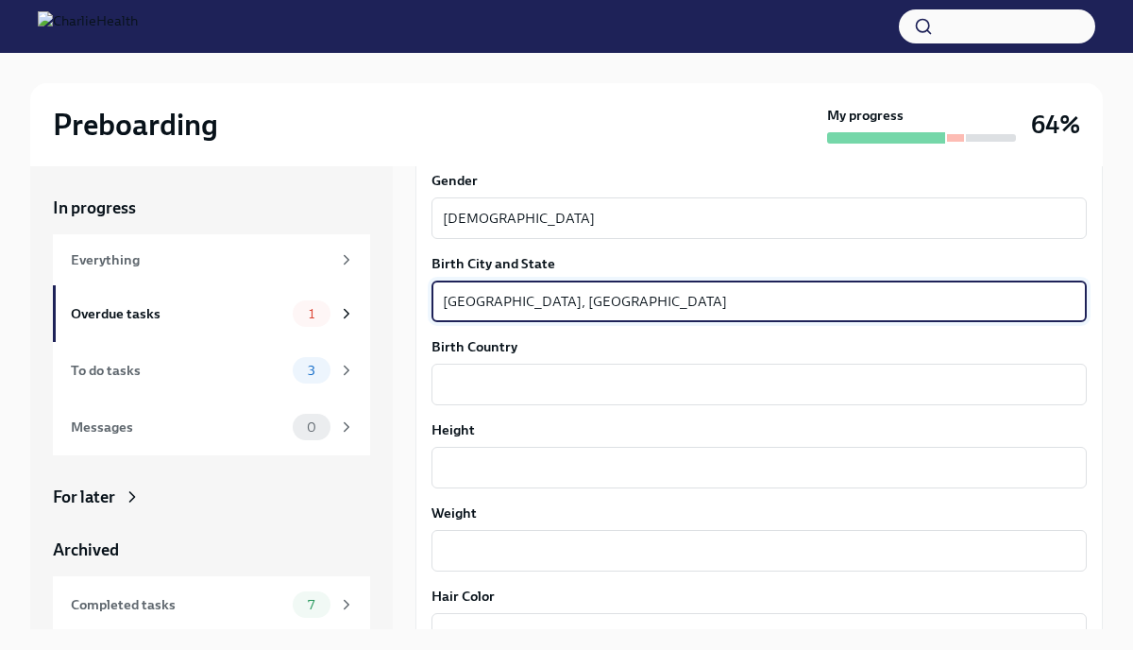
scroll to position [1382, 0]
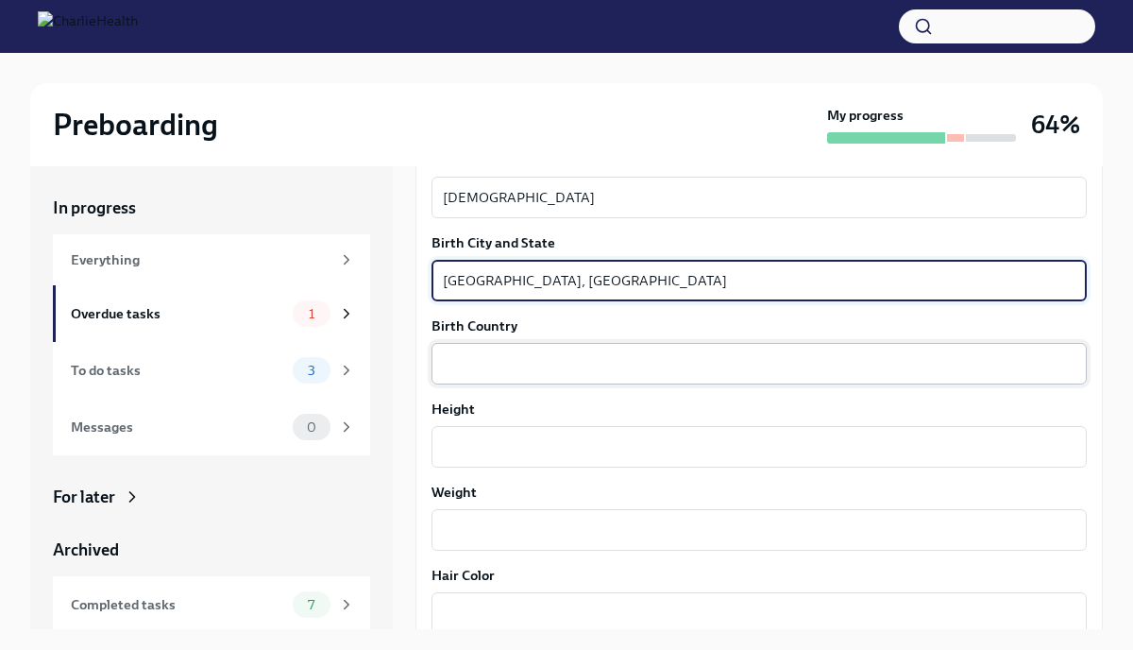
type textarea "Pomona, NJ"
click at [516, 358] on textarea "Birth Country" at bounding box center [759, 363] width 633 height 23
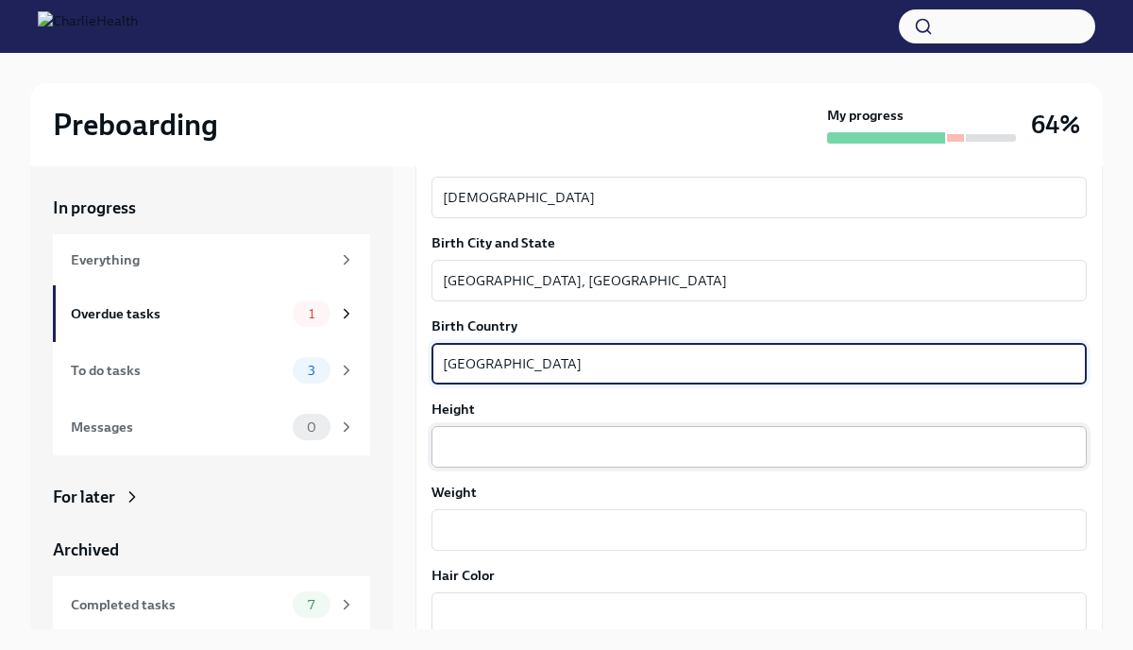
type textarea "[GEOGRAPHIC_DATA]"
click at [484, 437] on textarea "Height" at bounding box center [759, 446] width 633 height 23
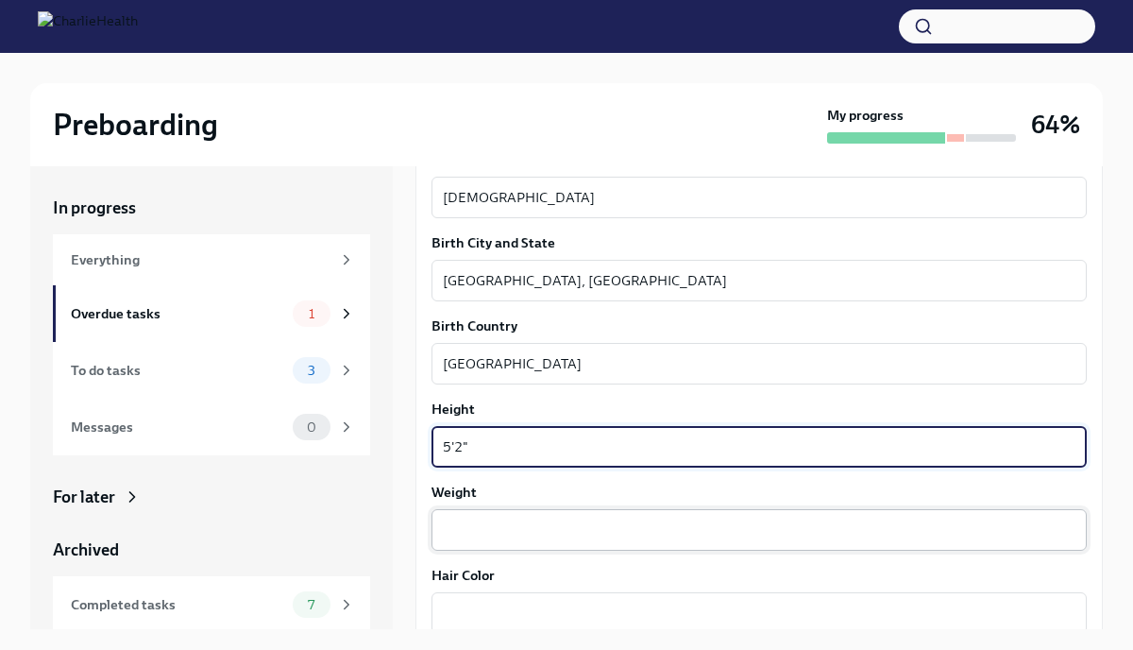
type textarea "5'2""
click at [502, 539] on textarea "Weight" at bounding box center [759, 529] width 633 height 23
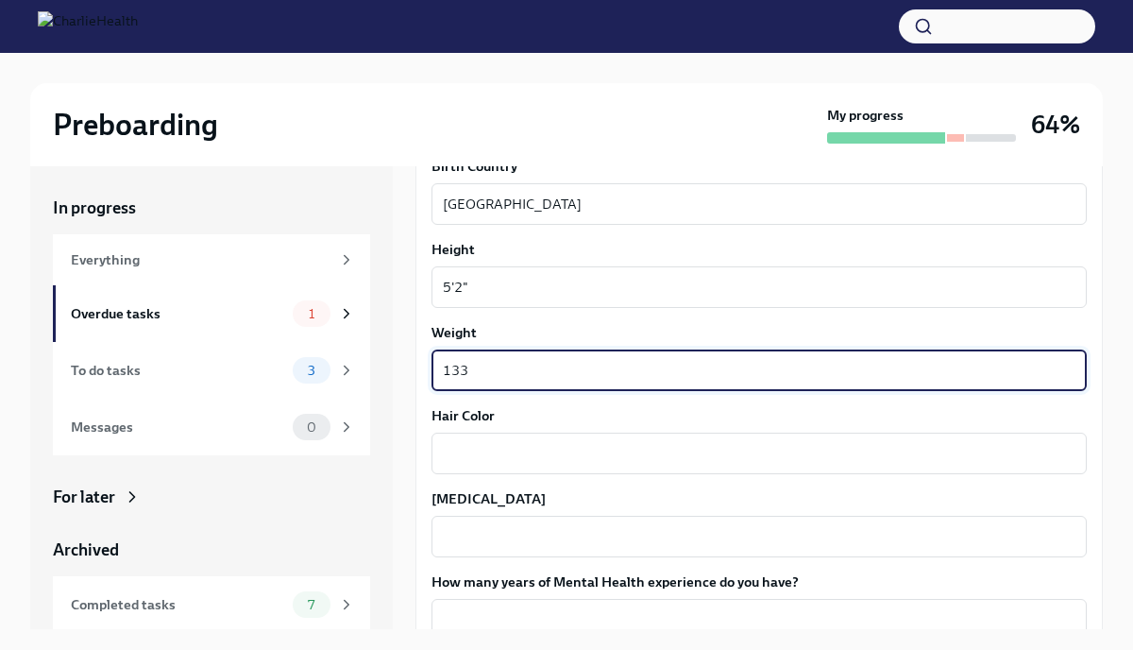
scroll to position [1544, 0]
type textarea "133"
click at [508, 450] on textarea "Hair Color" at bounding box center [759, 451] width 633 height 23
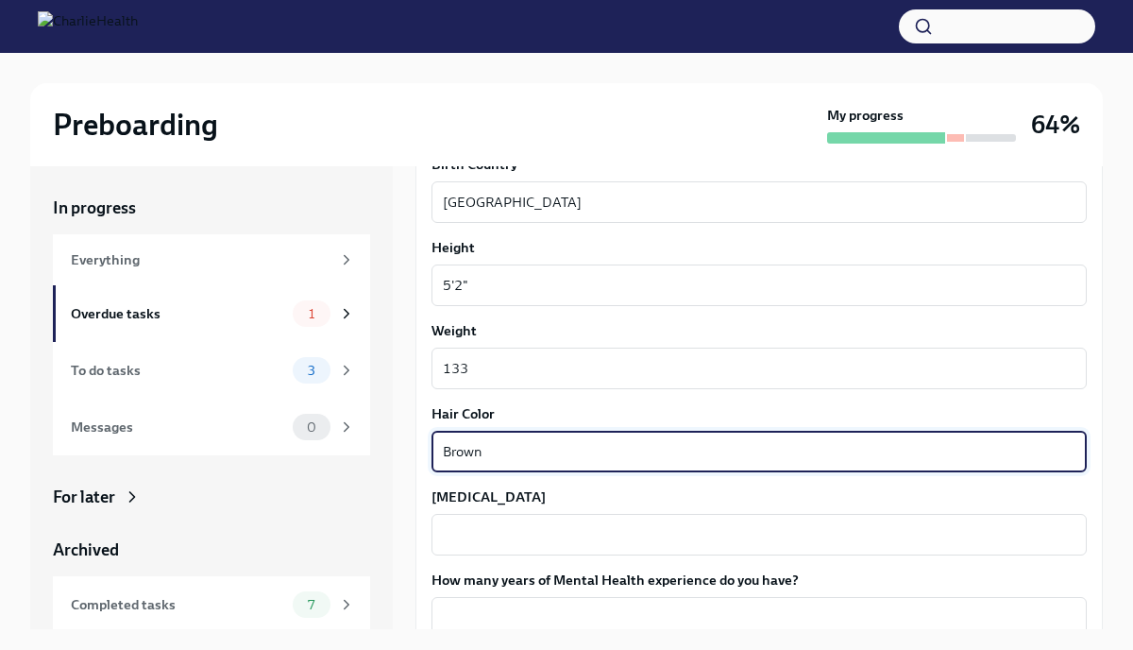
type textarea "Brown"
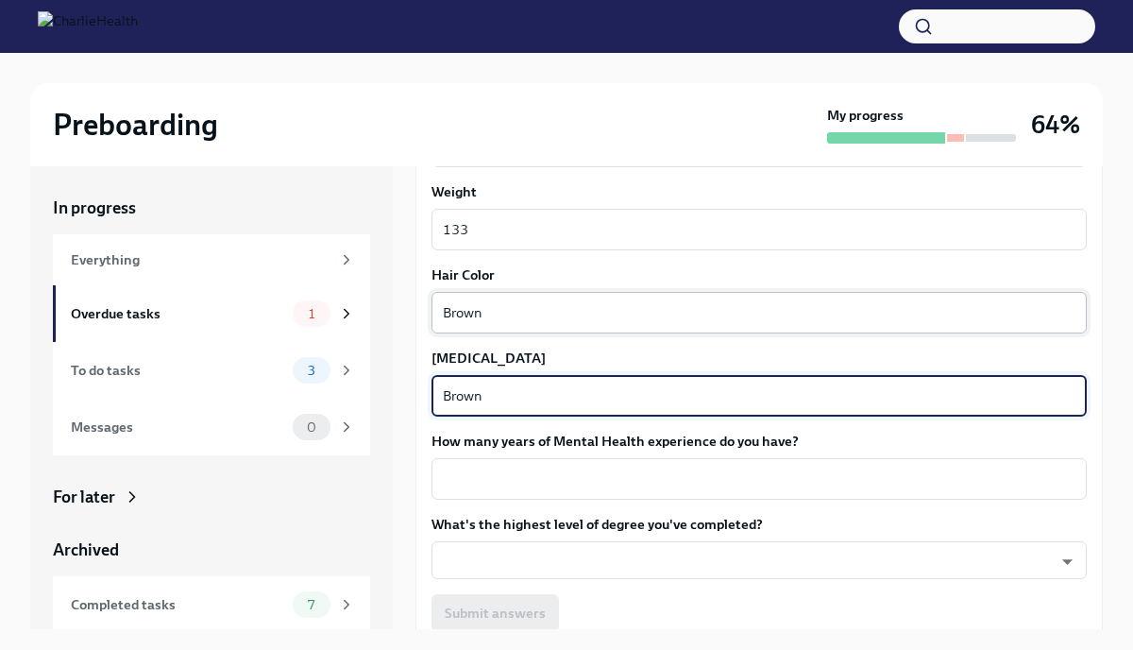
scroll to position [1689, 0]
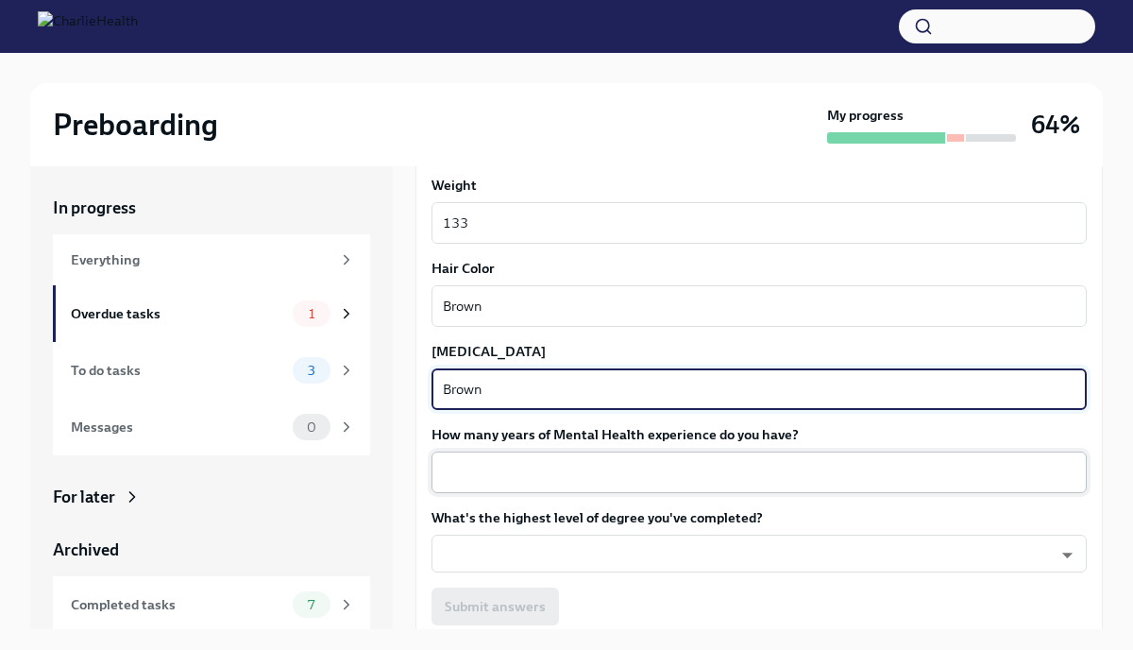
type textarea "Brown"
click at [692, 456] on div "x ​" at bounding box center [758, 472] width 655 height 42
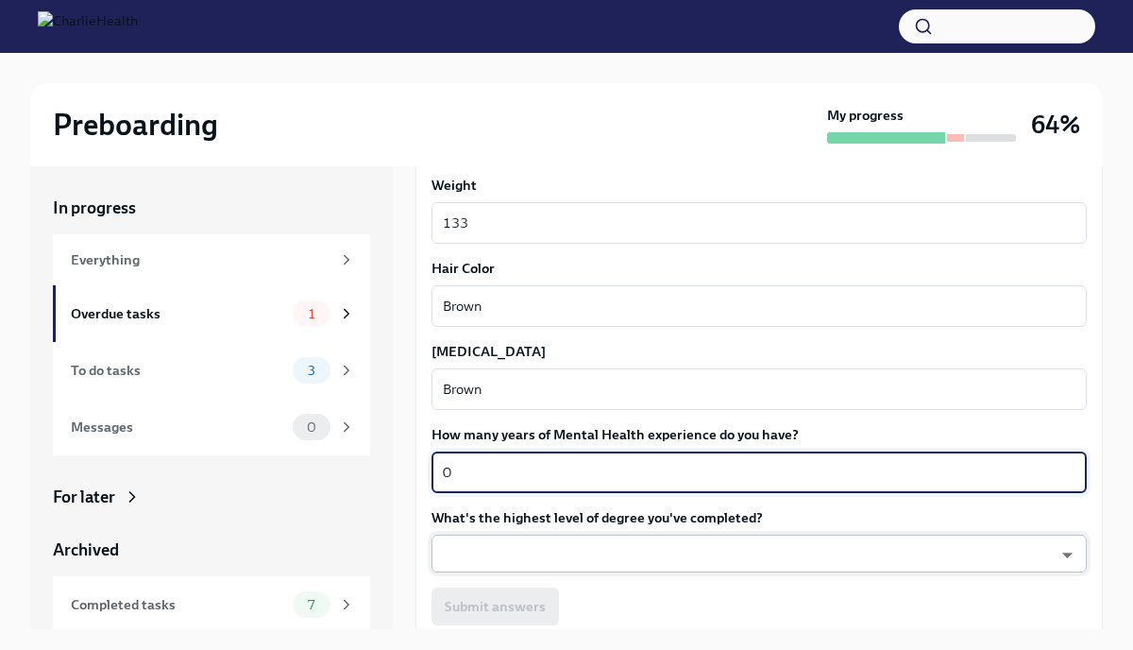
type textarea "0"
click at [685, 551] on body "Preboarding My progress 64% In progress Everything Overdue tasks 1 To do tasks …" at bounding box center [566, 341] width 1133 height 682
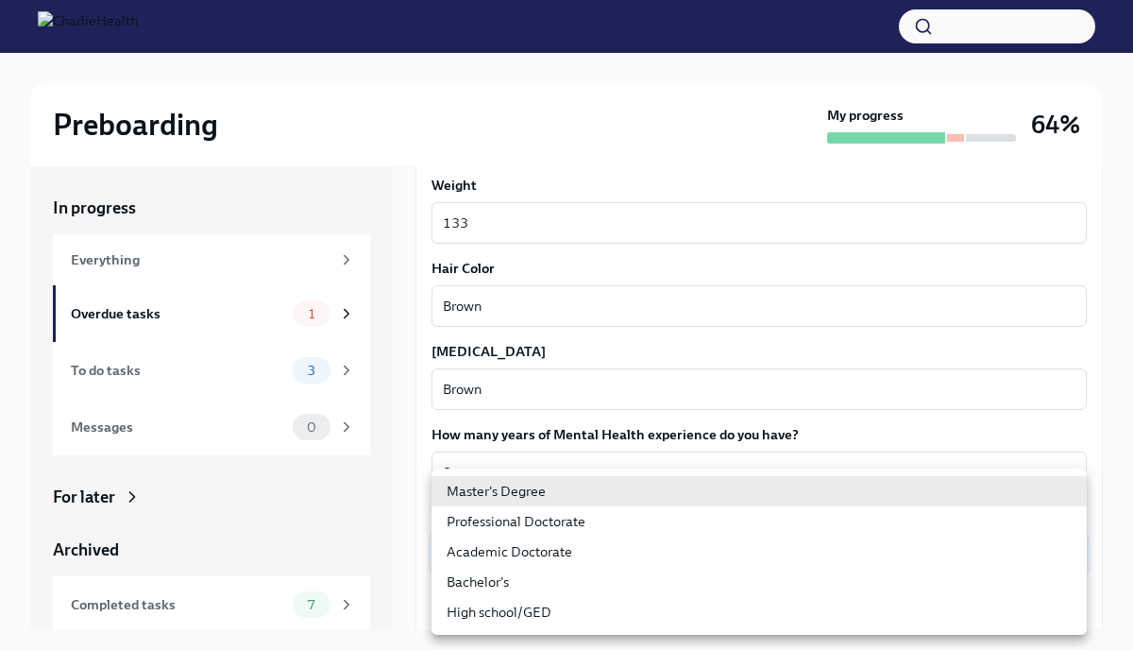
click at [458, 579] on li "Bachelor's" at bounding box center [758, 581] width 655 height 30
type input "oQxEXK86X"
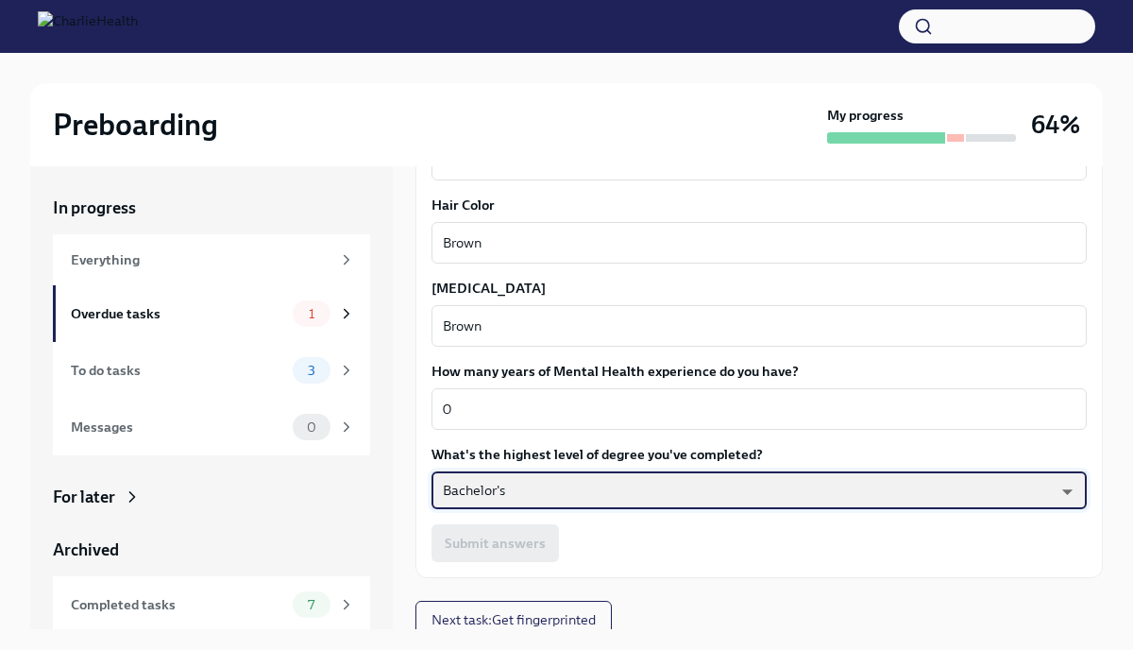
scroll to position [1762, 0]
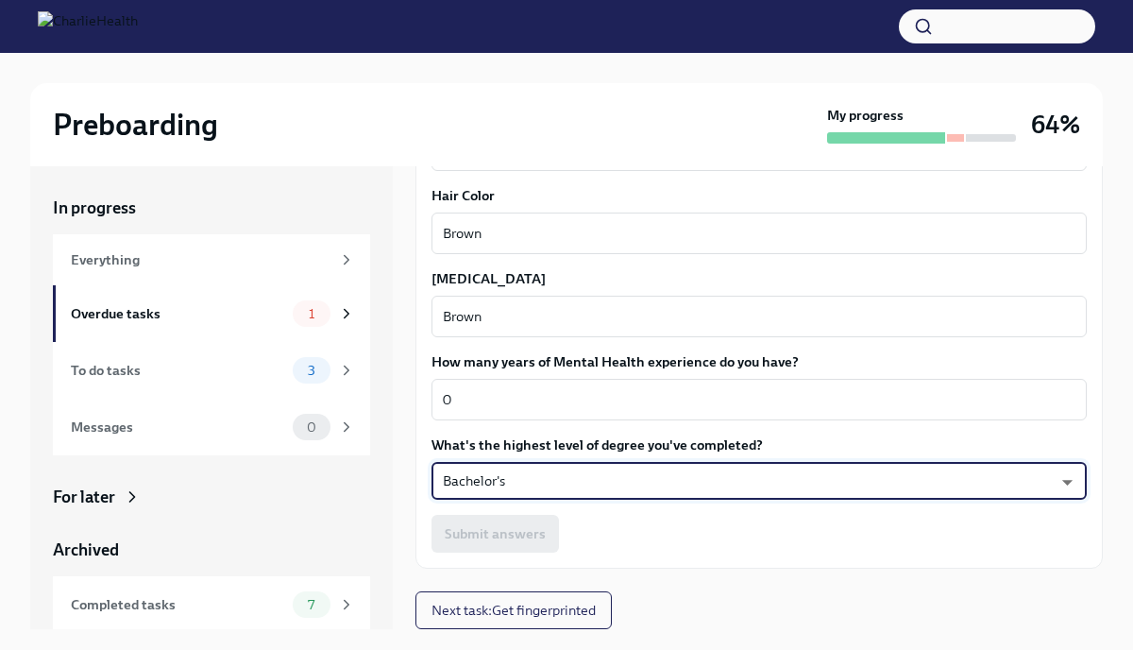
click at [634, 534] on div "Submit answers" at bounding box center [758, 534] width 655 height 38
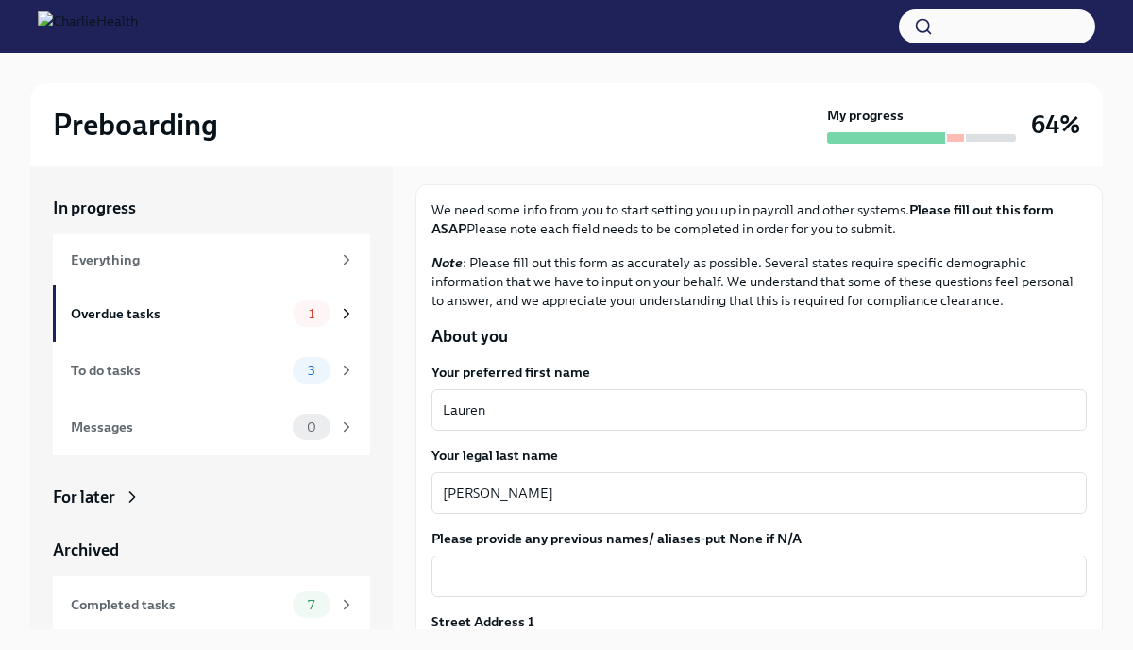
scroll to position [198, 0]
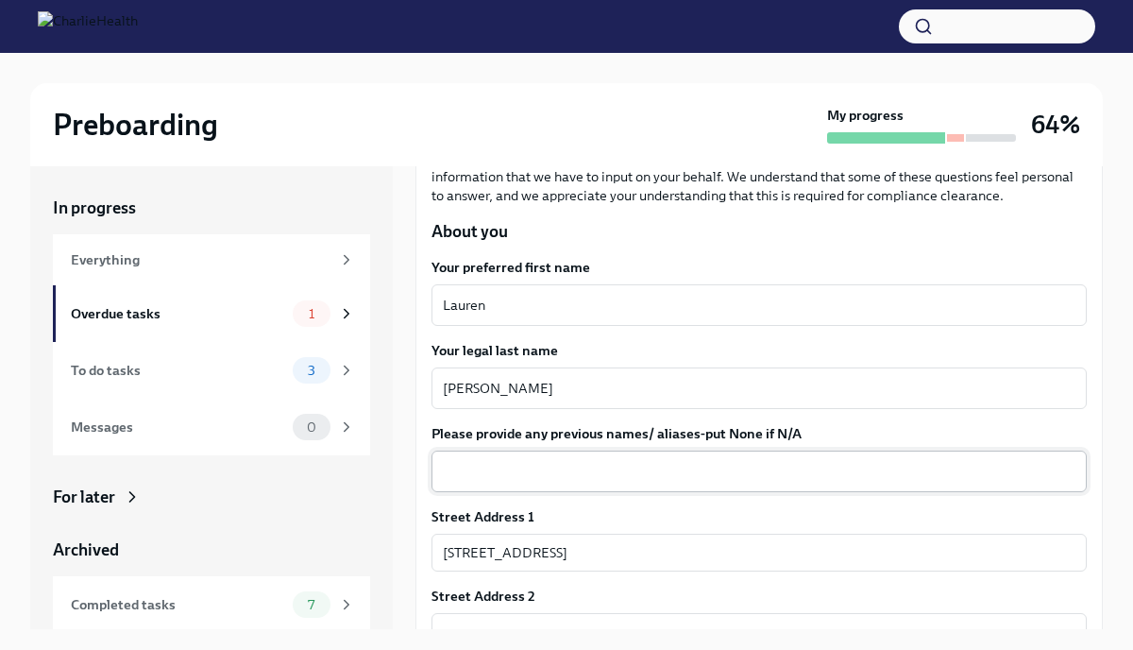
click at [630, 485] on div "x ​" at bounding box center [758, 471] width 655 height 42
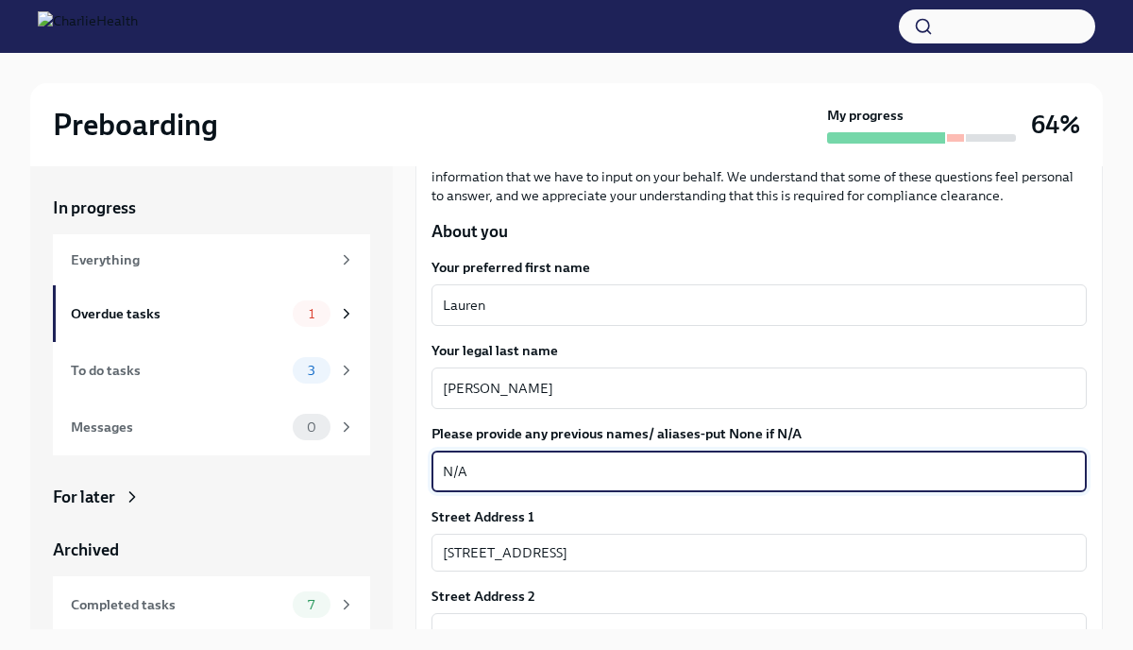
type textarea "N/A"
click at [673, 525] on div "Street Address 1" at bounding box center [758, 516] width 655 height 19
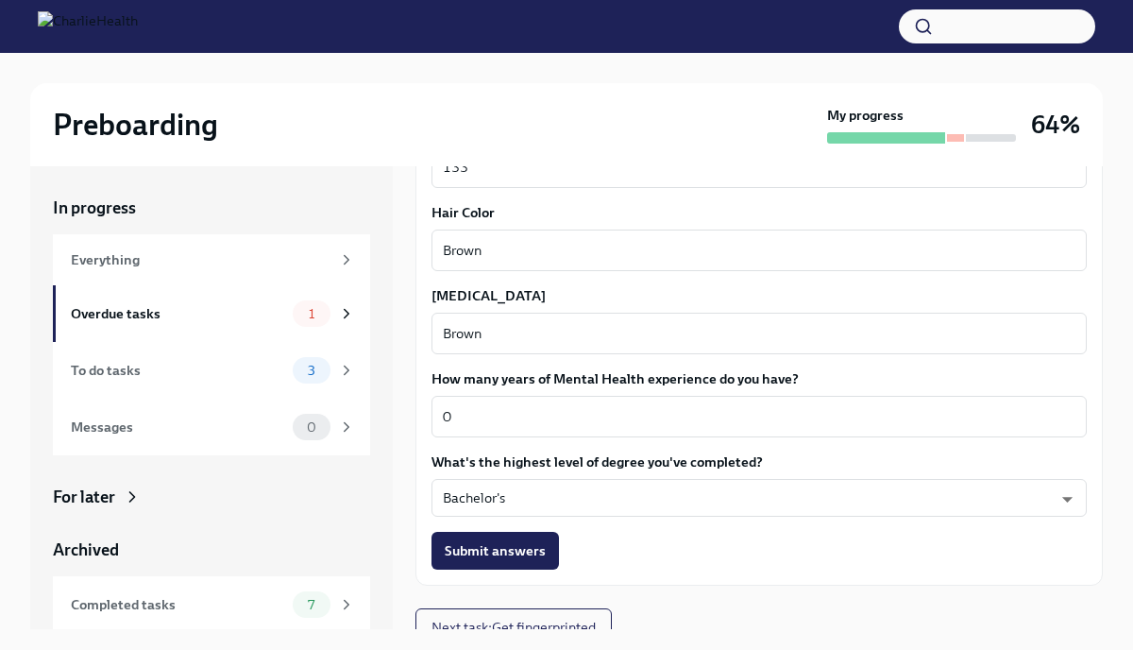
scroll to position [1762, 0]
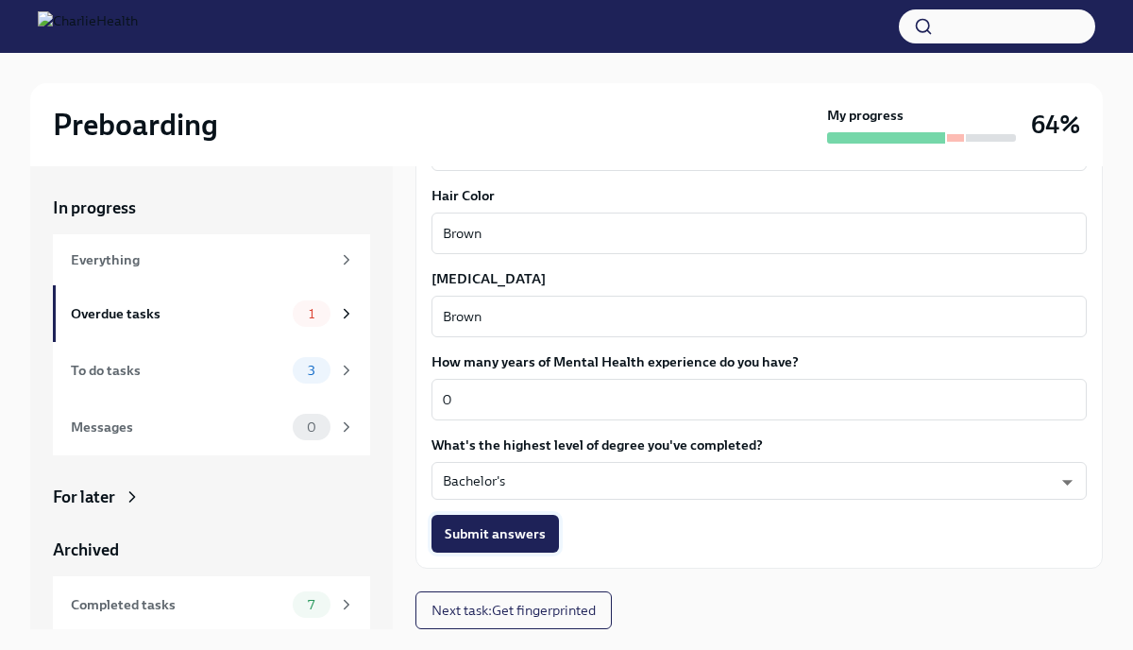
click at [498, 535] on span "Submit answers" at bounding box center [495, 533] width 101 height 19
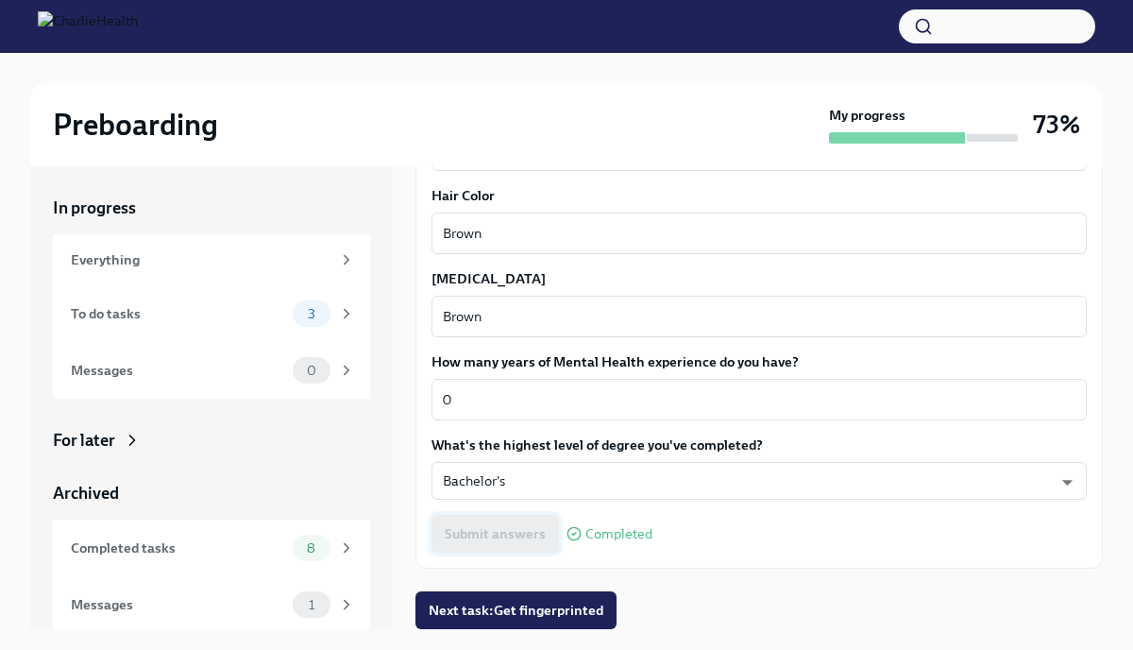
scroll to position [32, 0]
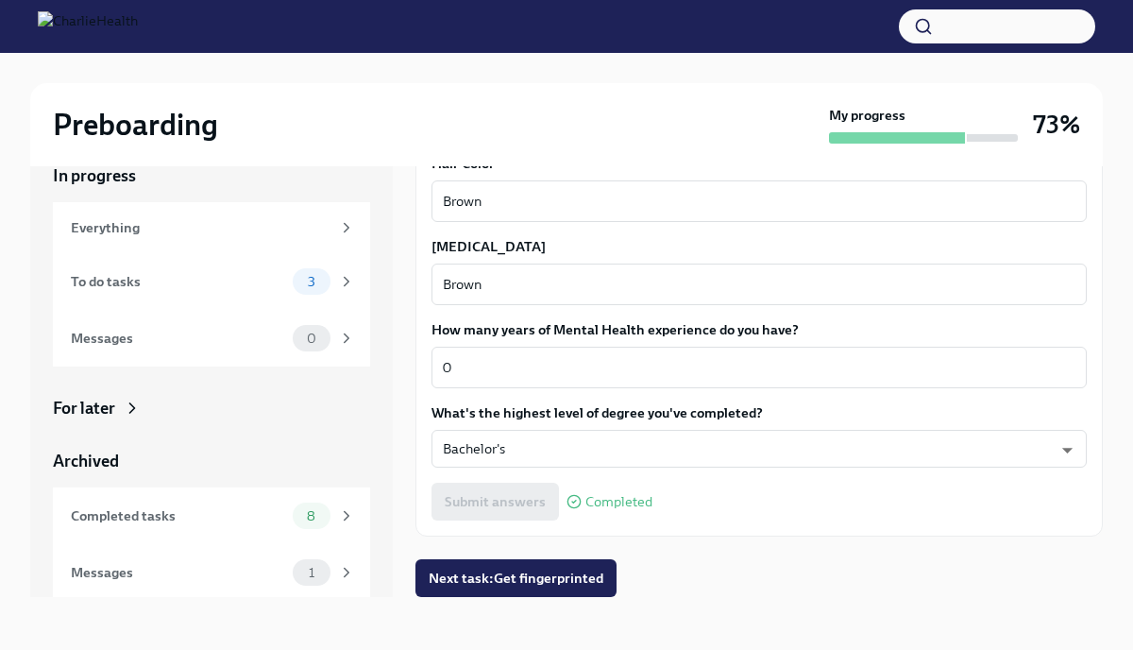
click at [130, 414] on icon at bounding box center [132, 407] width 19 height 19
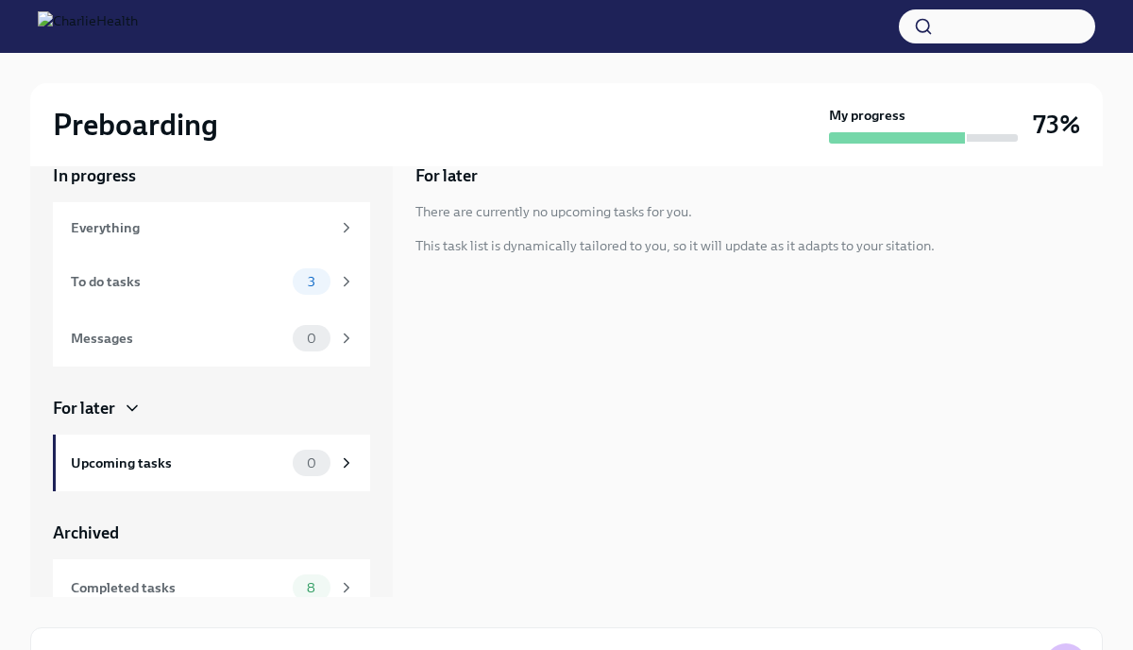
click at [376, 455] on div "In progress Everything To do tasks 3 Messages 0 For later Upcoming tasks 0 Arch…" at bounding box center [211, 365] width 363 height 463
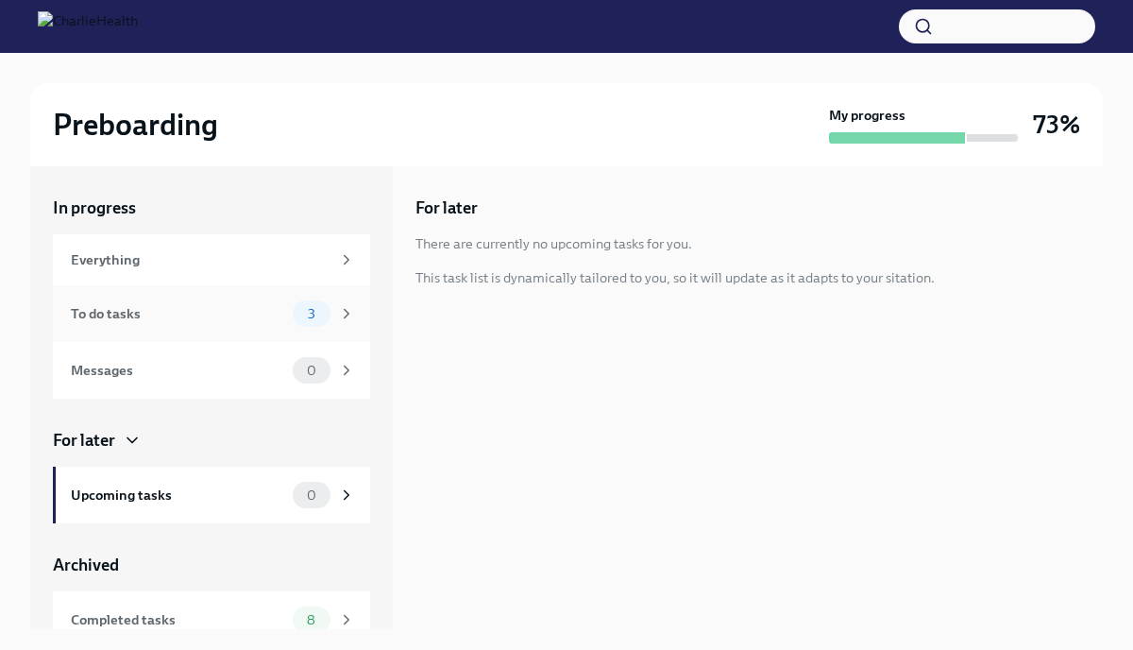
click at [349, 309] on icon at bounding box center [346, 313] width 17 height 17
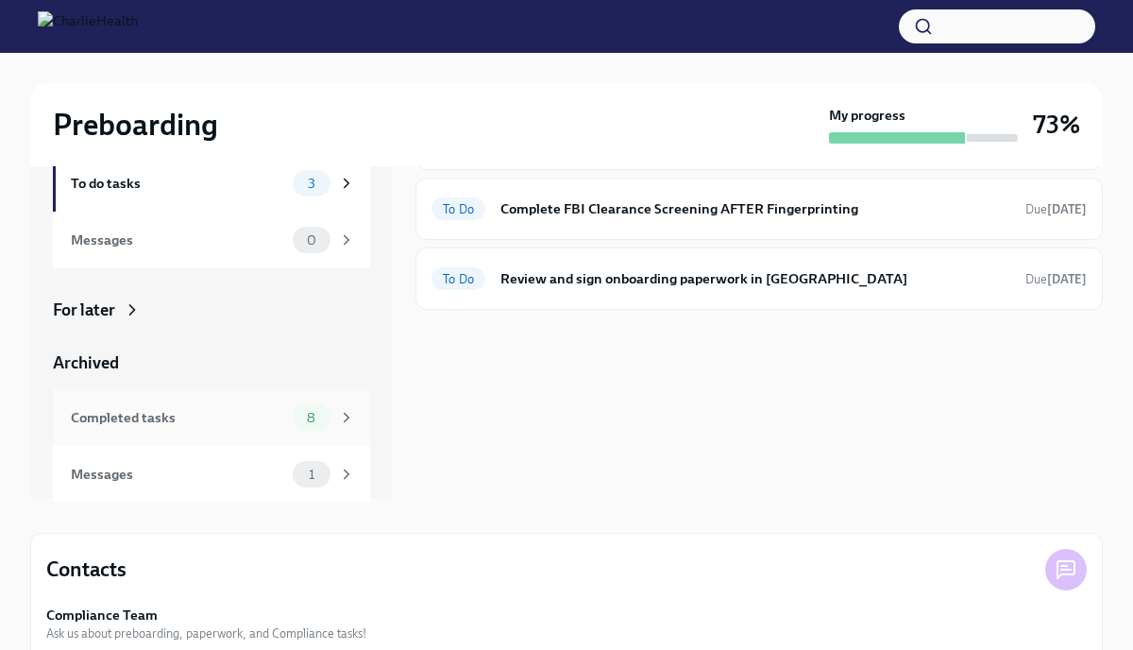
scroll to position [180, 0]
